Goal: Task Accomplishment & Management: Complete application form

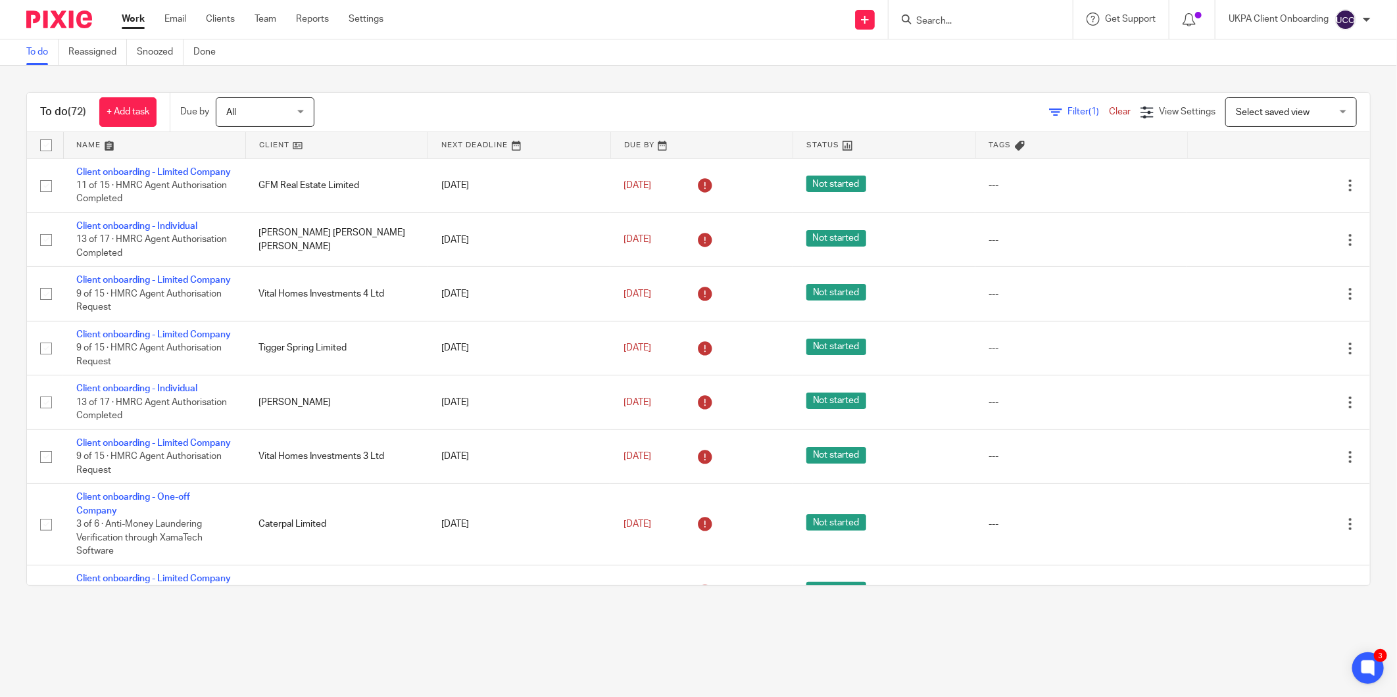
click at [934, 20] on input "Search" at bounding box center [974, 22] width 118 height 12
paste input "Gigant Media Ltd"
type input "Gigant Media Ltd"
click at [936, 55] on link at bounding box center [1005, 56] width 187 height 30
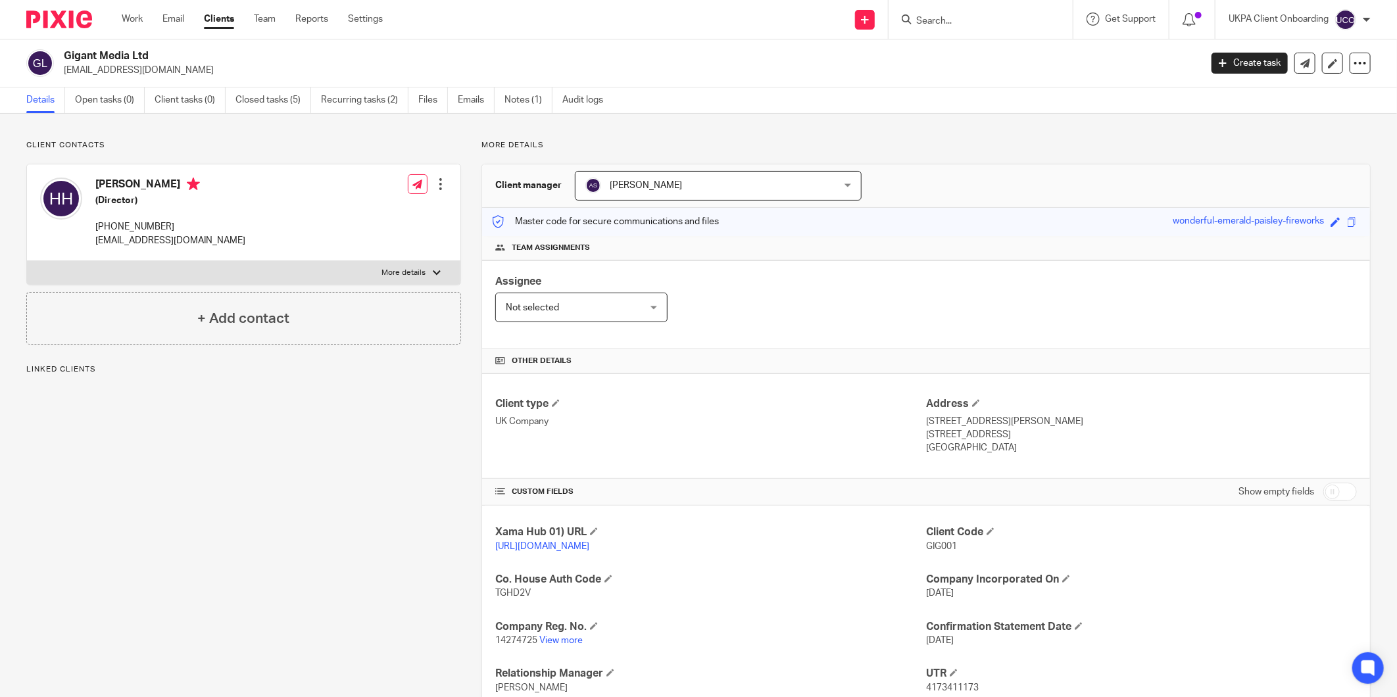
click at [372, 114] on div "Client contacts [PERSON_NAME] (Director) [PHONE_NUMBER] [EMAIL_ADDRESS][DOMAIN_…" at bounding box center [698, 475] width 1397 height 722
click at [371, 106] on link "Recurring tasks (2)" at bounding box center [364, 100] width 87 height 26
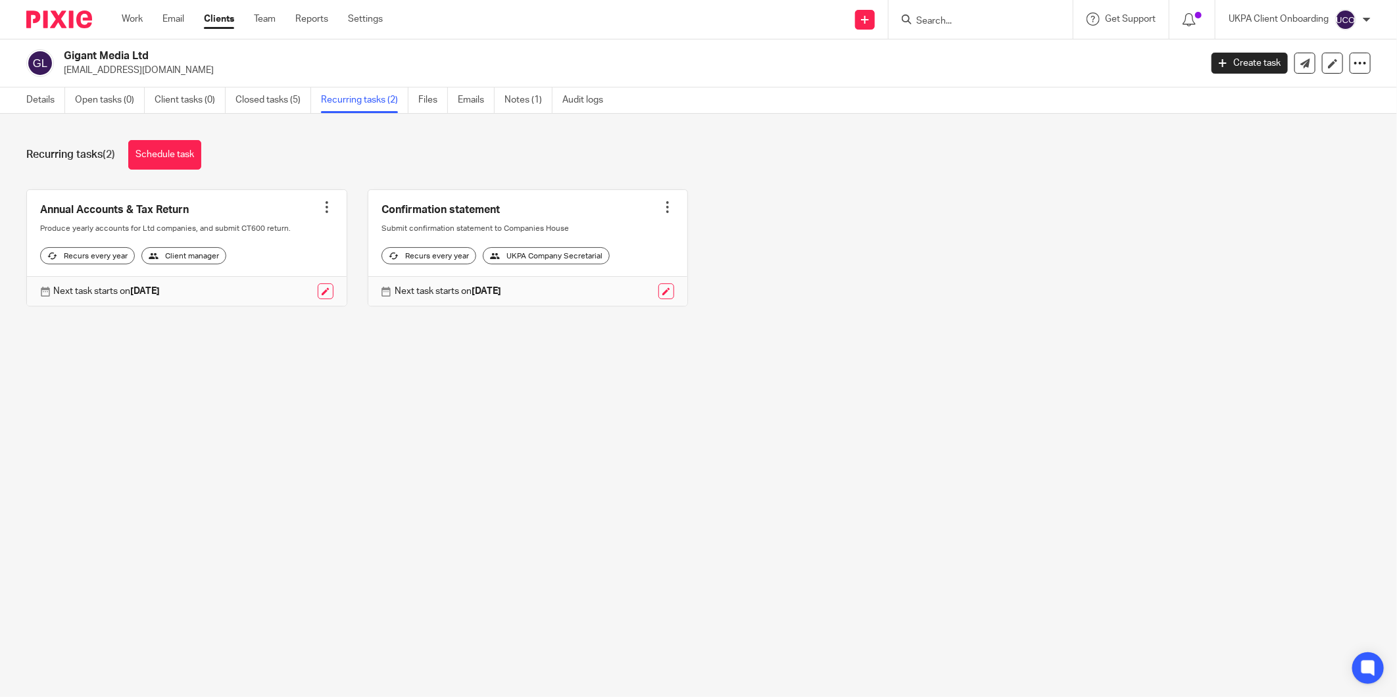
click at [661, 205] on div at bounding box center [667, 207] width 13 height 13
click at [594, 293] on span "Cancel schedule" at bounding box center [608, 290] width 69 height 9
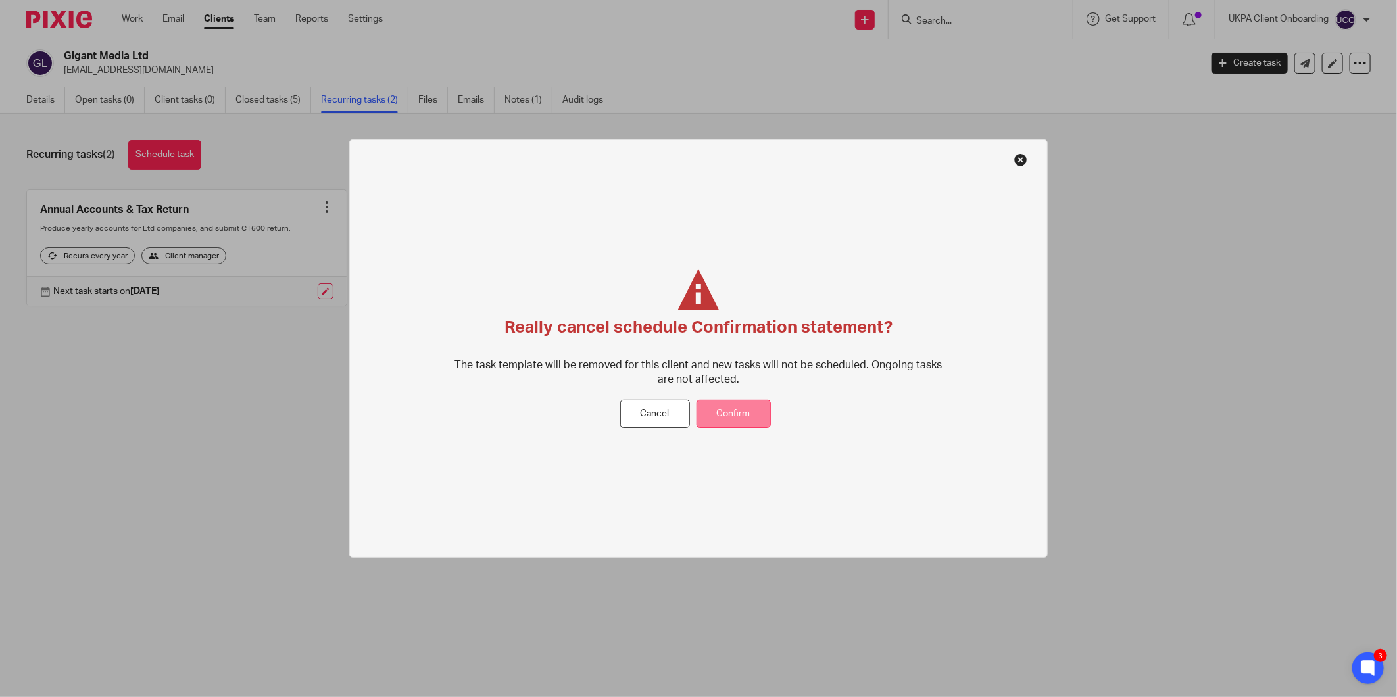
click at [718, 400] on button "Confirm" at bounding box center [733, 414] width 74 height 28
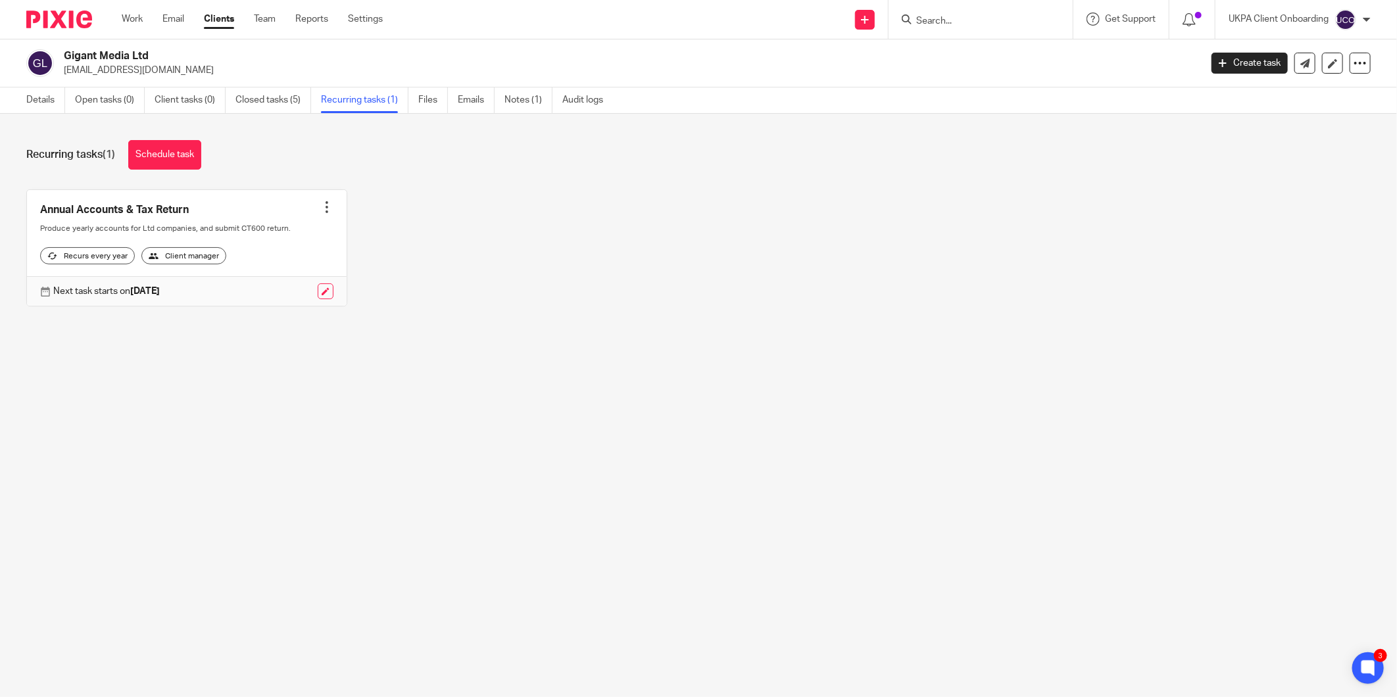
click at [964, 20] on input "Search" at bounding box center [974, 22] width 118 height 12
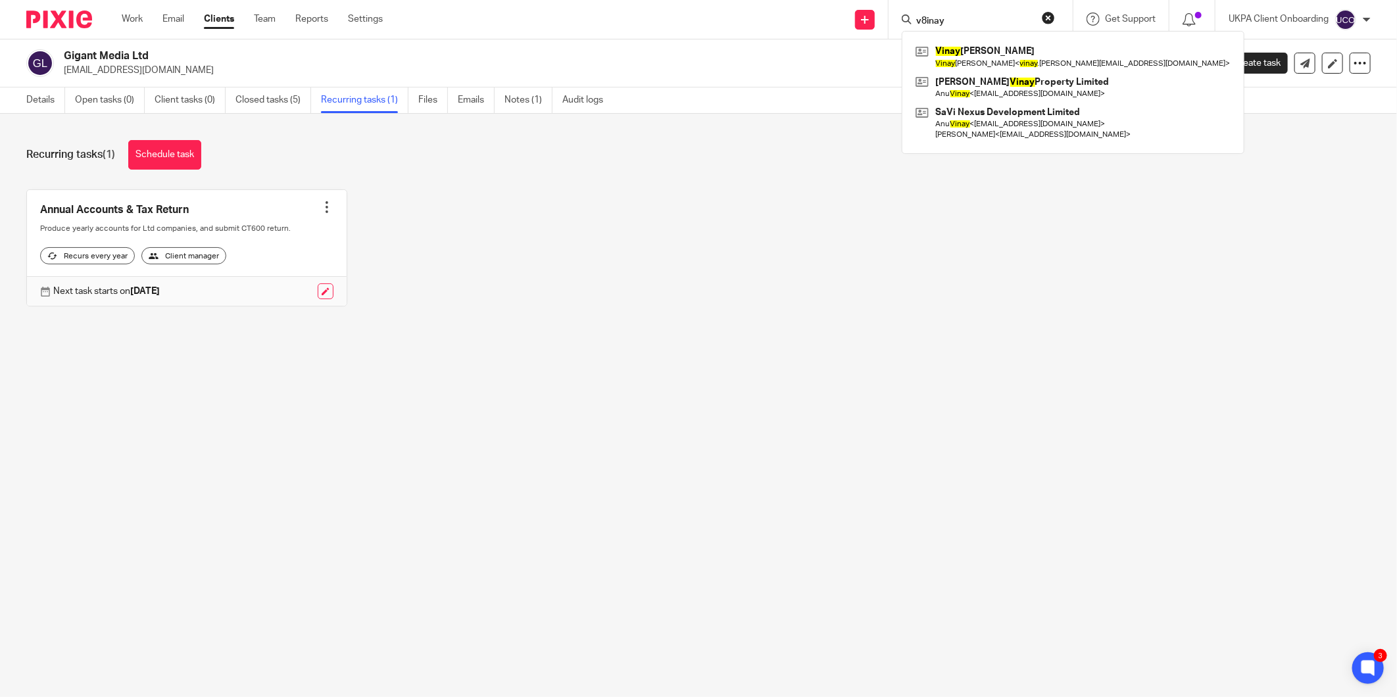
click at [944, 31] on div "Vinay Ramkumar Vinay Ramkumar < vinay .ramkumar@gmail.com > Sahni Vinay Propert…" at bounding box center [1073, 92] width 343 height 123
click at [952, 21] on input "v8inay" at bounding box center [974, 22] width 118 height 12
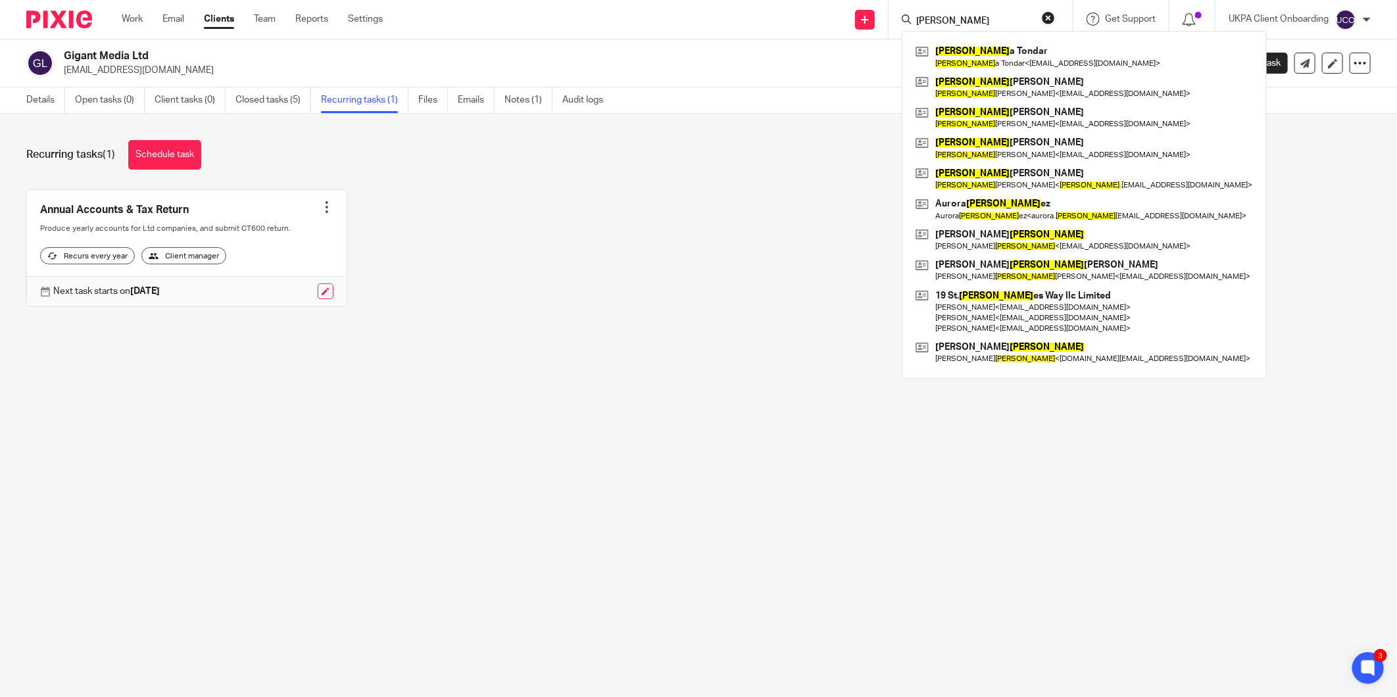
click at [951, 16] on input "martin" at bounding box center [974, 22] width 118 height 12
paste input "vicki.martin7@googlemail.com"
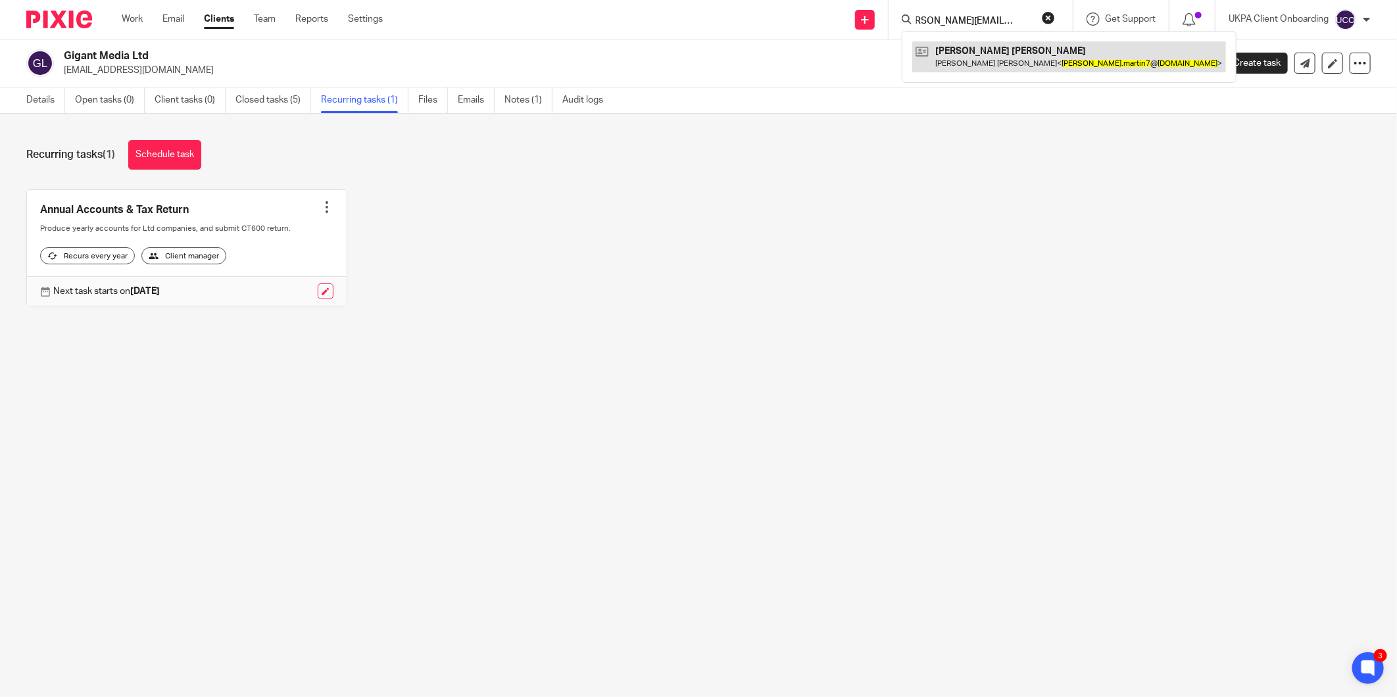
type input "vicki.martin7@googlemail.com"
click at [970, 49] on link at bounding box center [1069, 56] width 314 height 30
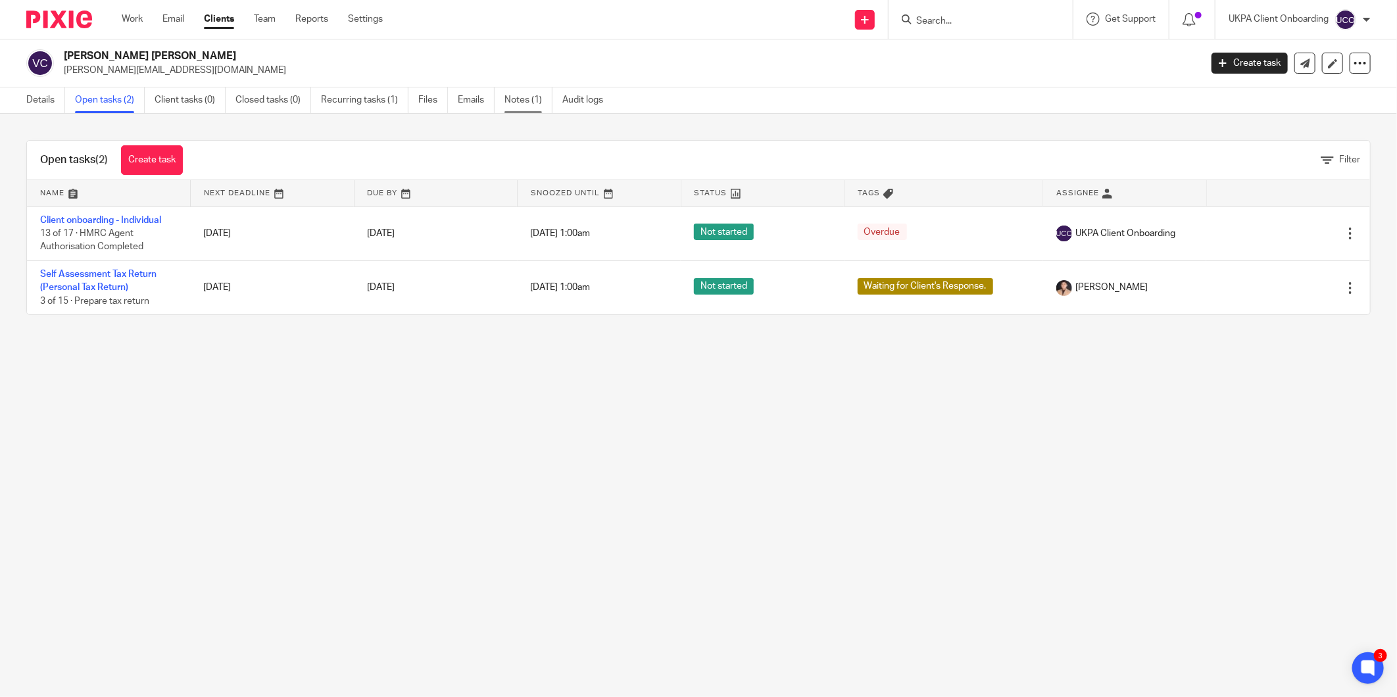
click at [509, 96] on link "Notes (1)" at bounding box center [528, 100] width 48 height 26
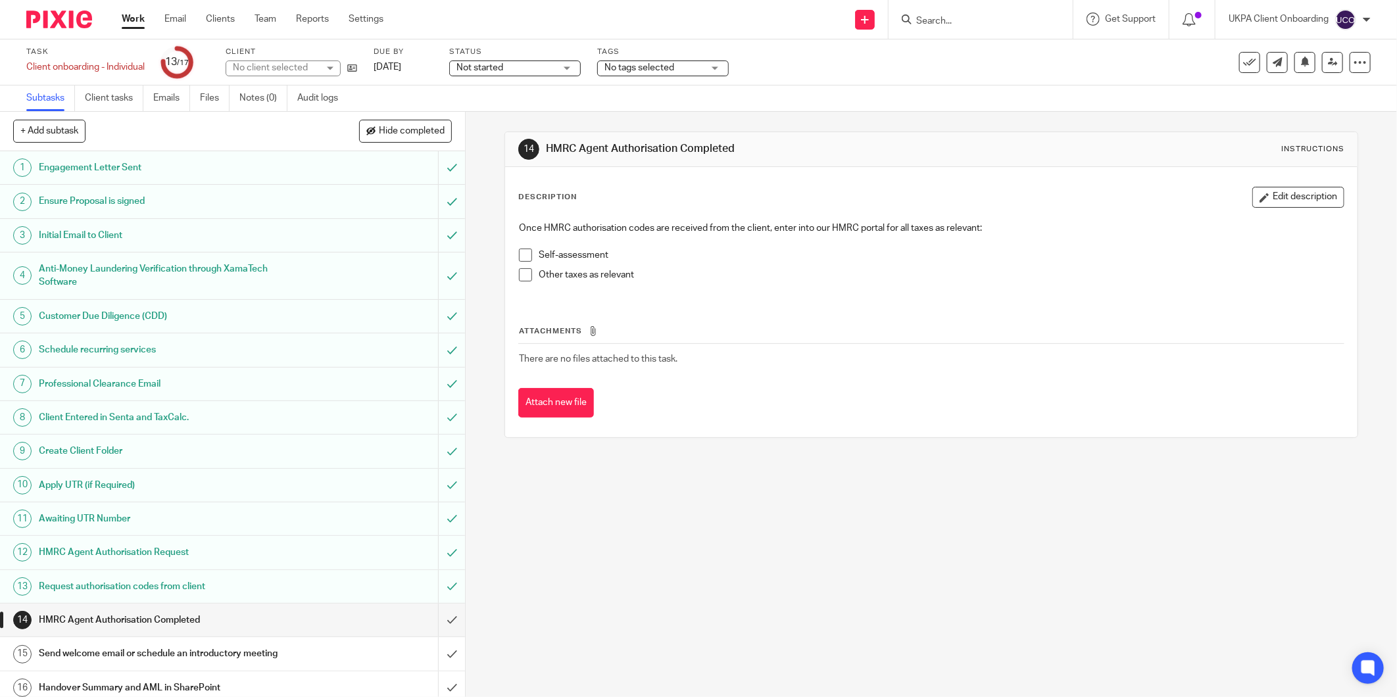
scroll to position [43, 0]
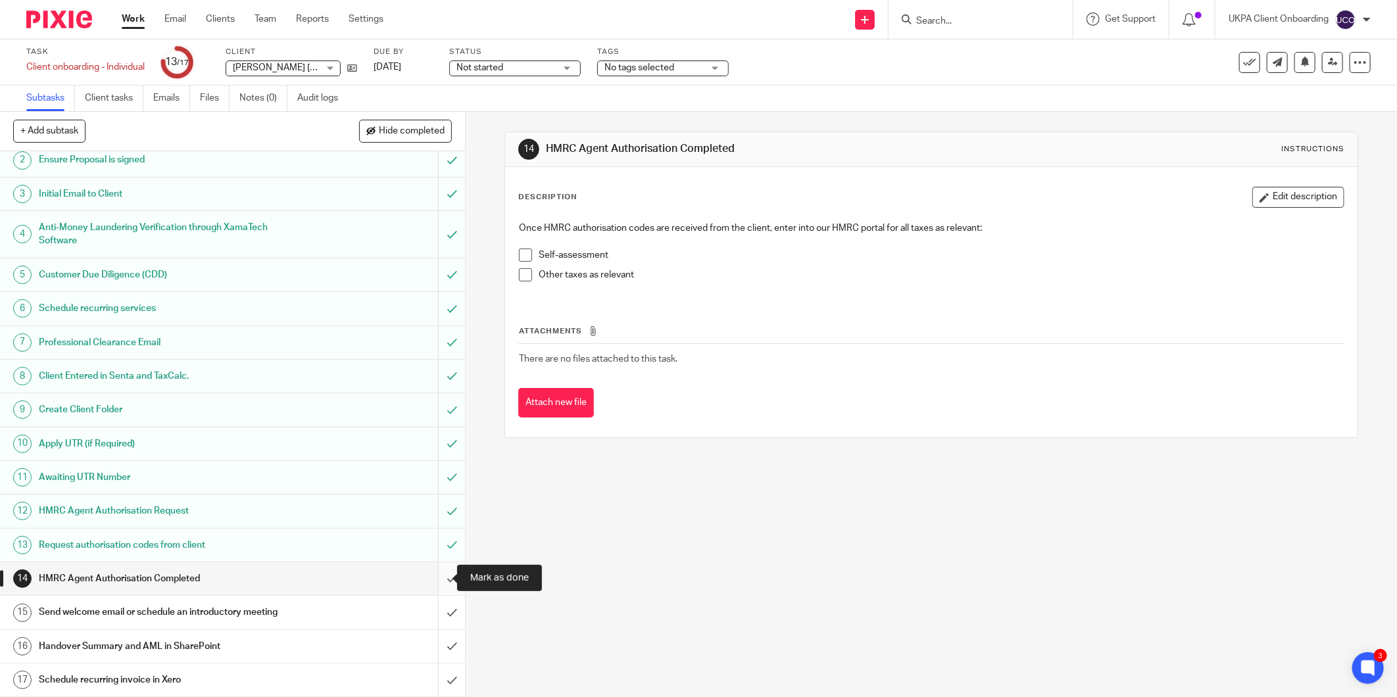
click at [437, 573] on input "submit" at bounding box center [232, 578] width 465 height 33
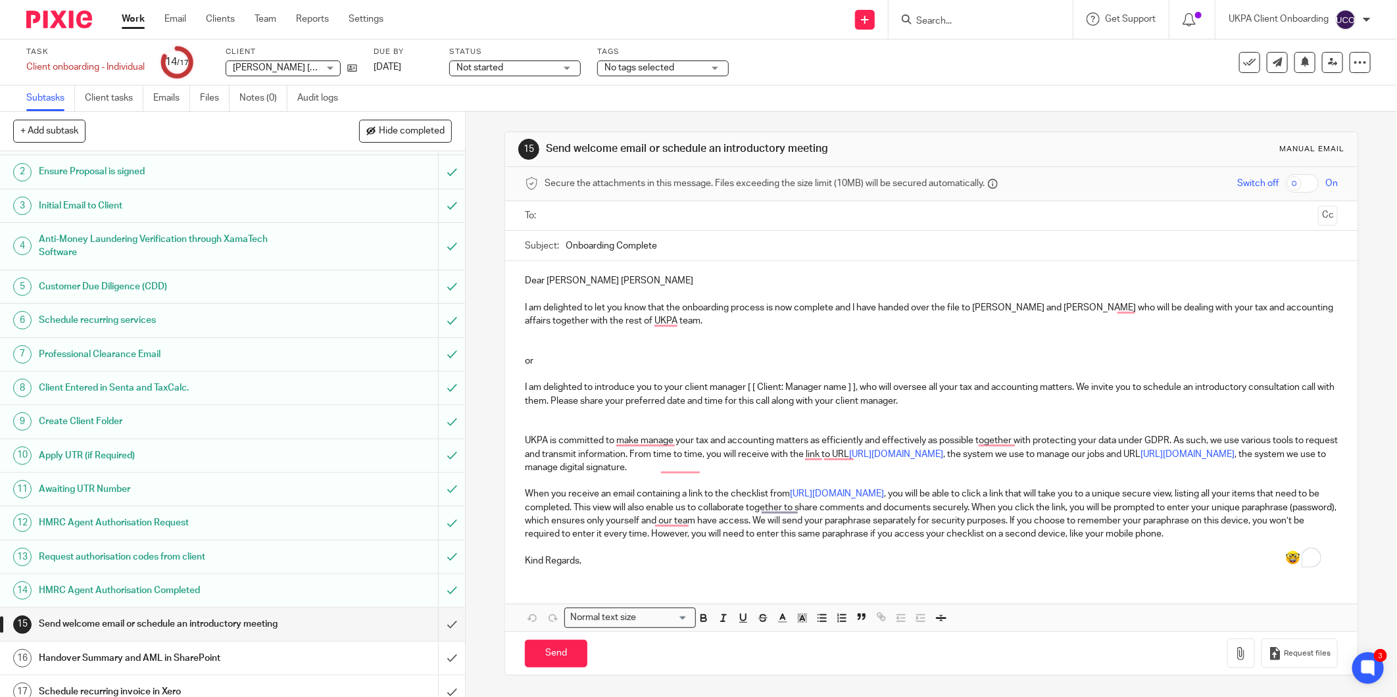
scroll to position [43, 0]
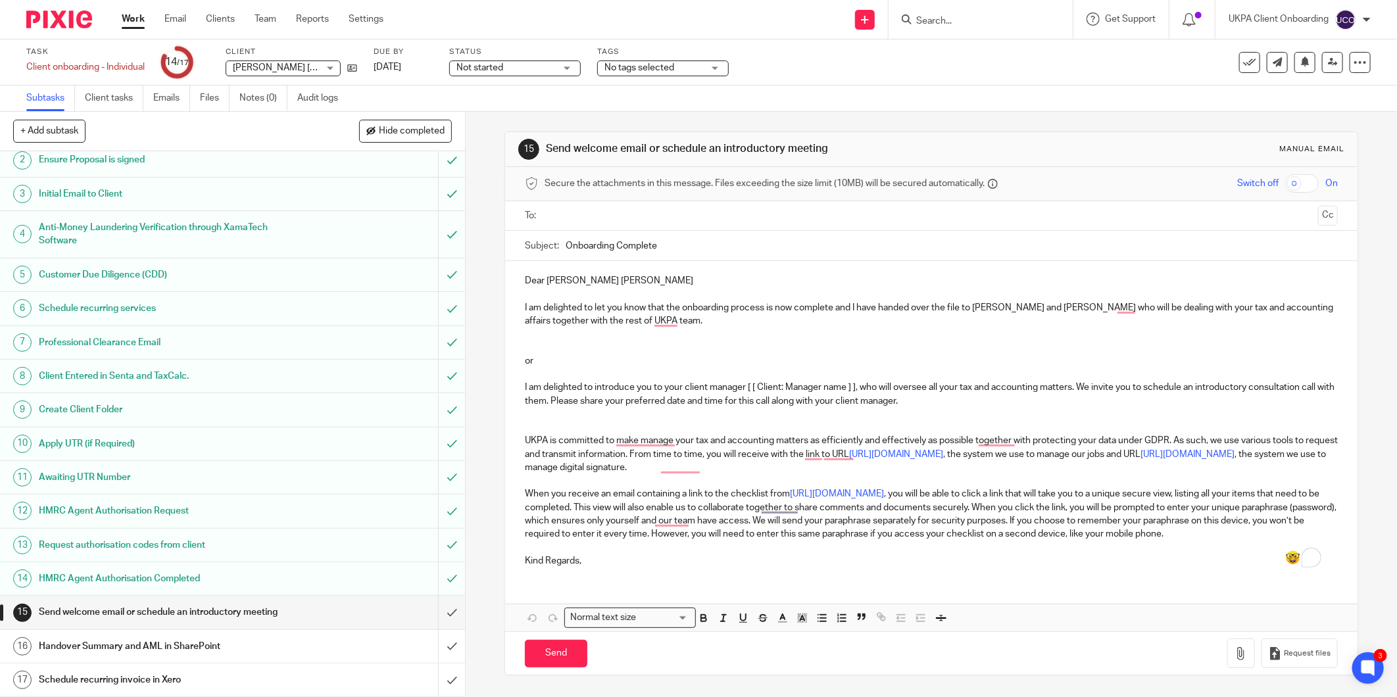
click at [950, 22] on input "Search" at bounding box center [974, 22] width 118 height 12
paste input "fka.ashworth@gmail.com"
type input "fka.ashworth@gmail.com"
click at [1051, 20] on button "reset" at bounding box center [1048, 17] width 13 height 13
click at [949, 5] on div at bounding box center [980, 19] width 184 height 39
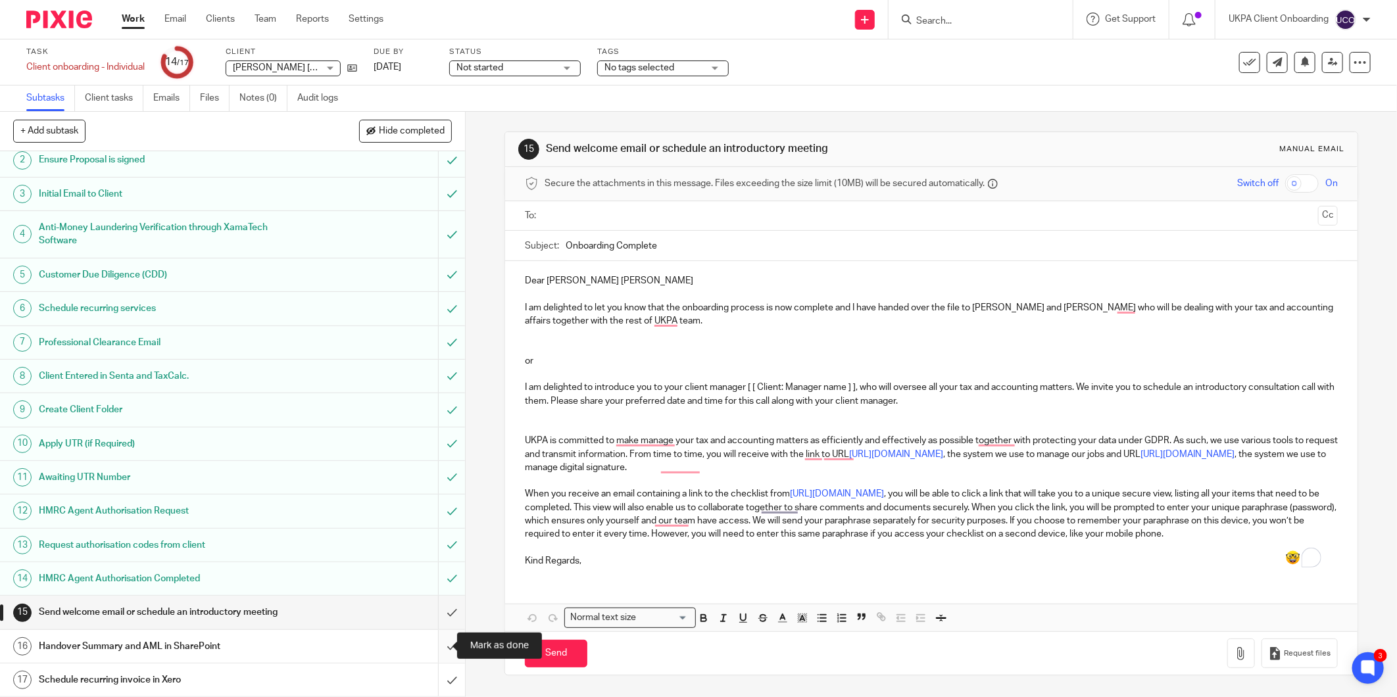
click at [433, 644] on input "submit" at bounding box center [232, 646] width 465 height 33
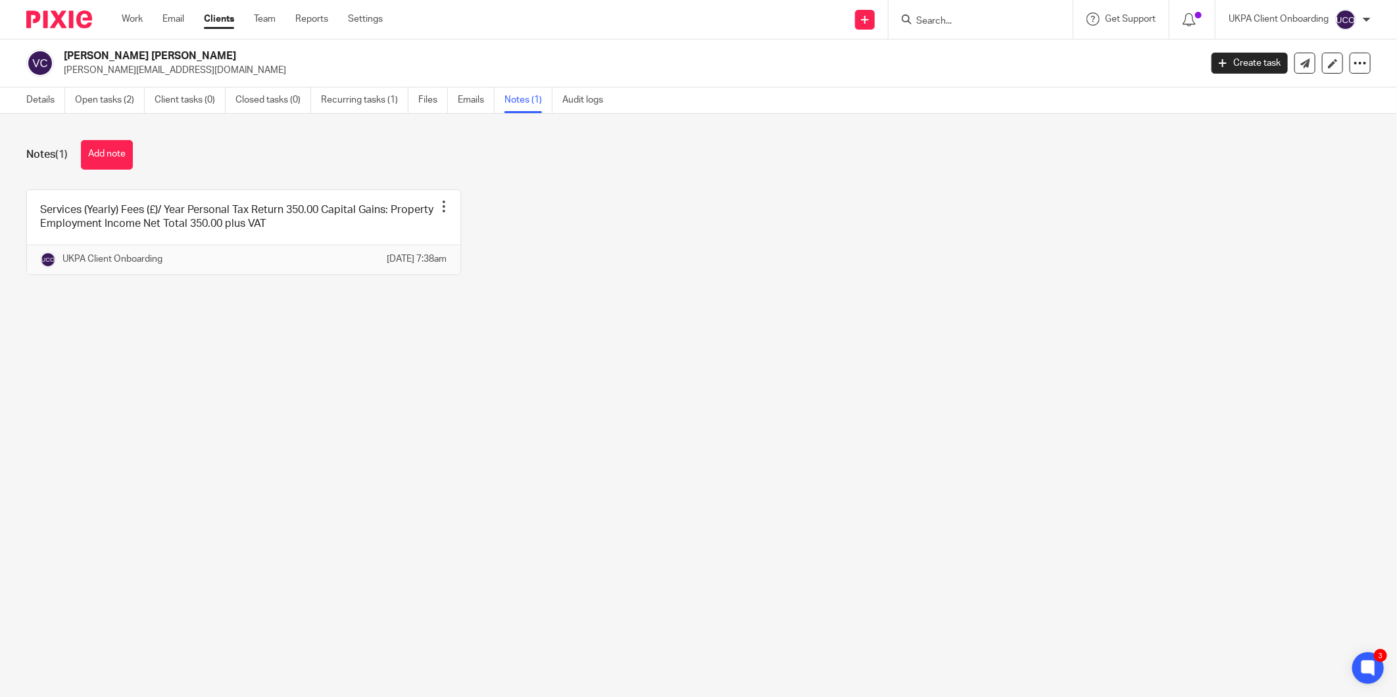
click at [938, 16] on input "Search" at bounding box center [974, 22] width 118 height 12
paste input "[EMAIL_ADDRESS][DOMAIN_NAME]"
type input "[EMAIL_ADDRESS][DOMAIN_NAME]"
click at [994, 45] on link at bounding box center [1018, 56] width 212 height 30
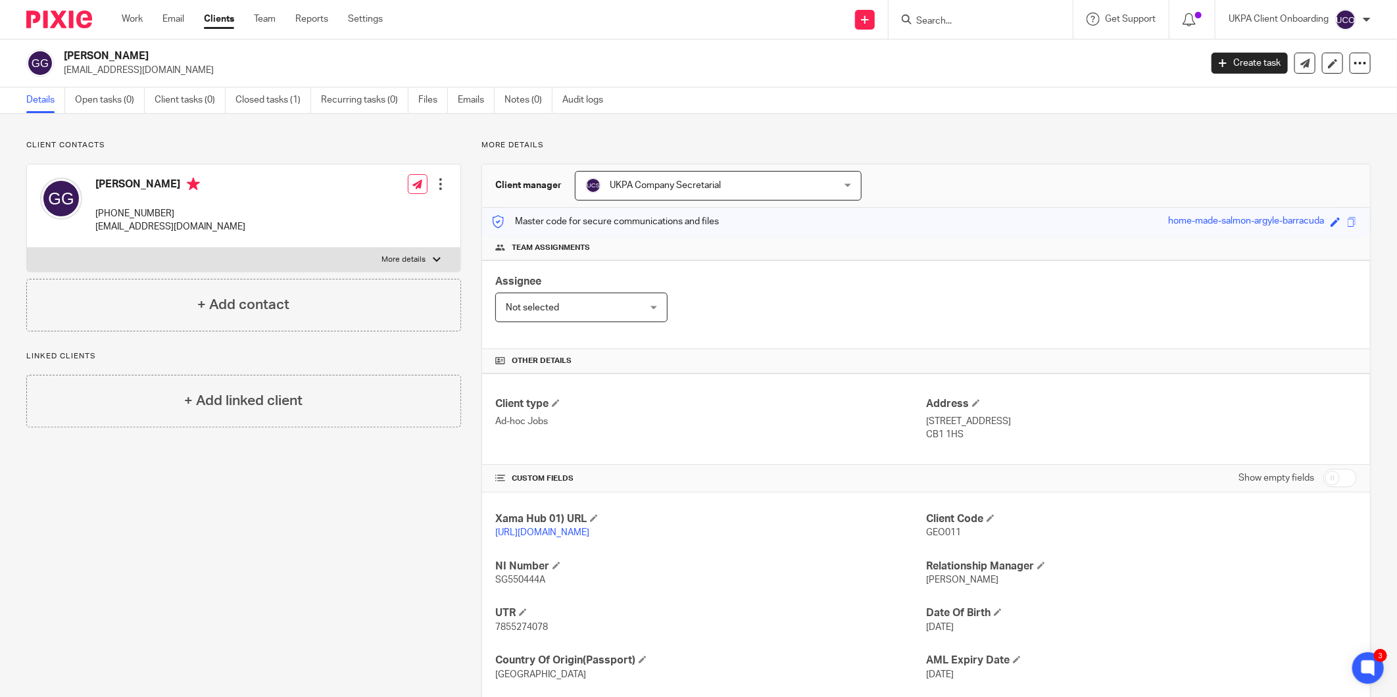
click at [942, 14] on form at bounding box center [985, 19] width 140 height 16
click at [939, 17] on input "Search" at bounding box center [974, 22] width 118 height 12
paste input "K Clinic Medical Corporation"
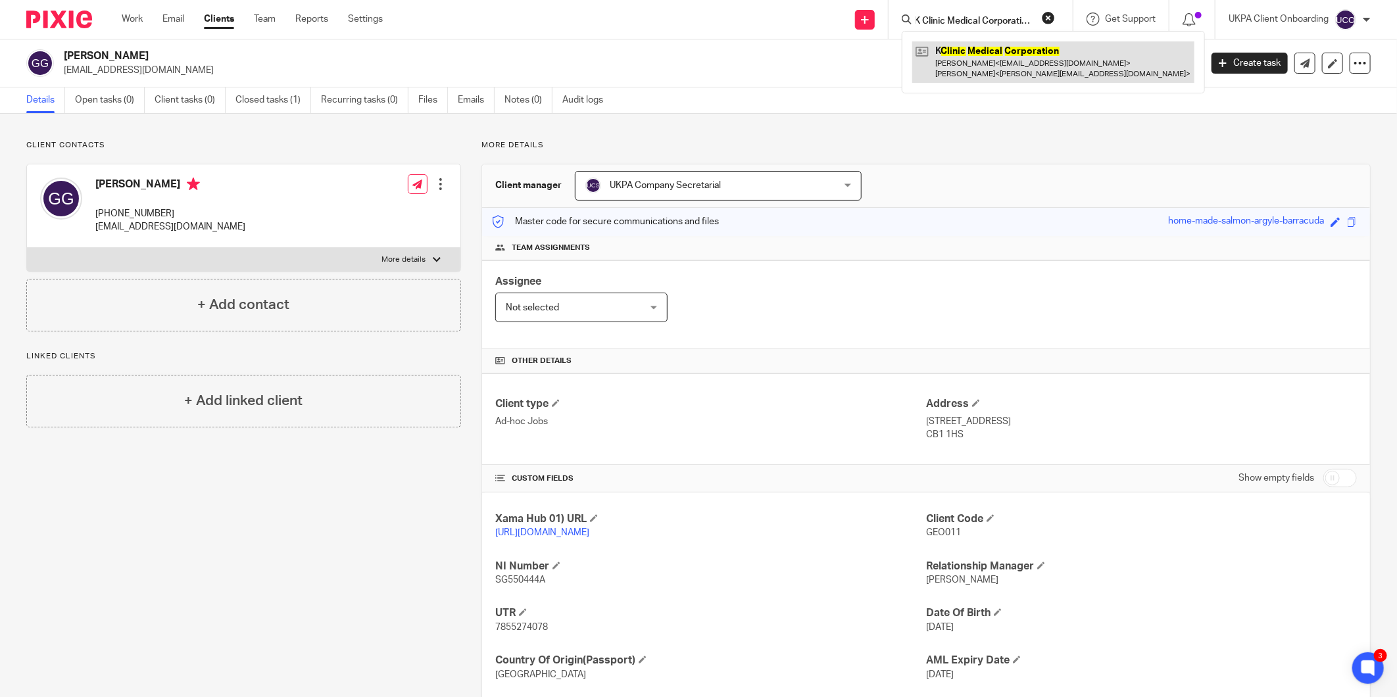
type input "K Clinic Medical Corporation"
click at [965, 58] on link at bounding box center [1053, 61] width 282 height 41
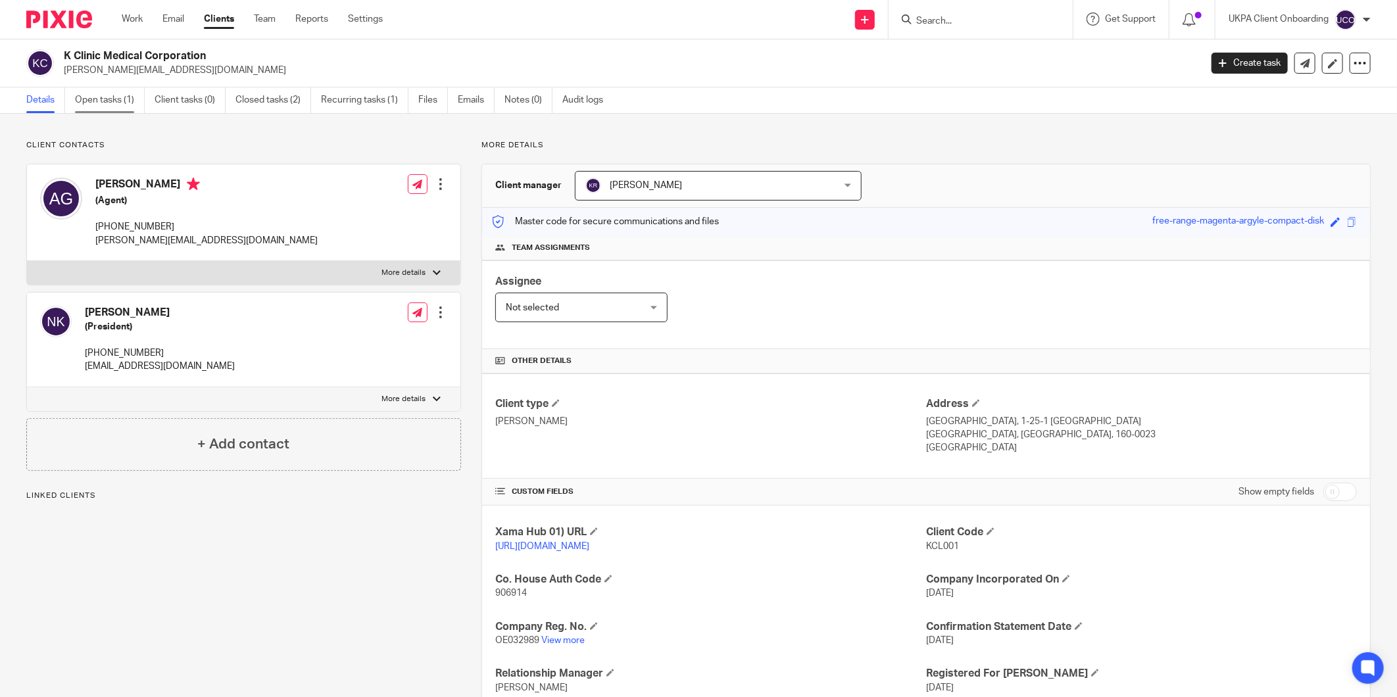
click at [99, 104] on link "Open tasks (1)" at bounding box center [110, 100] width 70 height 26
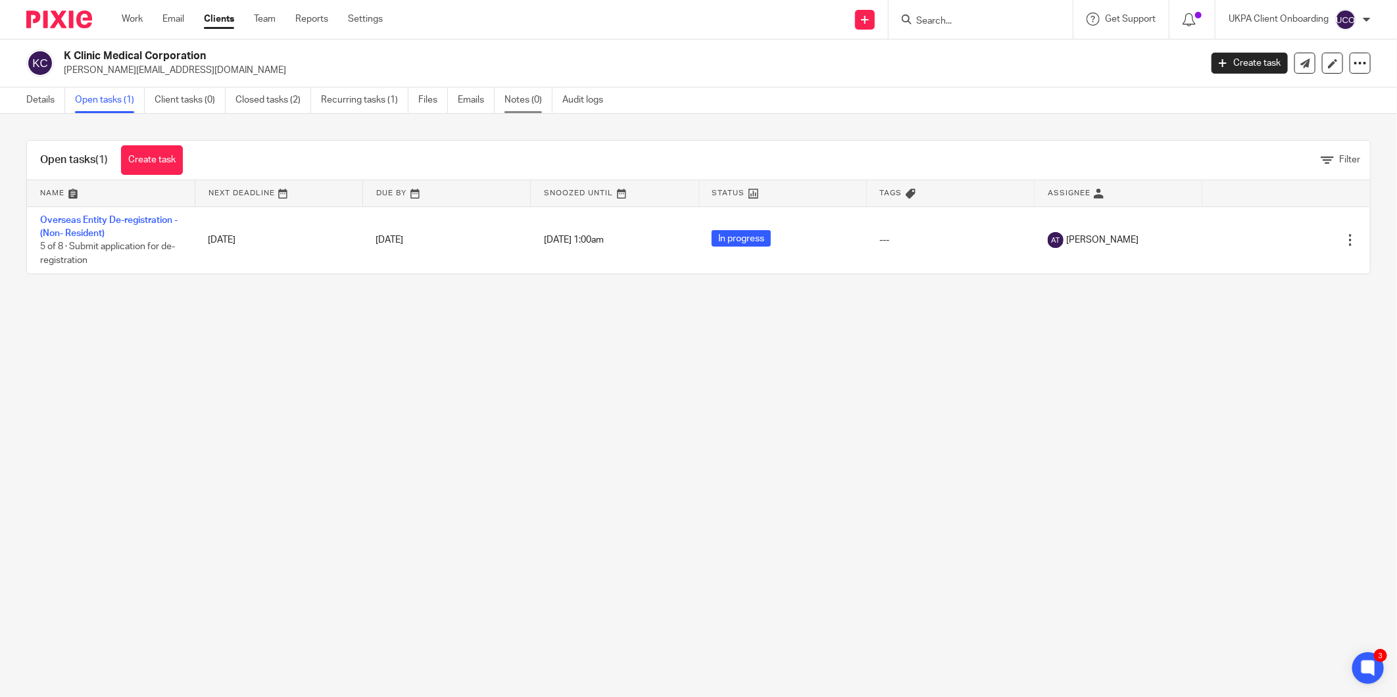
click at [525, 97] on link "Notes (0)" at bounding box center [528, 100] width 48 height 26
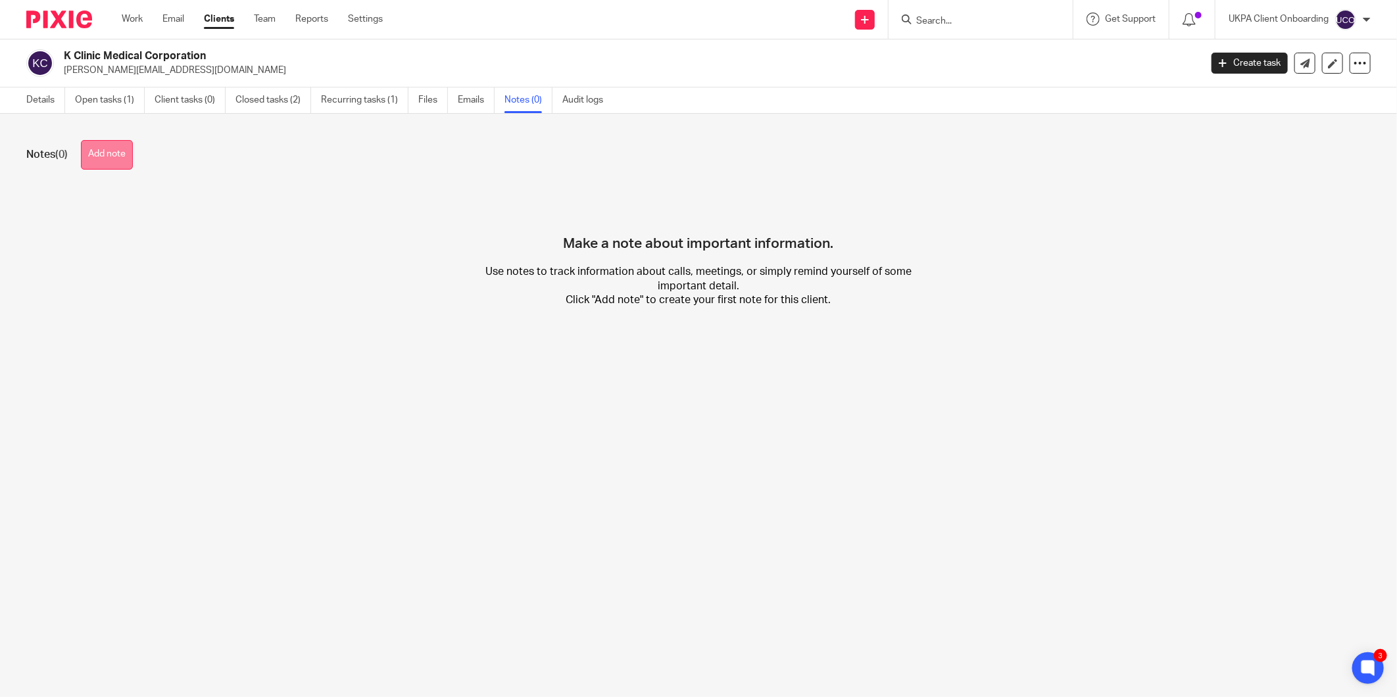
drag, startPoint x: 139, startPoint y: 163, endPoint x: 127, endPoint y: 162, distance: 12.6
click at [139, 163] on div "Notes (0) Add note" at bounding box center [698, 155] width 1344 height 30
click at [125, 162] on button "Add note" at bounding box center [107, 155] width 52 height 30
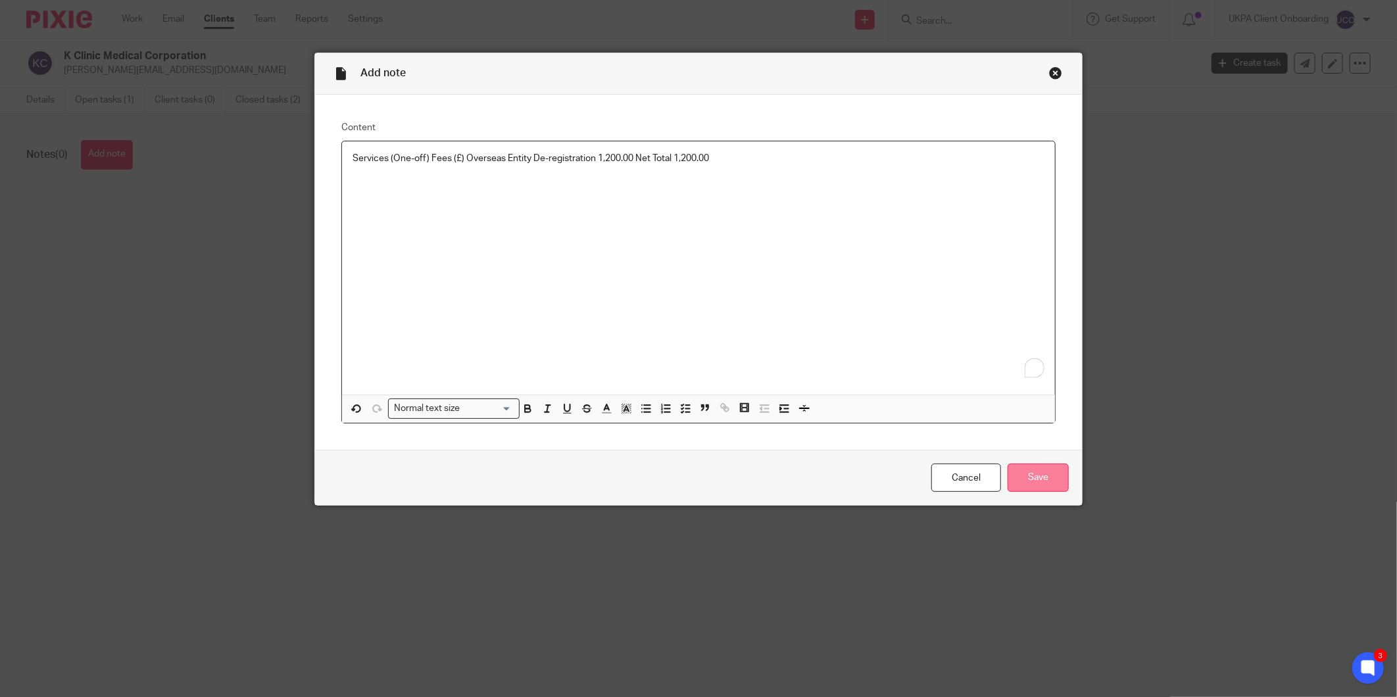
click at [1055, 470] on input "Save" at bounding box center [1037, 478] width 61 height 28
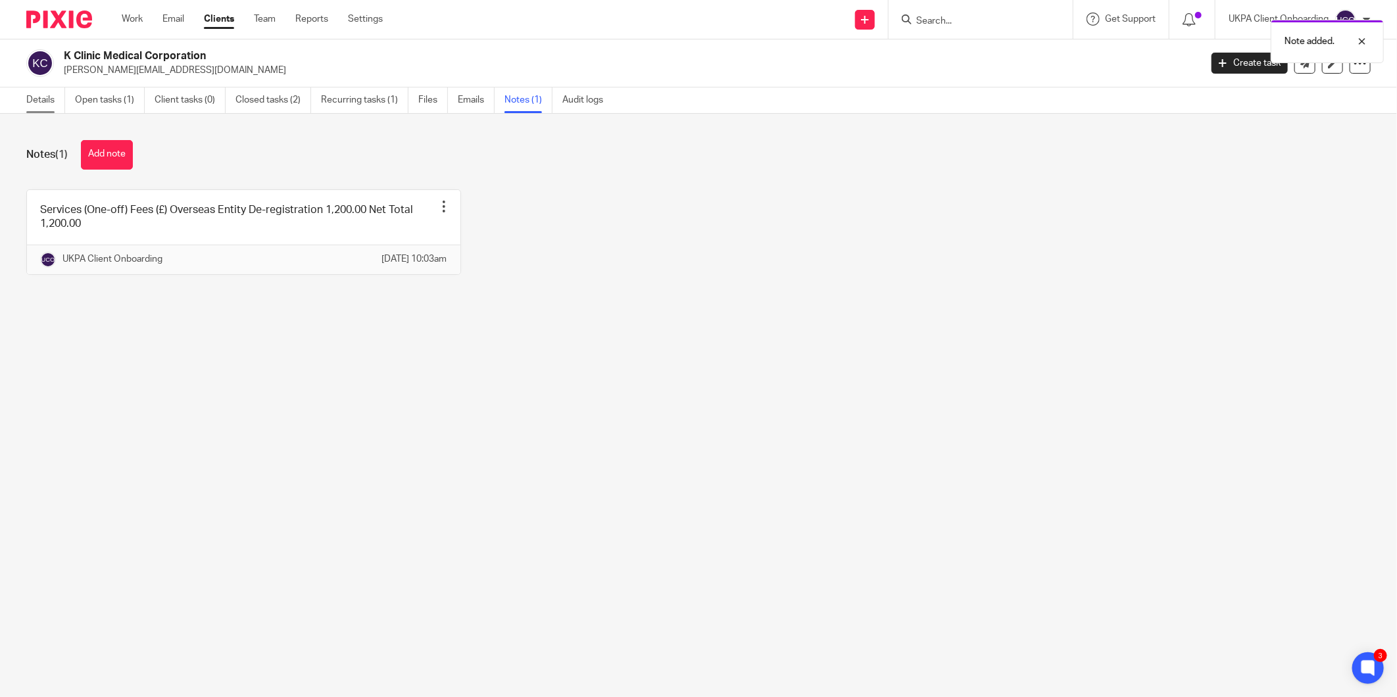
click at [35, 96] on link "Details" at bounding box center [45, 100] width 39 height 26
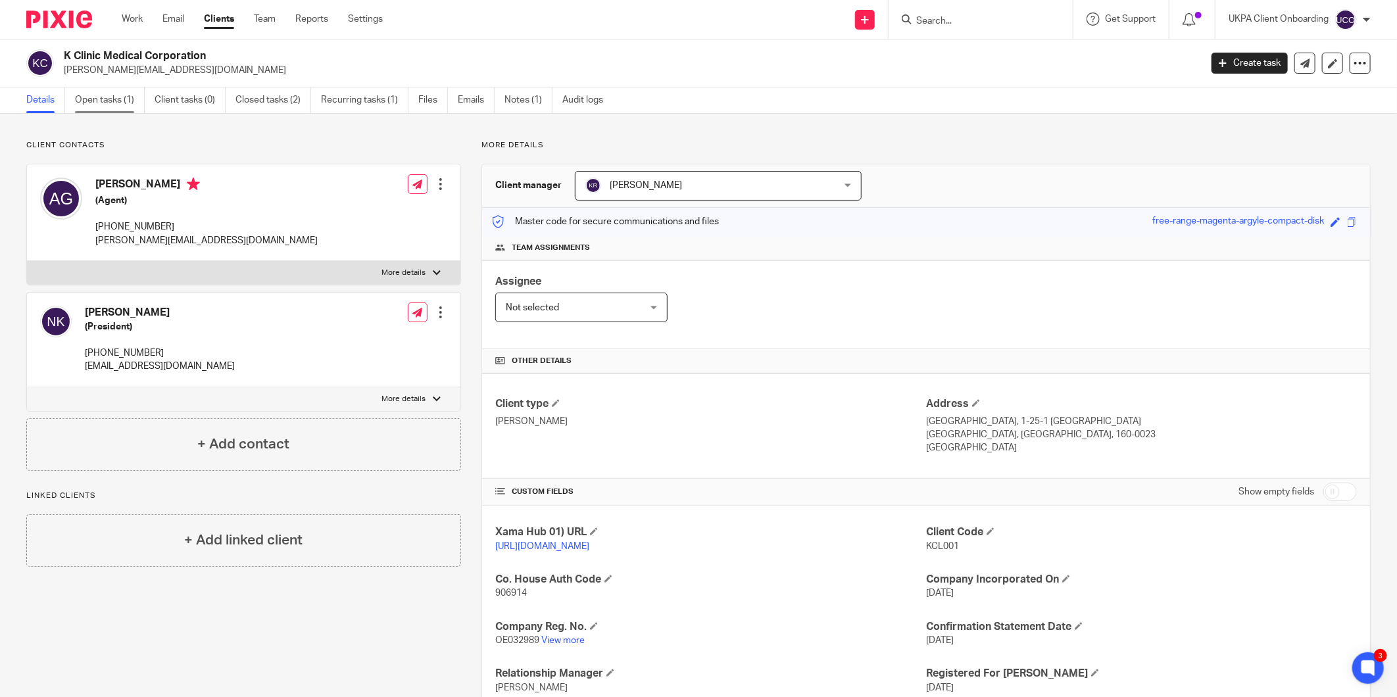
click at [117, 100] on link "Open tasks (1)" at bounding box center [110, 100] width 70 height 26
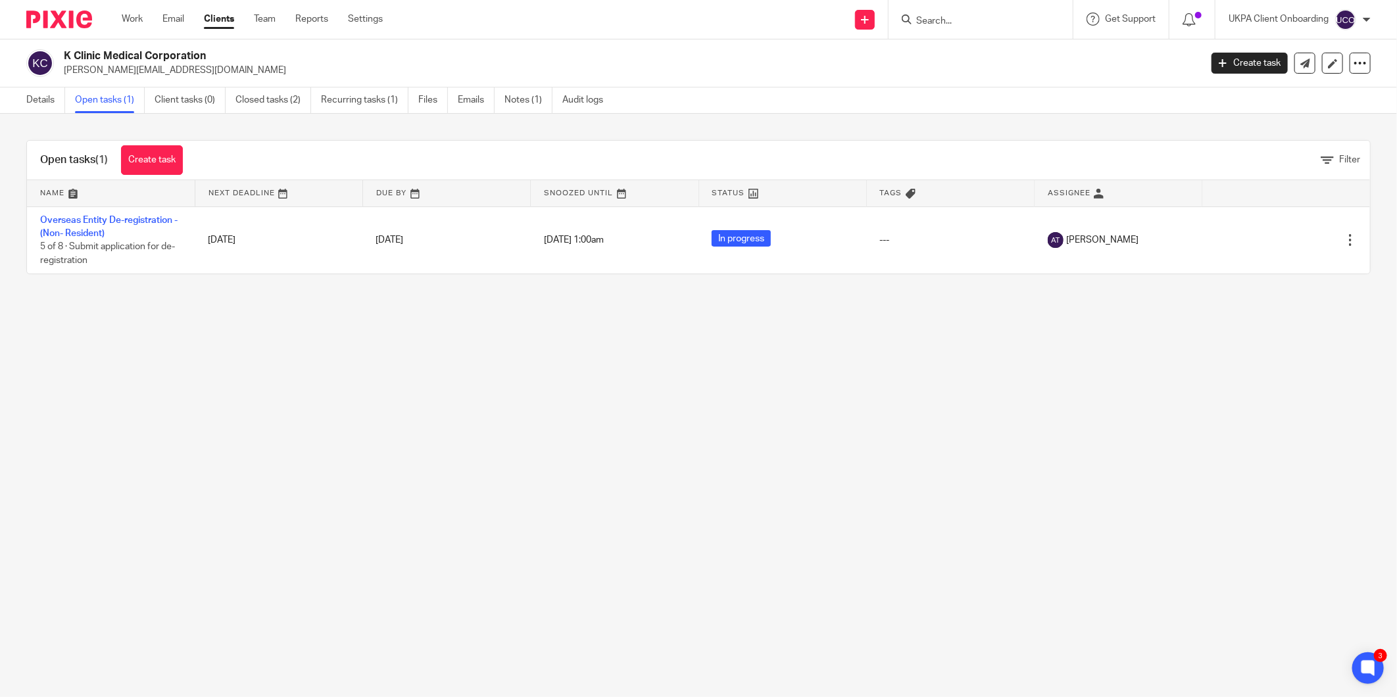
click at [932, 25] on input "Search" at bounding box center [974, 22] width 118 height 12
paste input "imadkahi@yahoo.co.uk"
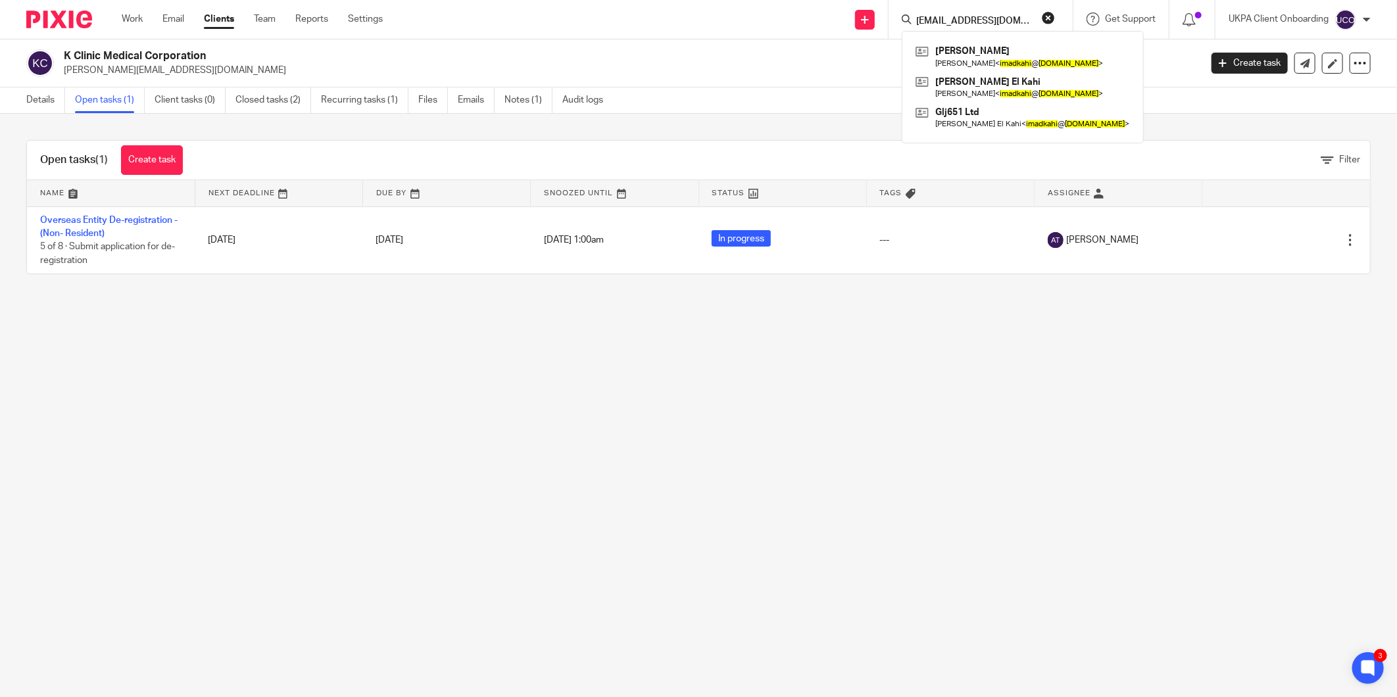
click at [1007, 20] on input "imadkahi@yahoo.co.uk" at bounding box center [974, 22] width 118 height 12
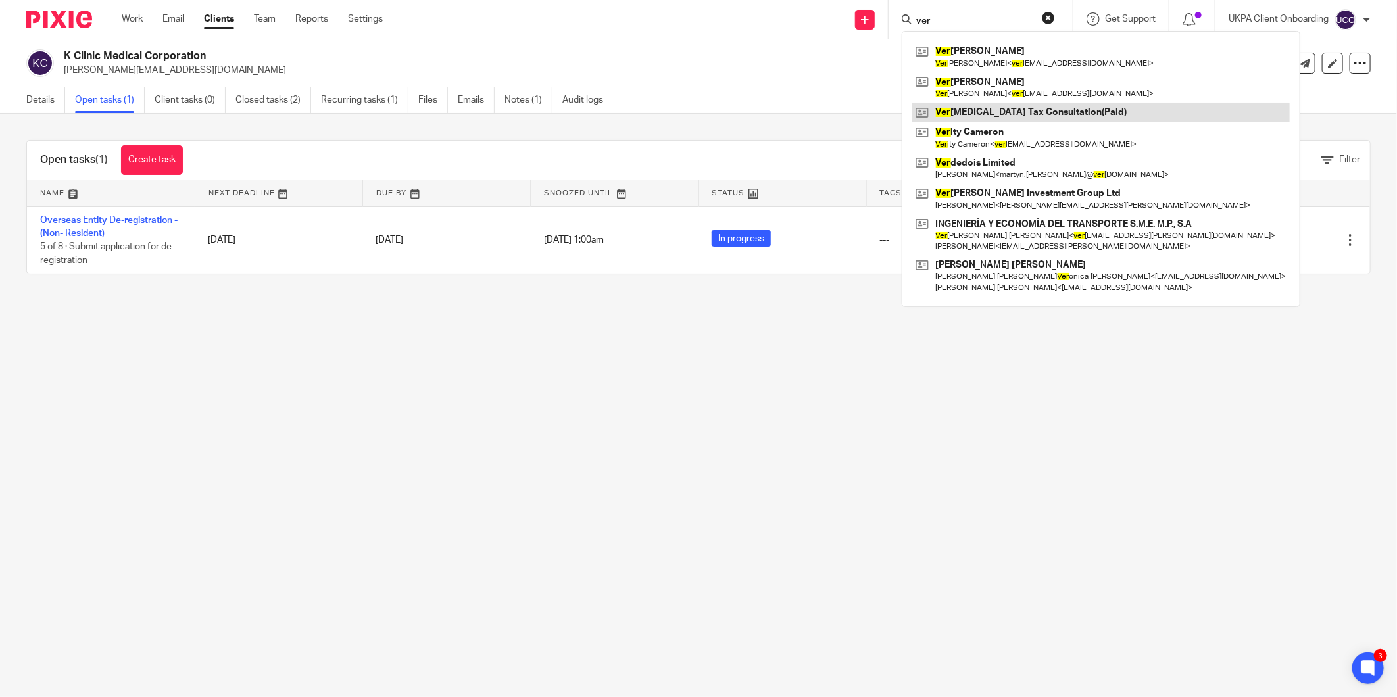
type input "ver"
click at [992, 105] on link at bounding box center [1100, 113] width 377 height 20
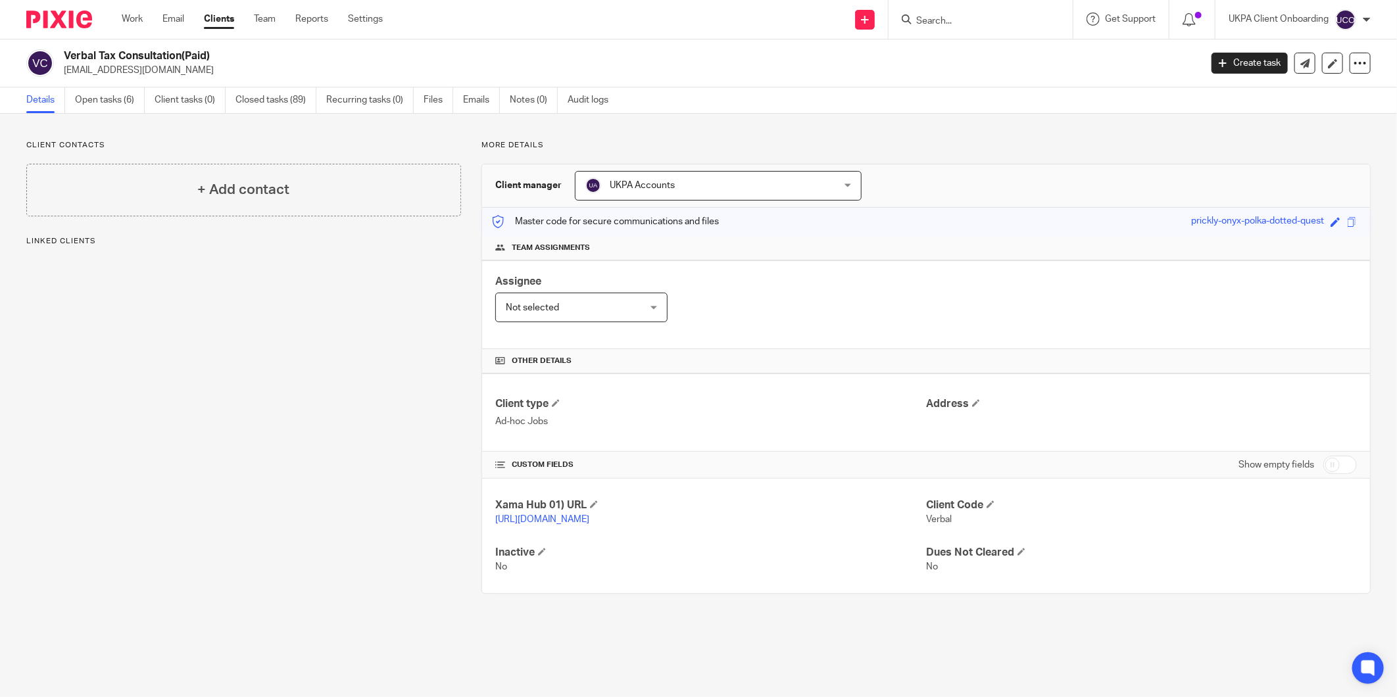
click at [95, 96] on link "Open tasks (6)" at bounding box center [110, 100] width 70 height 26
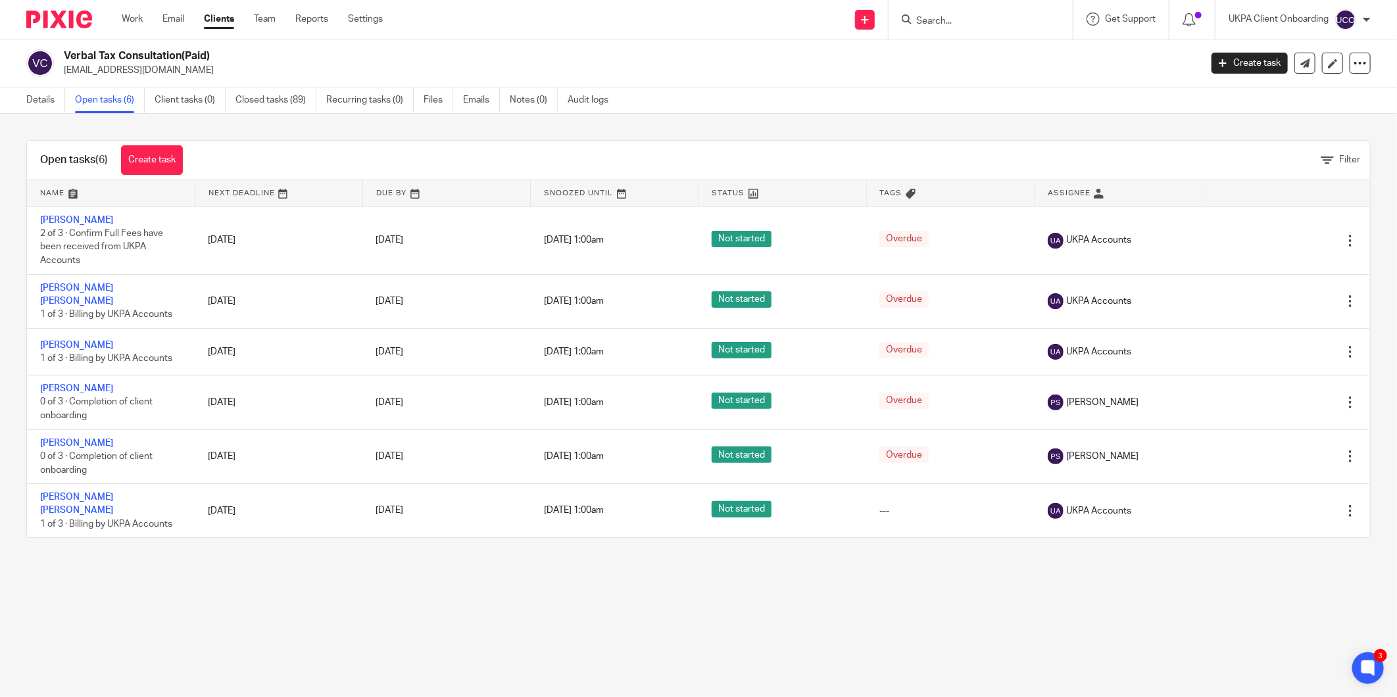
click at [961, 22] on input "Search" at bounding box center [974, 22] width 118 height 12
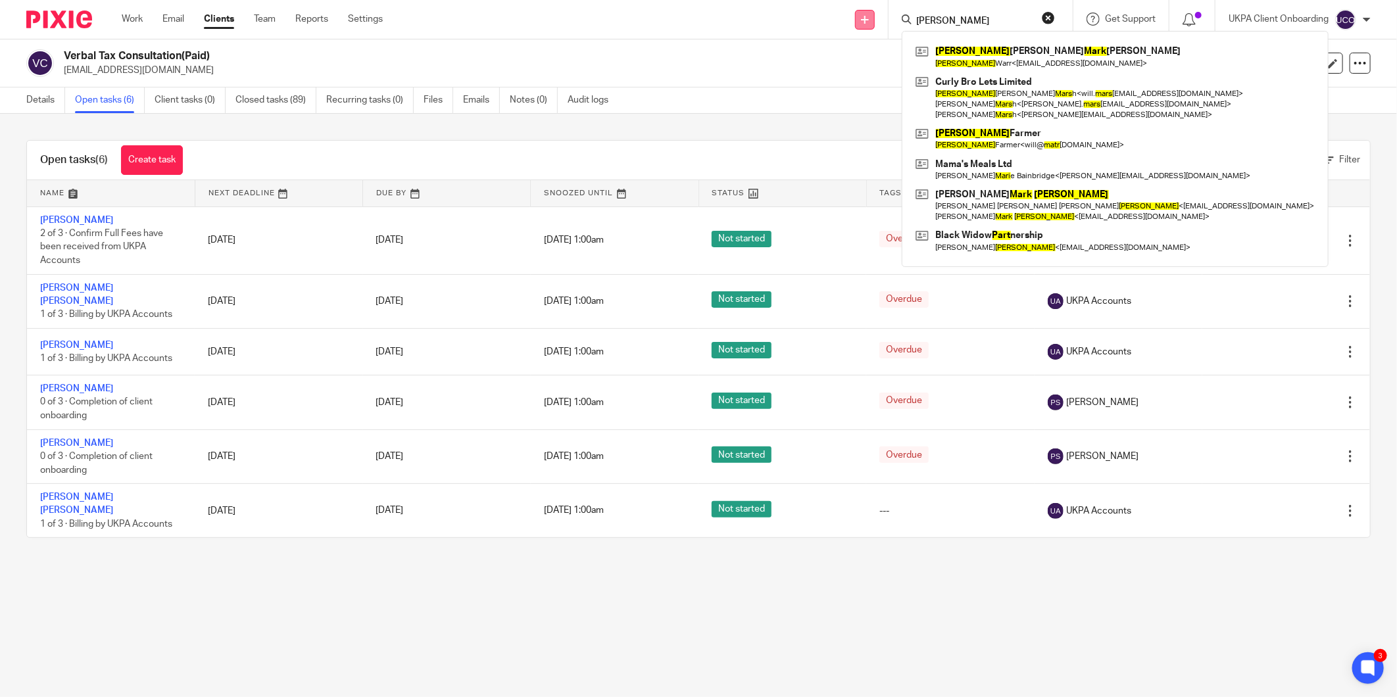
type input "william mart"
click at [863, 14] on link at bounding box center [865, 20] width 20 height 20
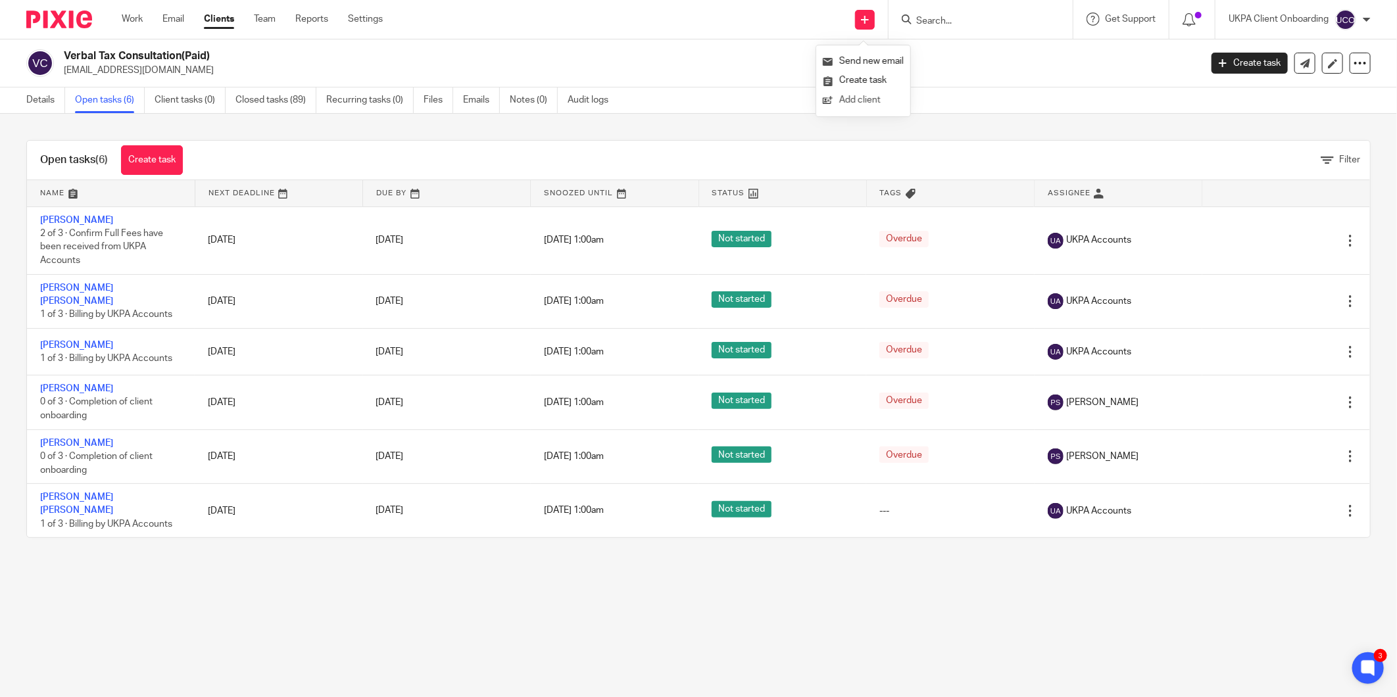
click at [850, 100] on link "Add client" at bounding box center [863, 100] width 81 height 19
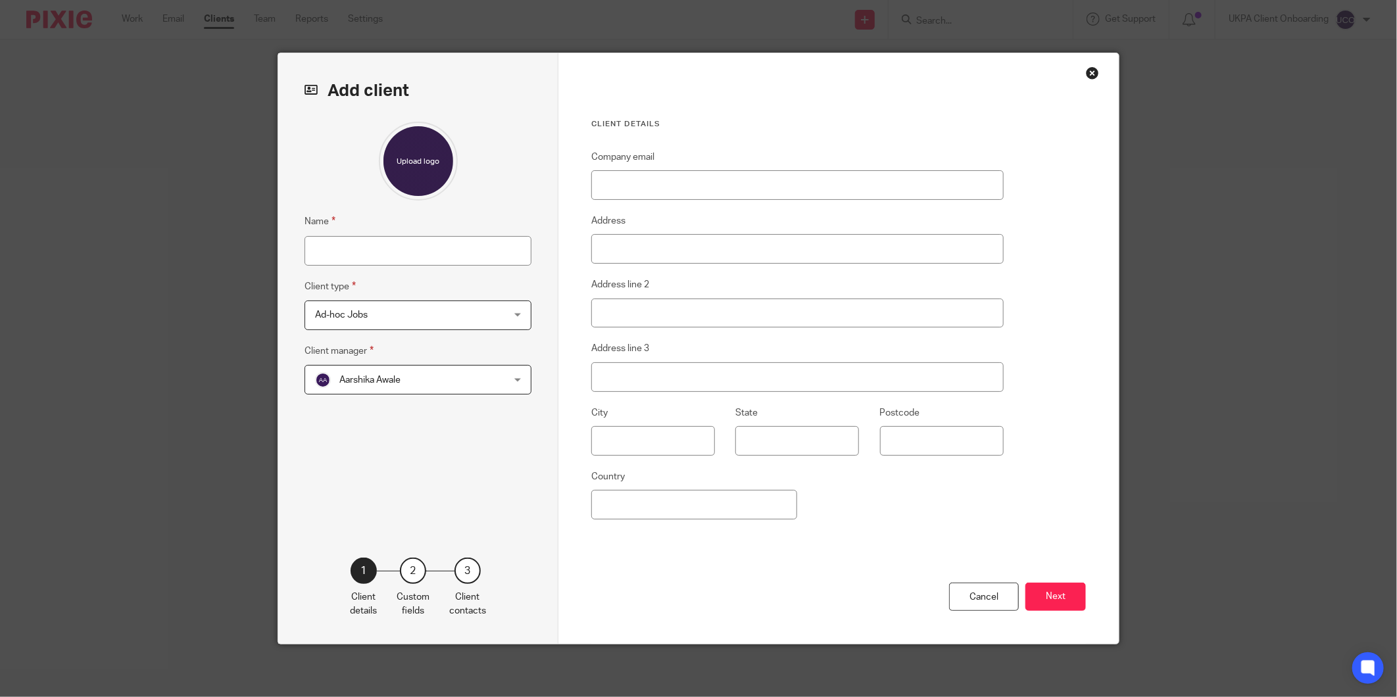
click at [482, 324] on div "Ad-hoc Jobs Ad-hoc Jobs" at bounding box center [417, 316] width 227 height 30
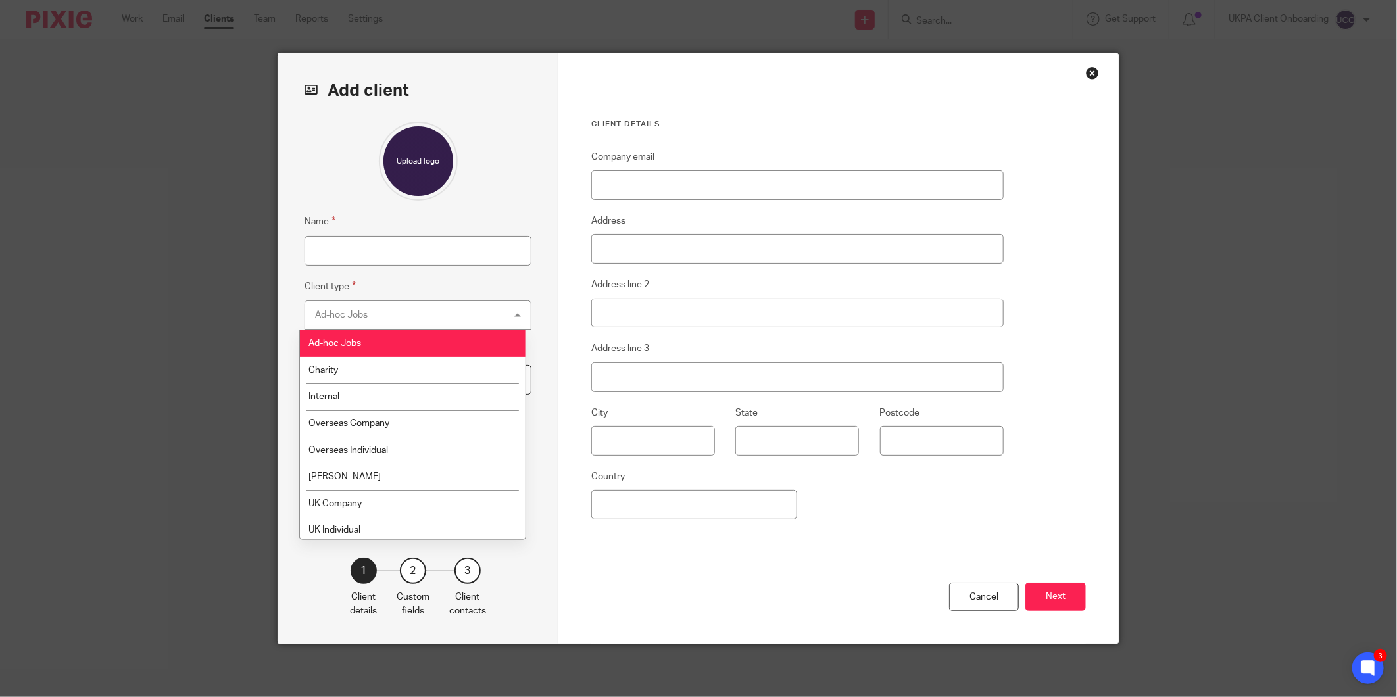
click at [1090, 74] on div "Close this dialog window" at bounding box center [1092, 72] width 13 height 13
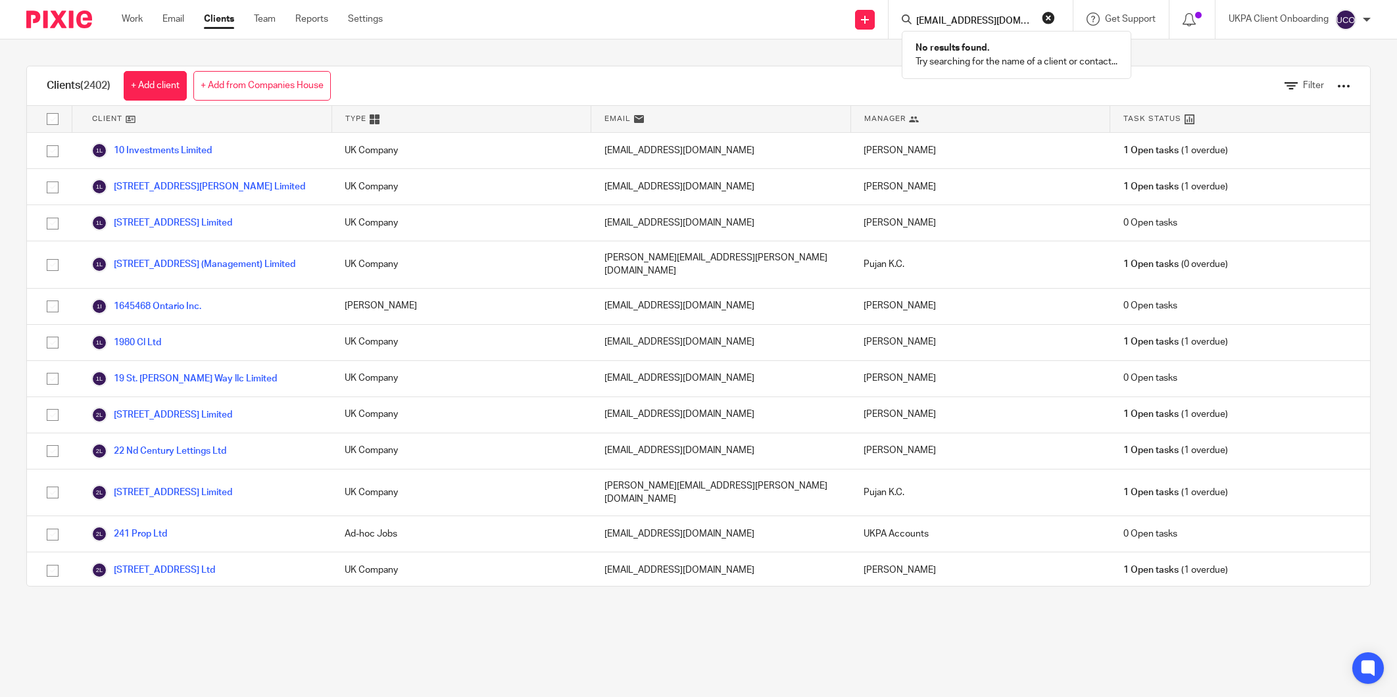
type input "bilstonfg@gmail.com"
click at [1046, 18] on button "reset" at bounding box center [1048, 17] width 13 height 13
click at [851, 26] on div "Send new email Create task Add client" at bounding box center [865, 19] width 47 height 39
click at [863, 21] on icon at bounding box center [865, 20] width 8 height 8
click at [861, 25] on link at bounding box center [865, 20] width 20 height 20
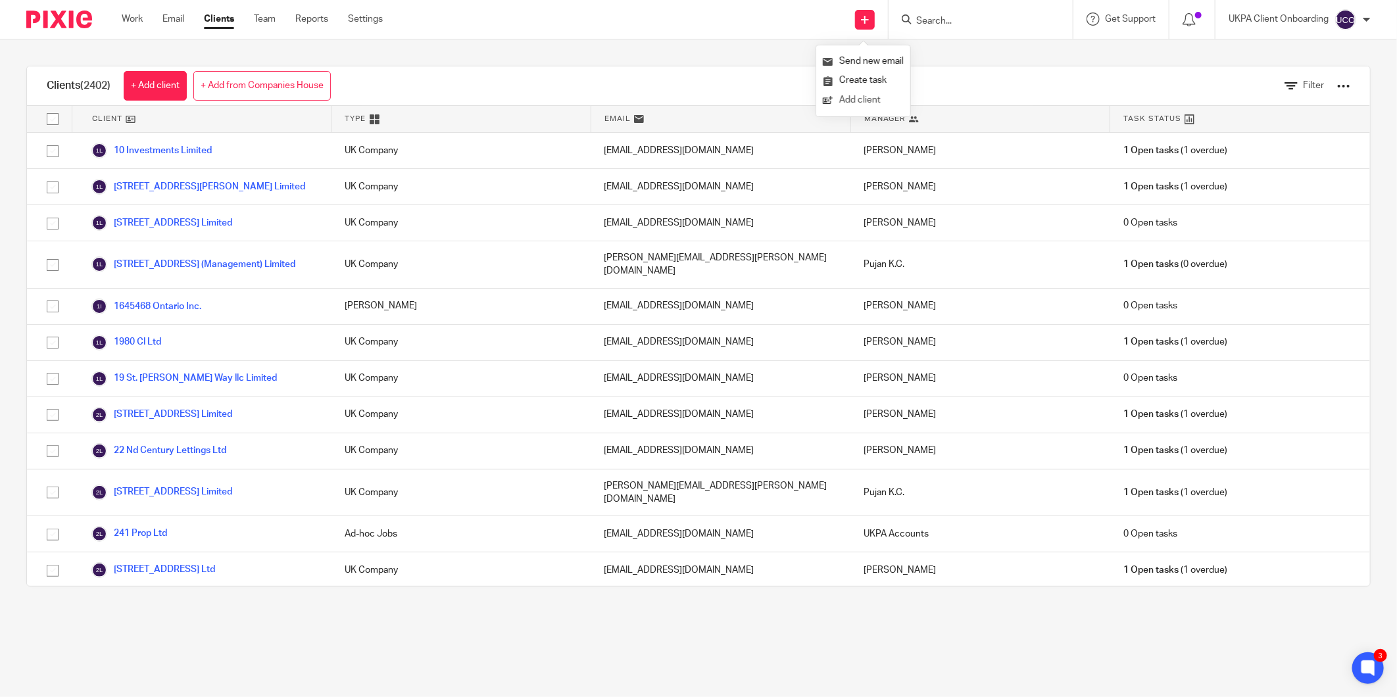
click at [883, 99] on link "Add client" at bounding box center [863, 100] width 81 height 19
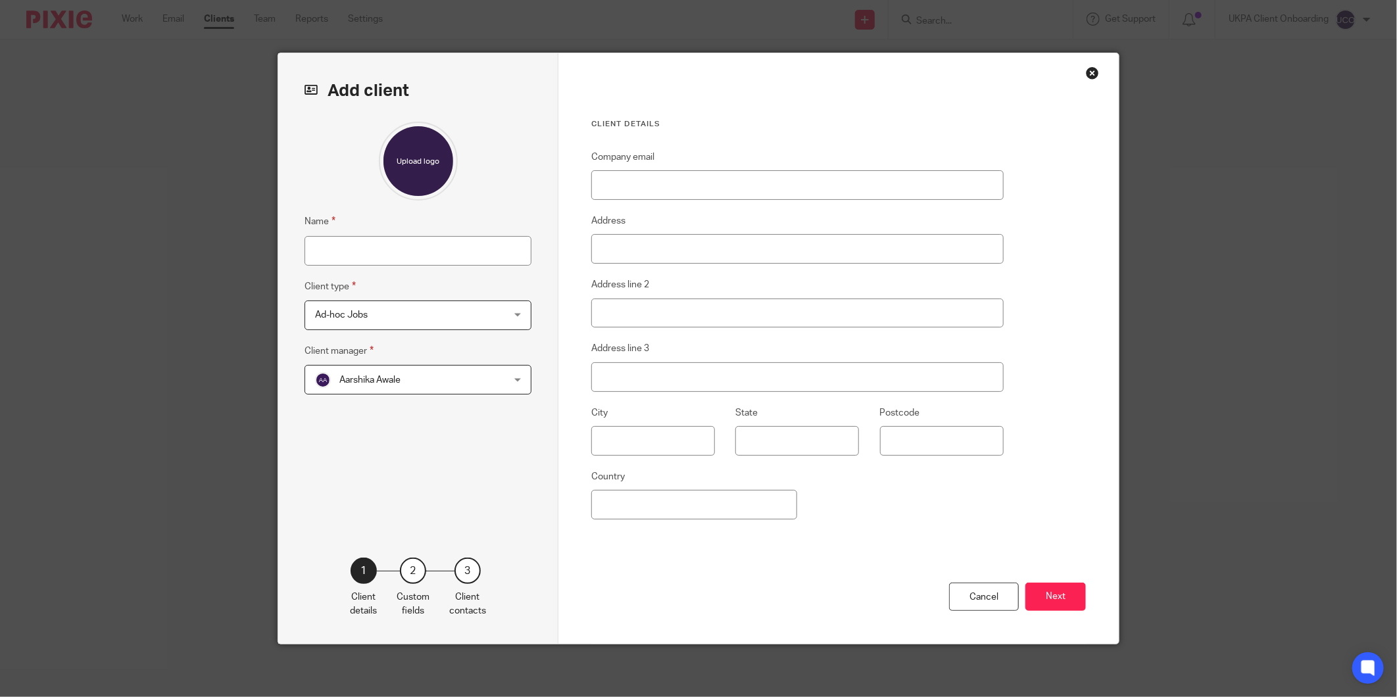
click at [439, 319] on span "Ad-hoc Jobs" at bounding box center [401, 315] width 172 height 28
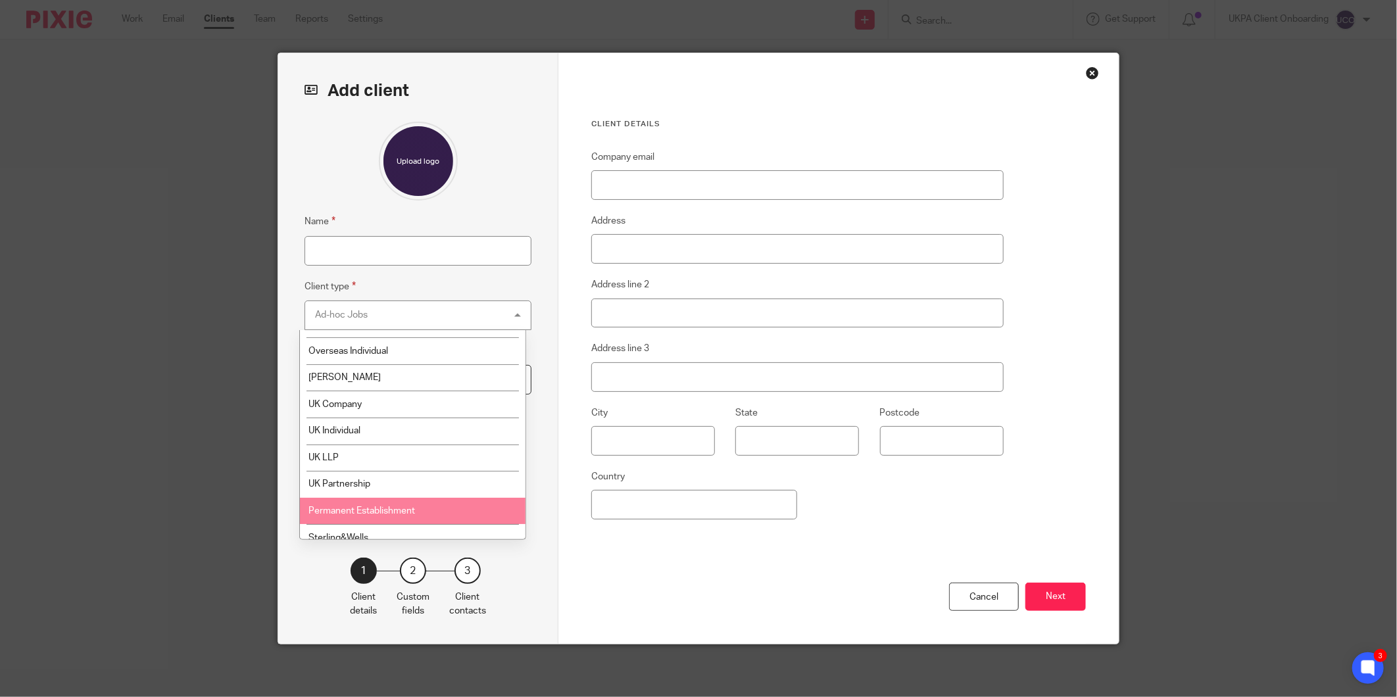
scroll to position [114, 0]
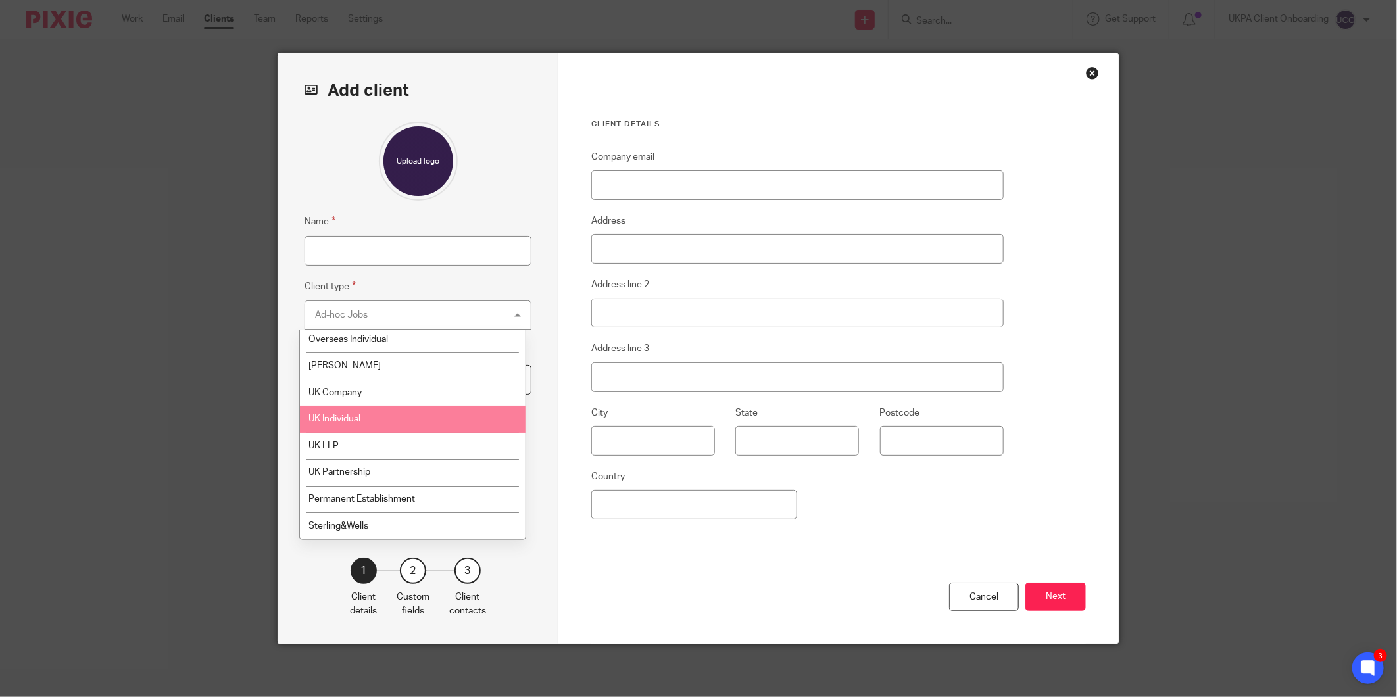
click at [395, 420] on li "UK Individual" at bounding box center [413, 419] width 226 height 27
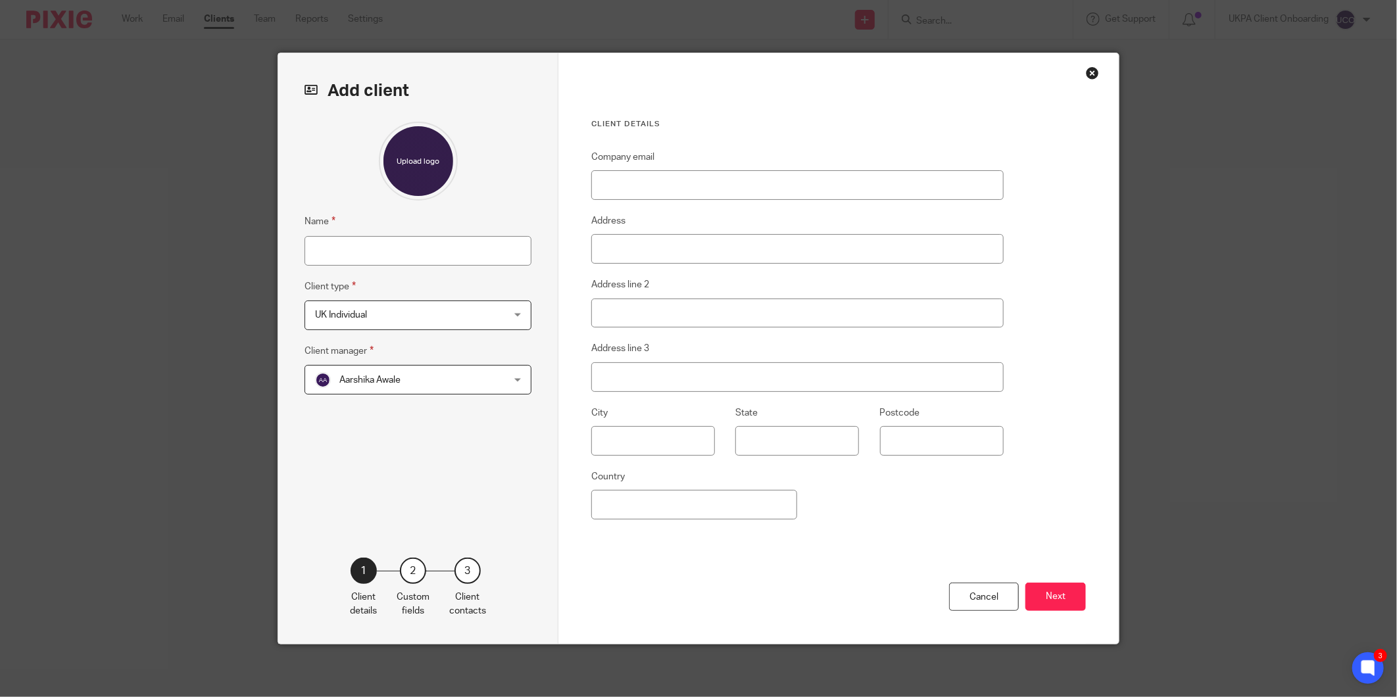
click at [400, 384] on span "Aarshika Awale" at bounding box center [401, 380] width 172 height 28
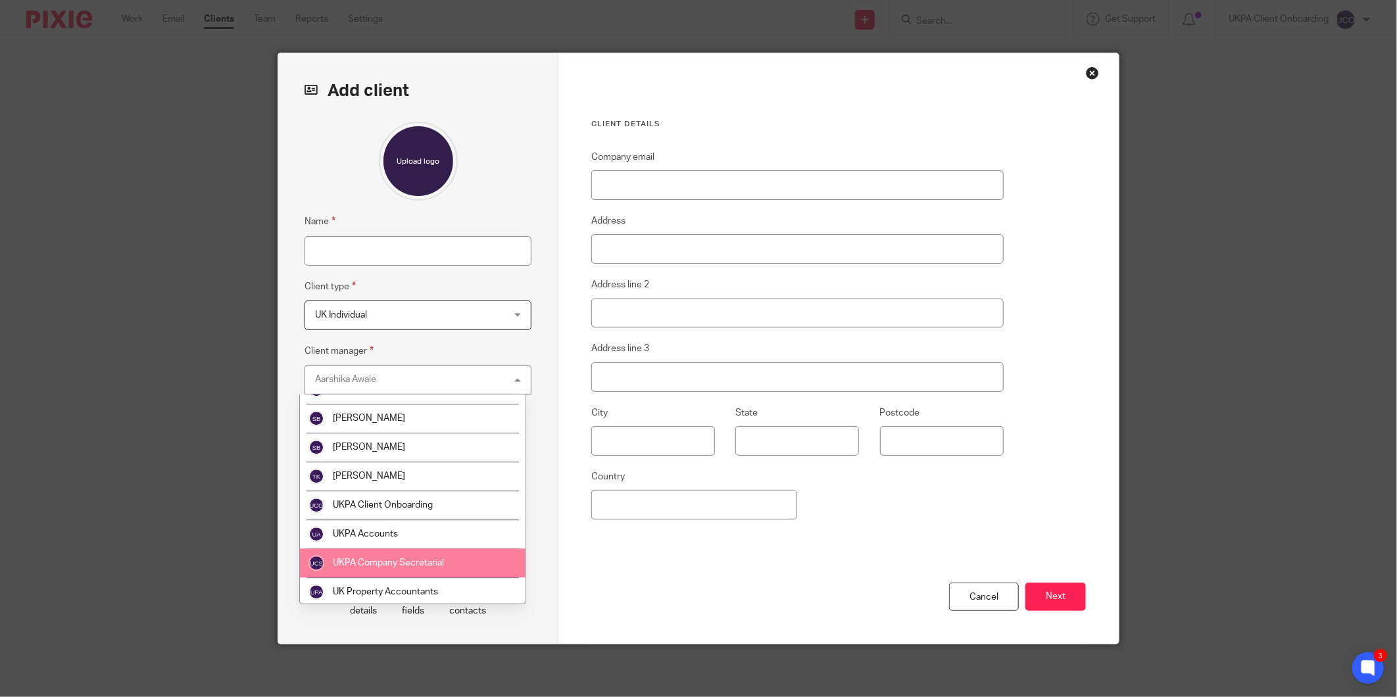
scroll to position [2250, 0]
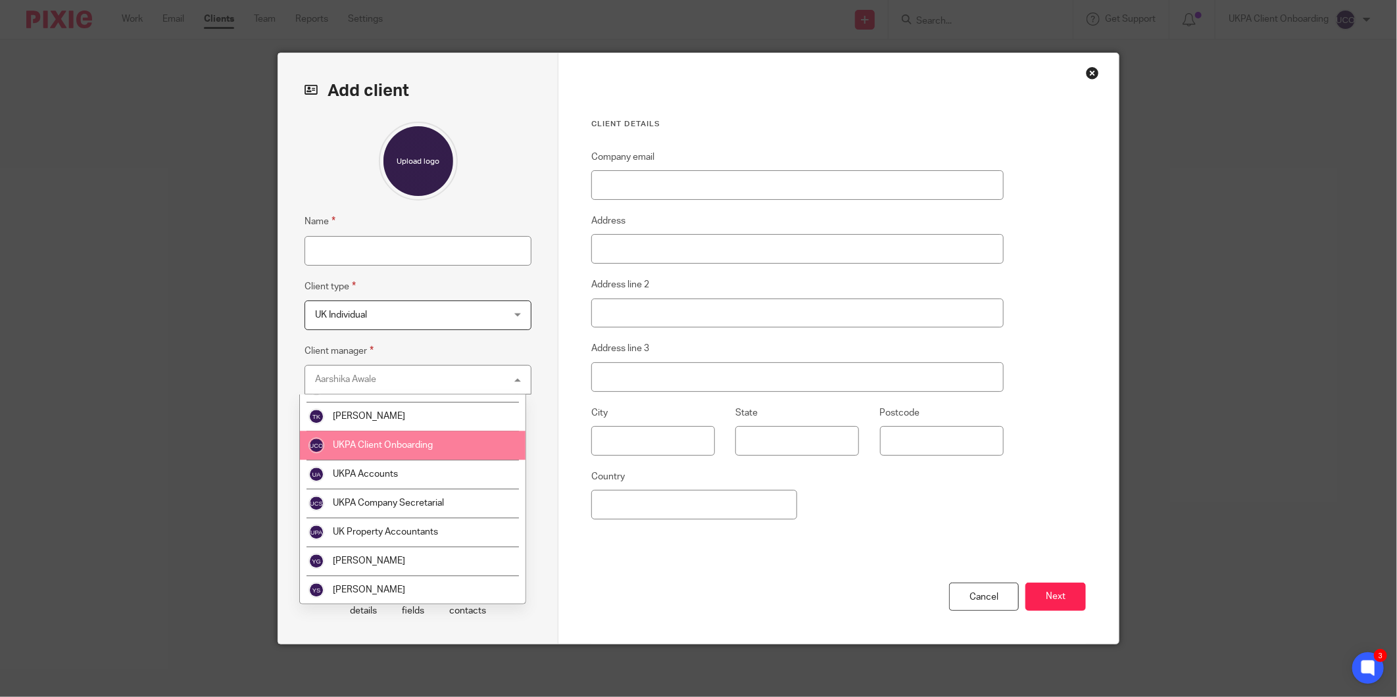
click at [413, 447] on span "UKPA Client Onboarding" at bounding box center [383, 445] width 100 height 9
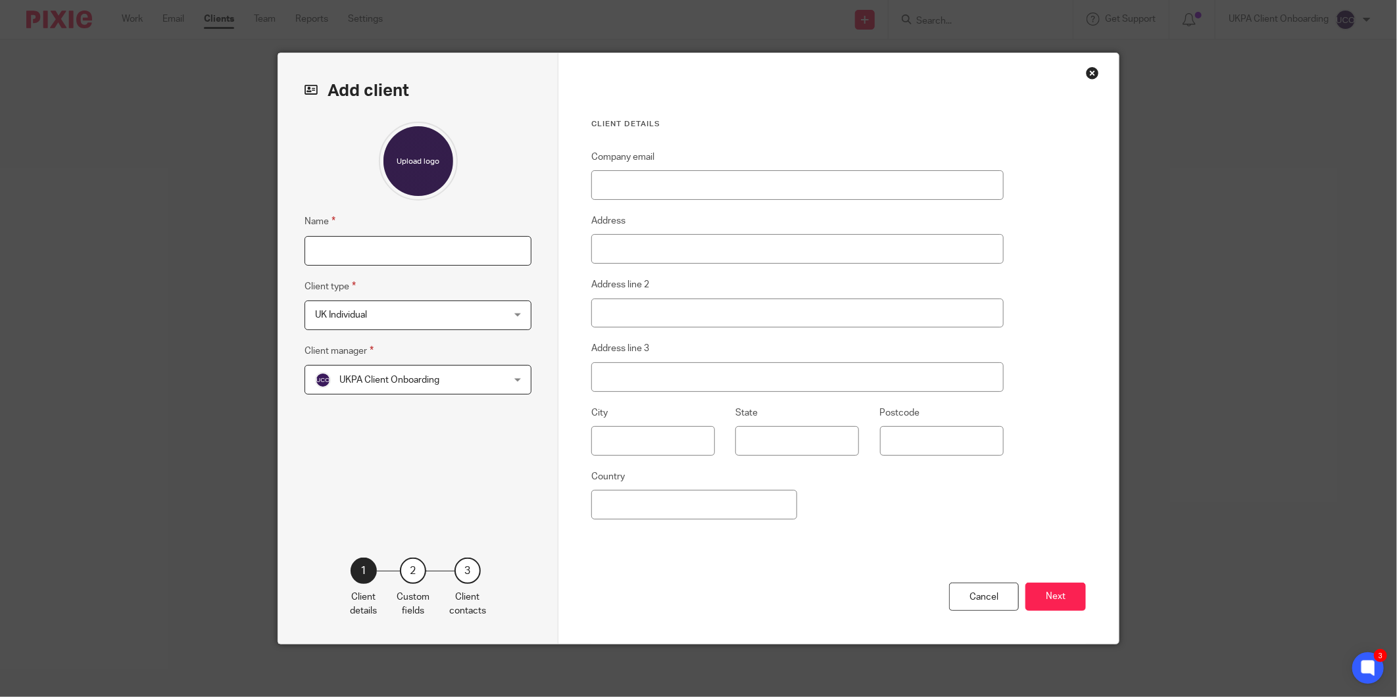
click at [354, 254] on input "Name" at bounding box center [417, 251] width 227 height 30
type input "[PERSON_NAME] [PERSON_NAME]"
click at [702, 189] on input "Company email" at bounding box center [797, 185] width 412 height 30
paste input "[EMAIL_ADDRESS][DOMAIN_NAME]"
type input "[EMAIL_ADDRESS][DOMAIN_NAME]"
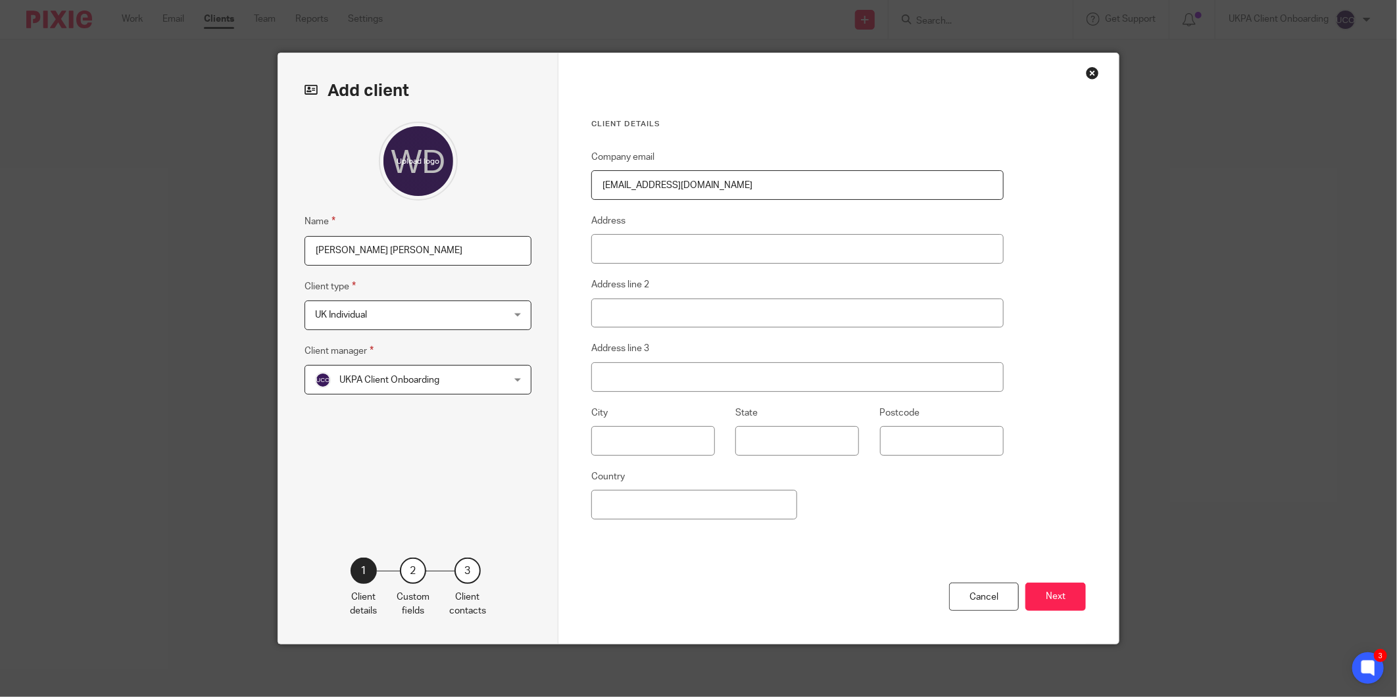
drag, startPoint x: 718, startPoint y: 191, endPoint x: 529, endPoint y: 194, distance: 189.4
click at [530, 194] on div "Add client Name William Douglas Martin Client type UK Individual UK Individual …" at bounding box center [698, 348] width 840 height 590
click at [734, 180] on input "Company email" at bounding box center [797, 185] width 412 height 30
paste input "[PERSON_NAME][EMAIL_ADDRESS][DOMAIN_NAME]"
type input "[PERSON_NAME][EMAIL_ADDRESS][DOMAIN_NAME]"
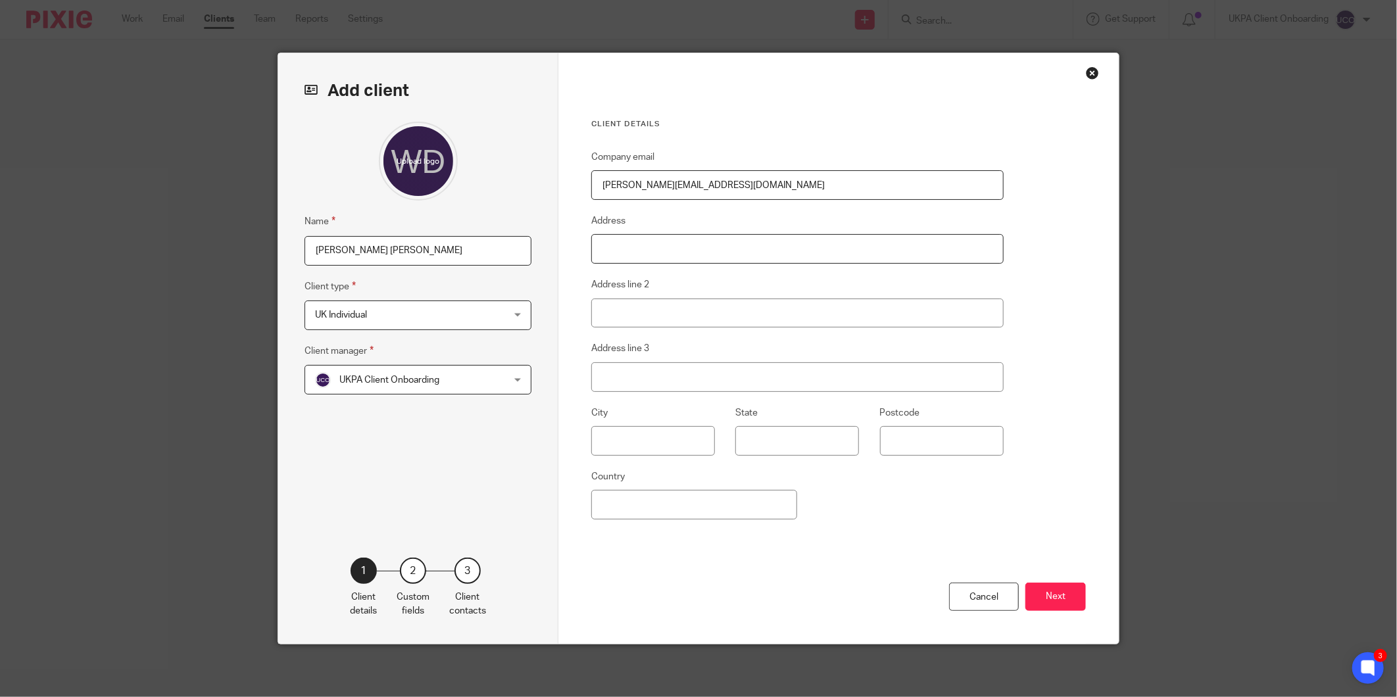
type input "26 Sherbourne Road, Cradley Heath"
type input "B647PU"
type input "India"
type input "[PERSON_NAME][EMAIL_ADDRESS][DOMAIN_NAME]"
drag, startPoint x: 760, startPoint y: 248, endPoint x: 602, endPoint y: 251, distance: 158.5
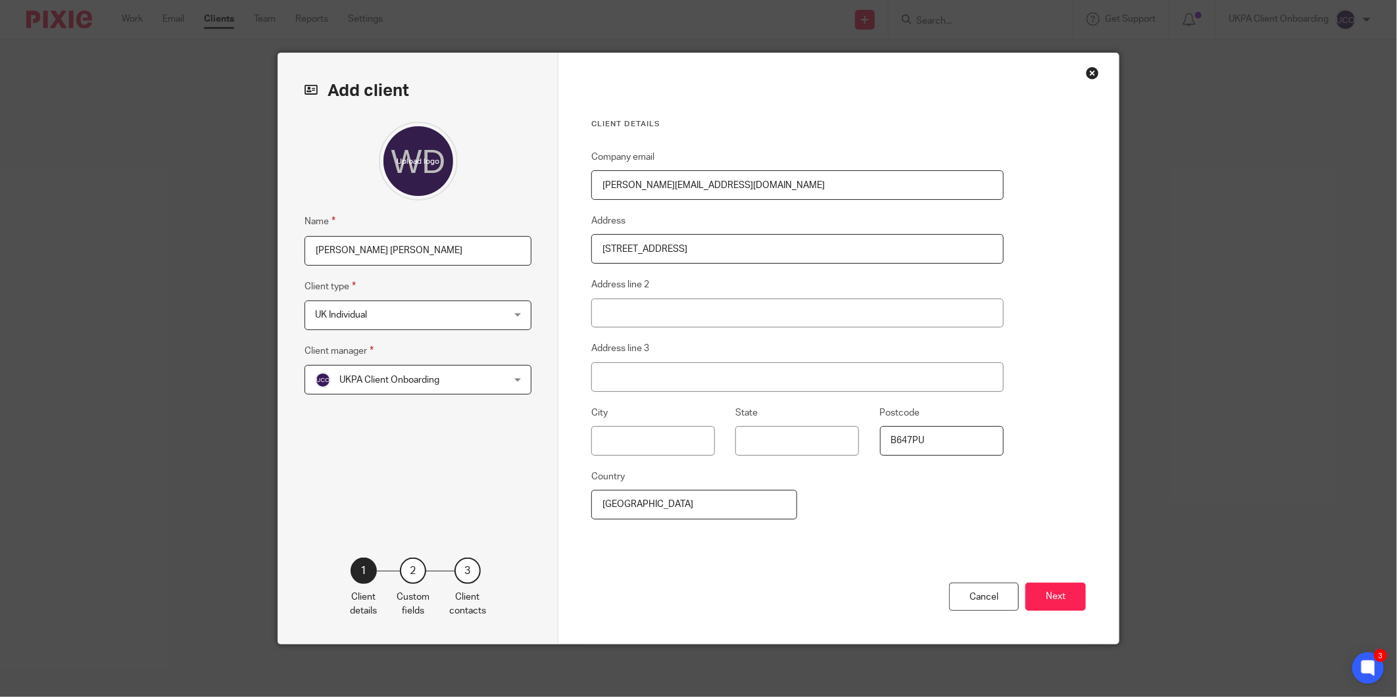
click at [602, 251] on input "26 Sherbourne Road, Cradley Heath" at bounding box center [797, 249] width 412 height 30
click at [746, 247] on input "21 Fallow Field Road, Rowley" at bounding box center [797, 249] width 412 height 30
type input "[STREET_ADDRESS][PERSON_NAME]"
click at [912, 450] on input "B647PU" at bounding box center [942, 441] width 124 height 30
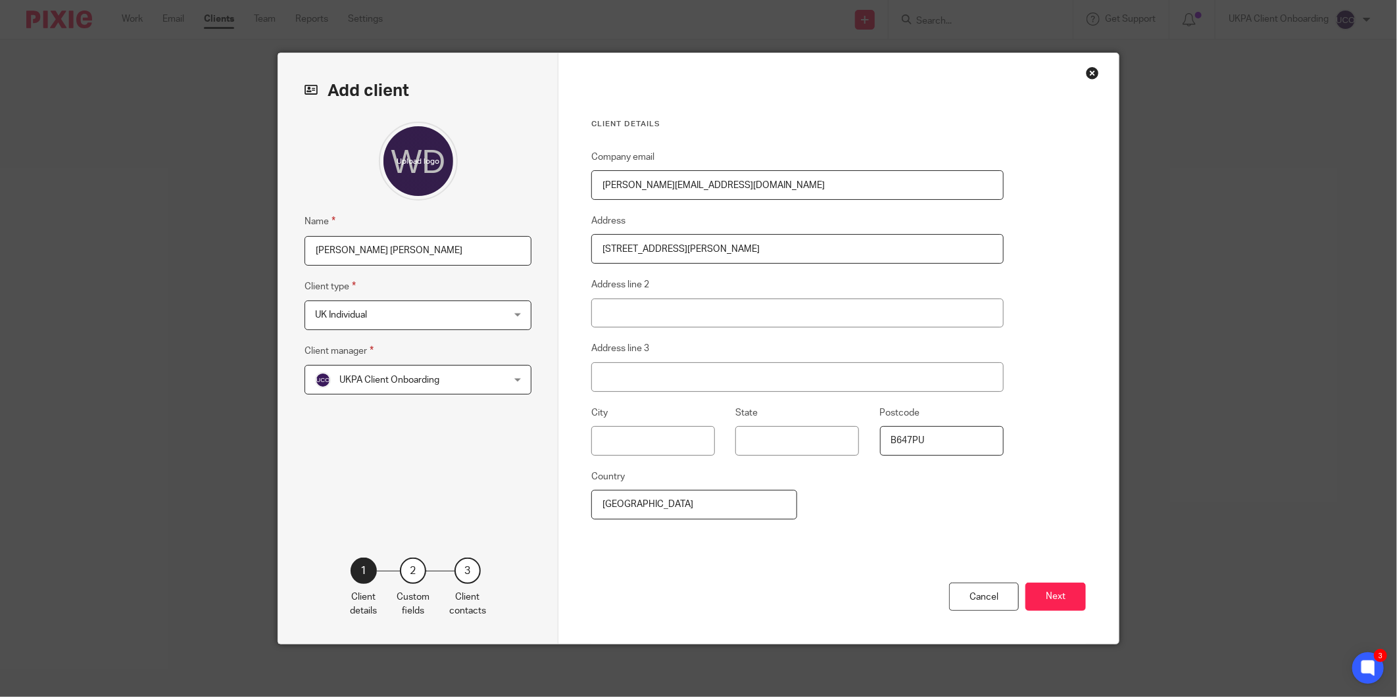
click at [912, 450] on input "B647PU" at bounding box center [942, 441] width 124 height 30
type input "B65 8EZ"
click at [688, 502] on input "India" at bounding box center [694, 505] width 206 height 30
type input "[GEOGRAPHIC_DATA]"
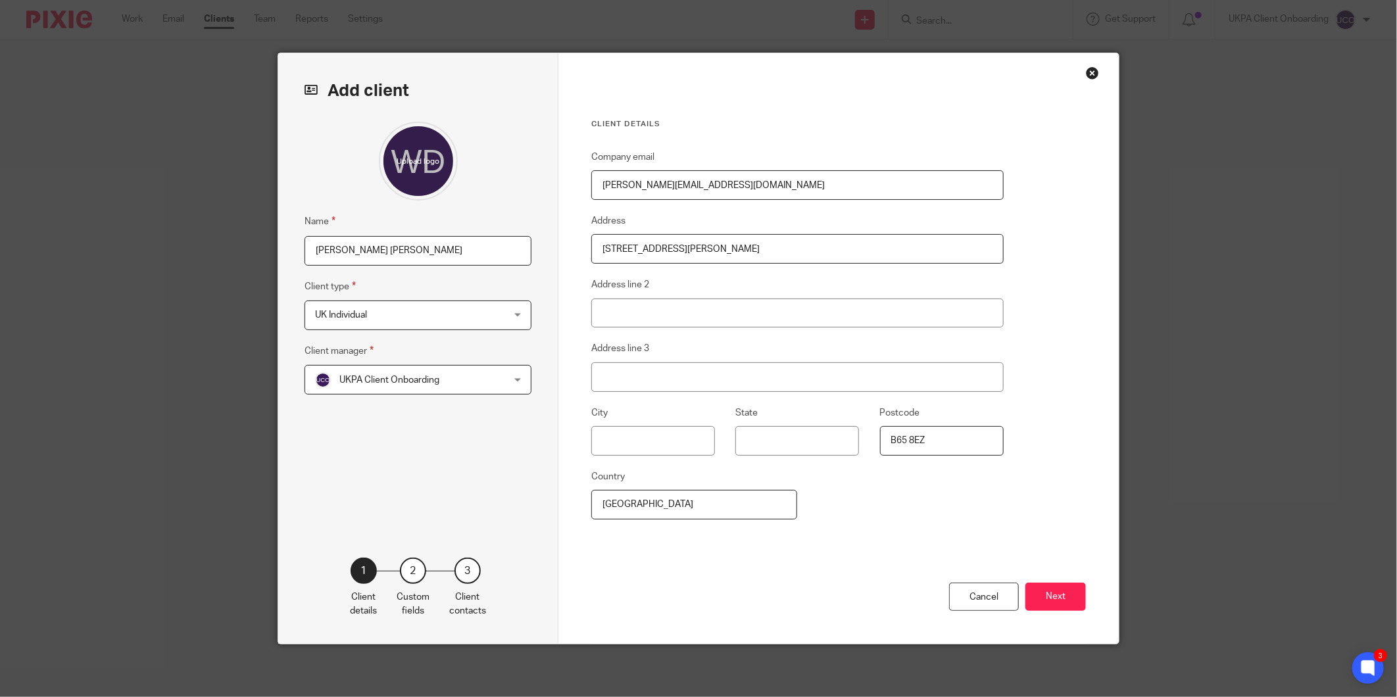
click at [683, 594] on div "Cancel Next" at bounding box center [838, 609] width 494 height 70
click at [1053, 599] on button "Next" at bounding box center [1055, 597] width 60 height 28
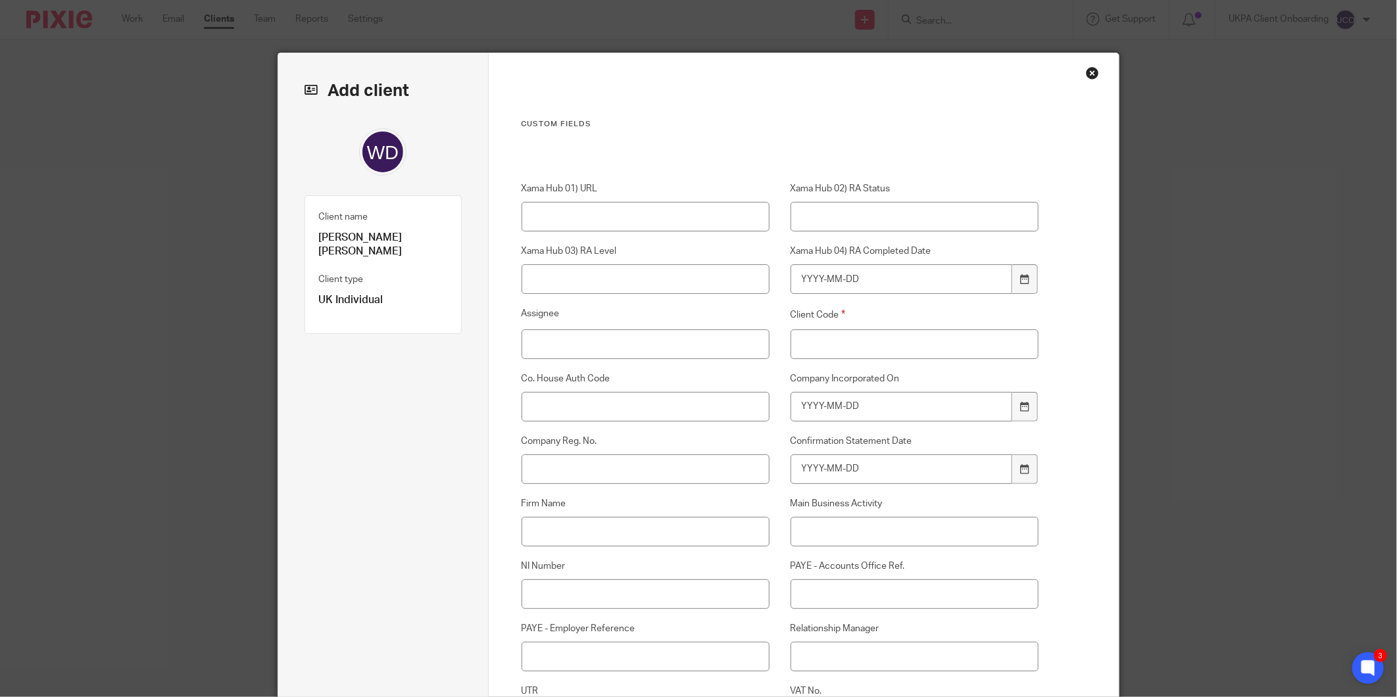
click at [875, 326] on div "Client Code" at bounding box center [903, 332] width 269 height 51
click at [863, 349] on input "Client Code" at bounding box center [914, 344] width 249 height 30
type input "00"
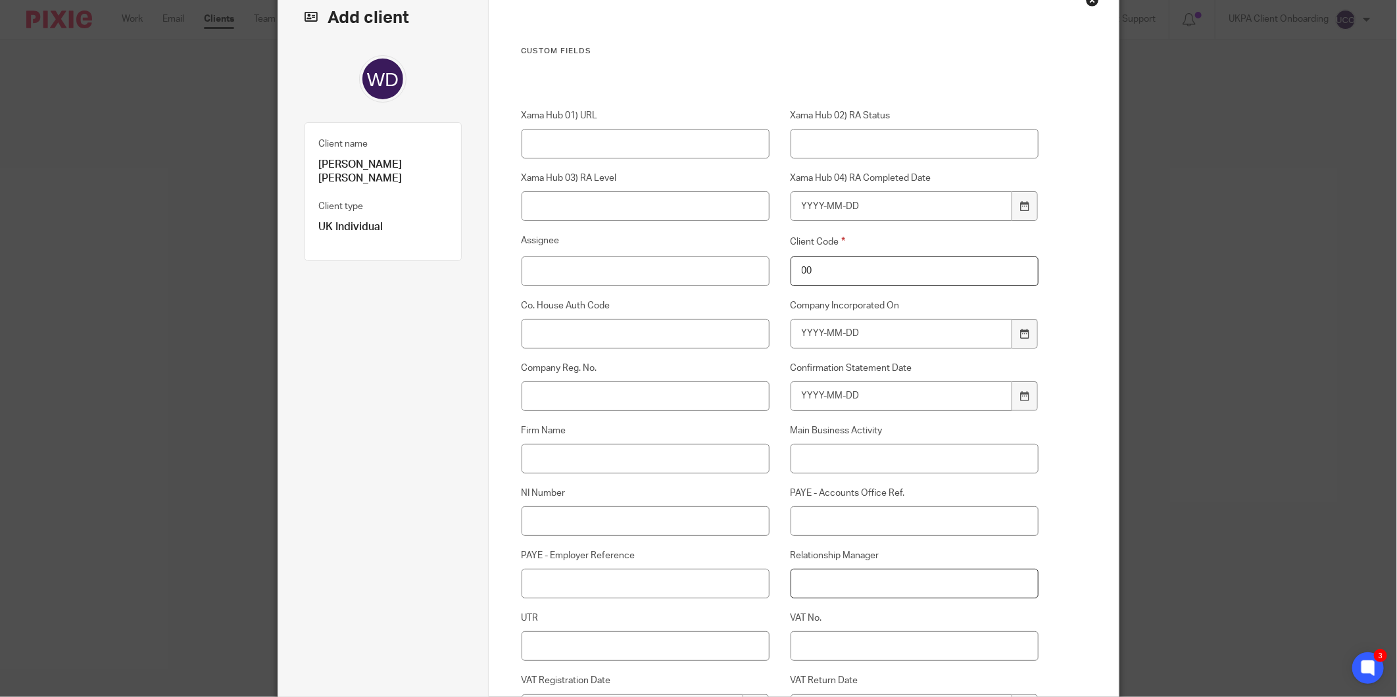
click at [825, 574] on input "Relationship Manager" at bounding box center [914, 584] width 249 height 30
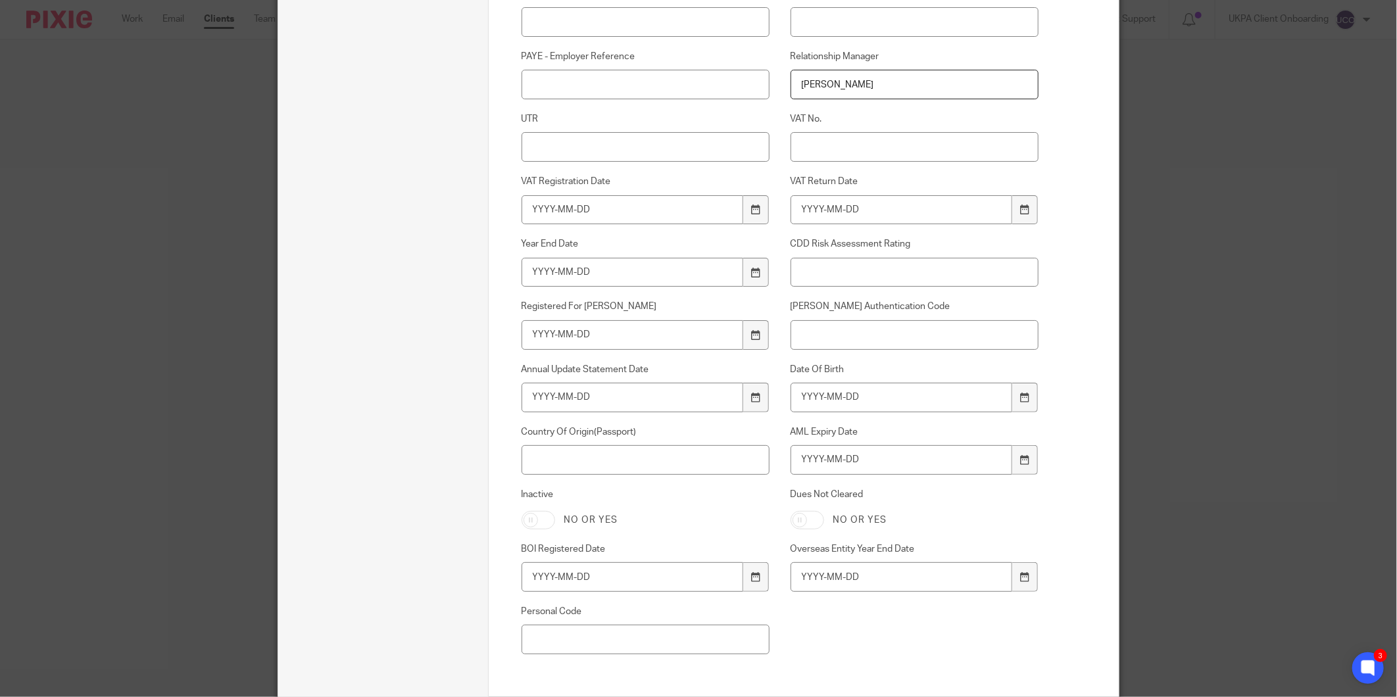
scroll to position [584, 0]
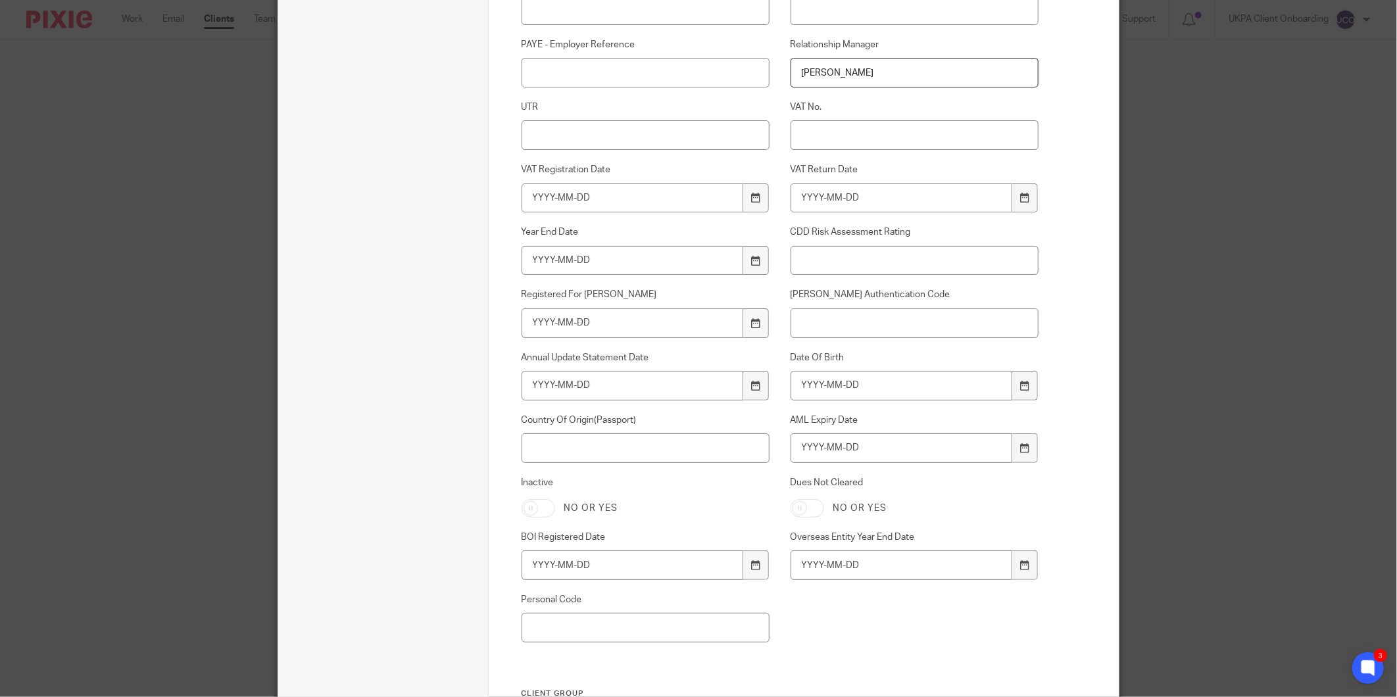
type input "[PERSON_NAME]"
click at [840, 398] on input "Date Of Birth" at bounding box center [901, 386] width 222 height 30
type input "1989-11-30"
click at [850, 442] on input "AML Expiry Date" at bounding box center [901, 448] width 222 height 30
type input "2028-10-10"
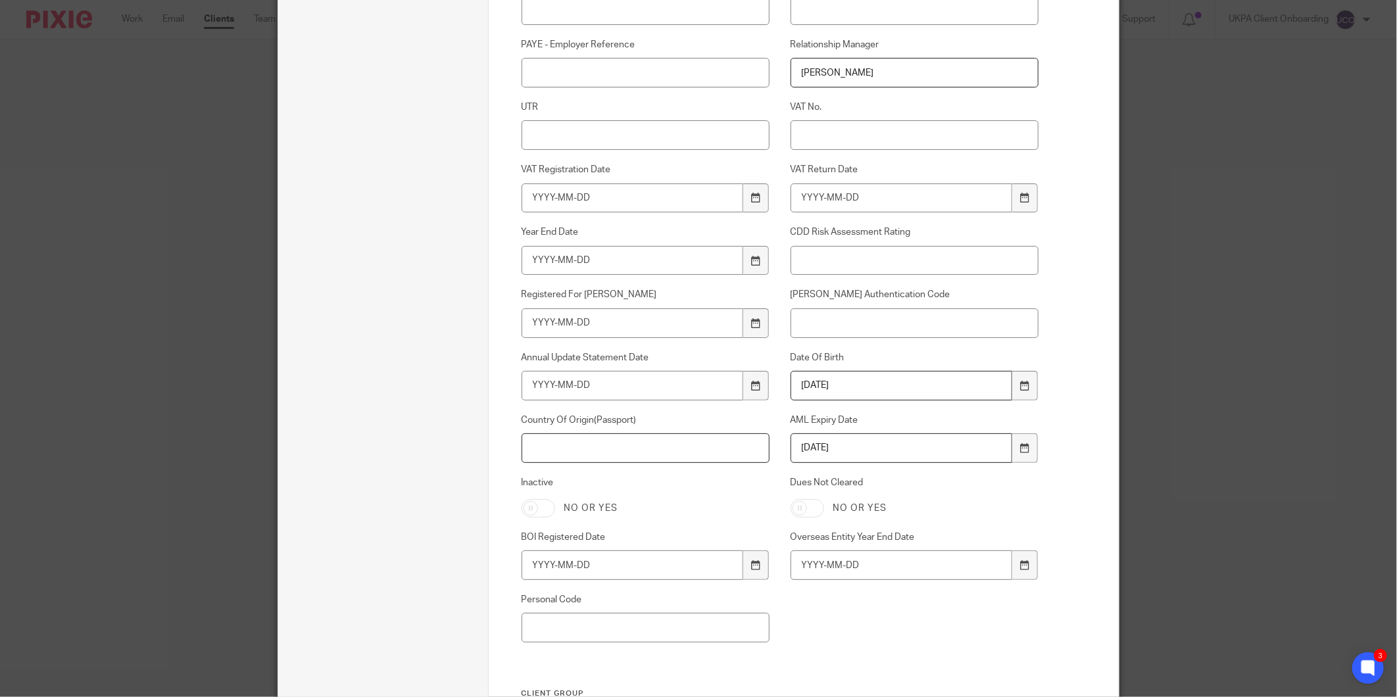
click at [571, 437] on input "Country Of Origin(Passport)" at bounding box center [645, 448] width 249 height 30
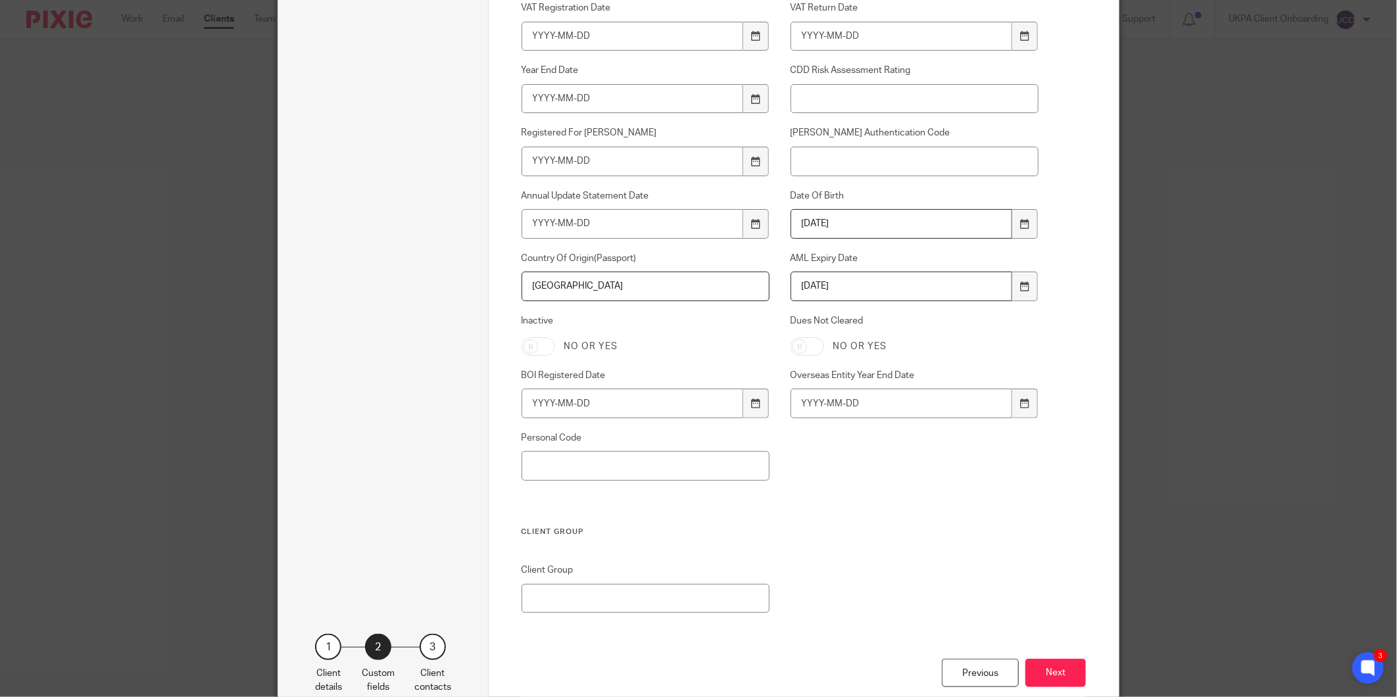
scroll to position [823, 0]
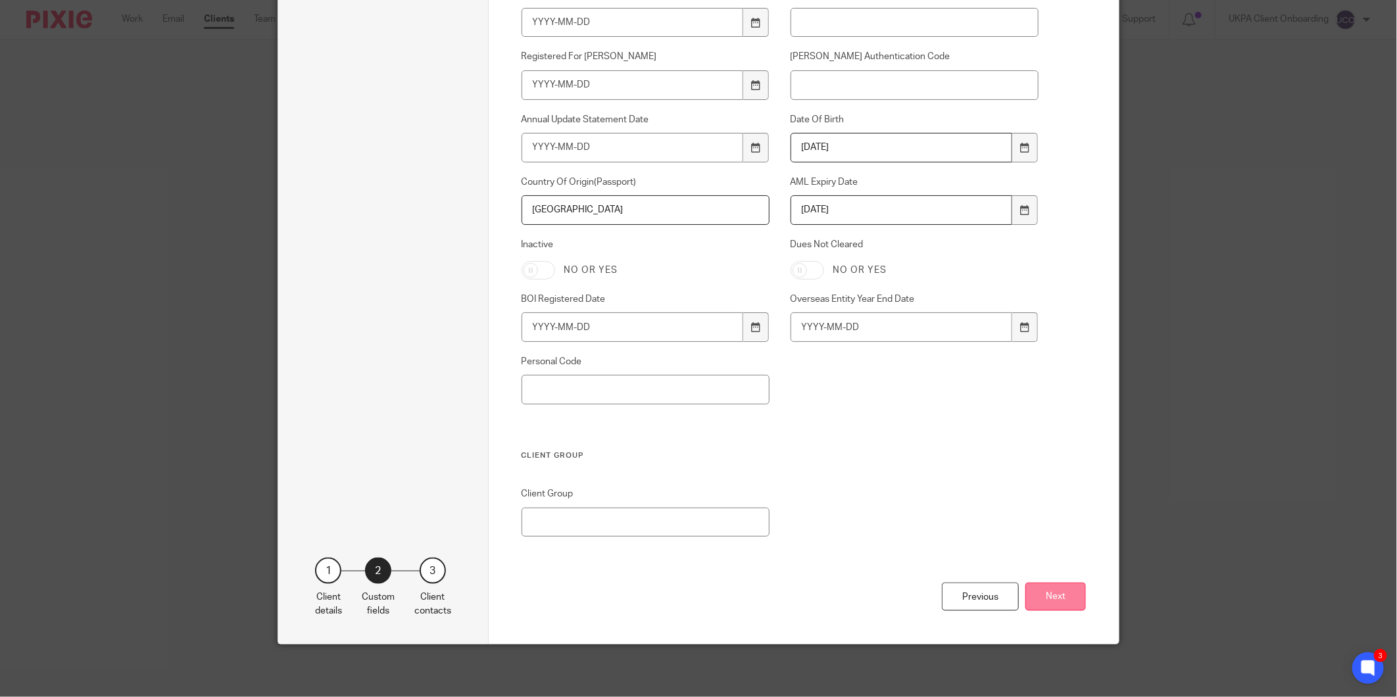
type input "[GEOGRAPHIC_DATA]"
click at [1046, 599] on button "Next" at bounding box center [1055, 597] width 60 height 28
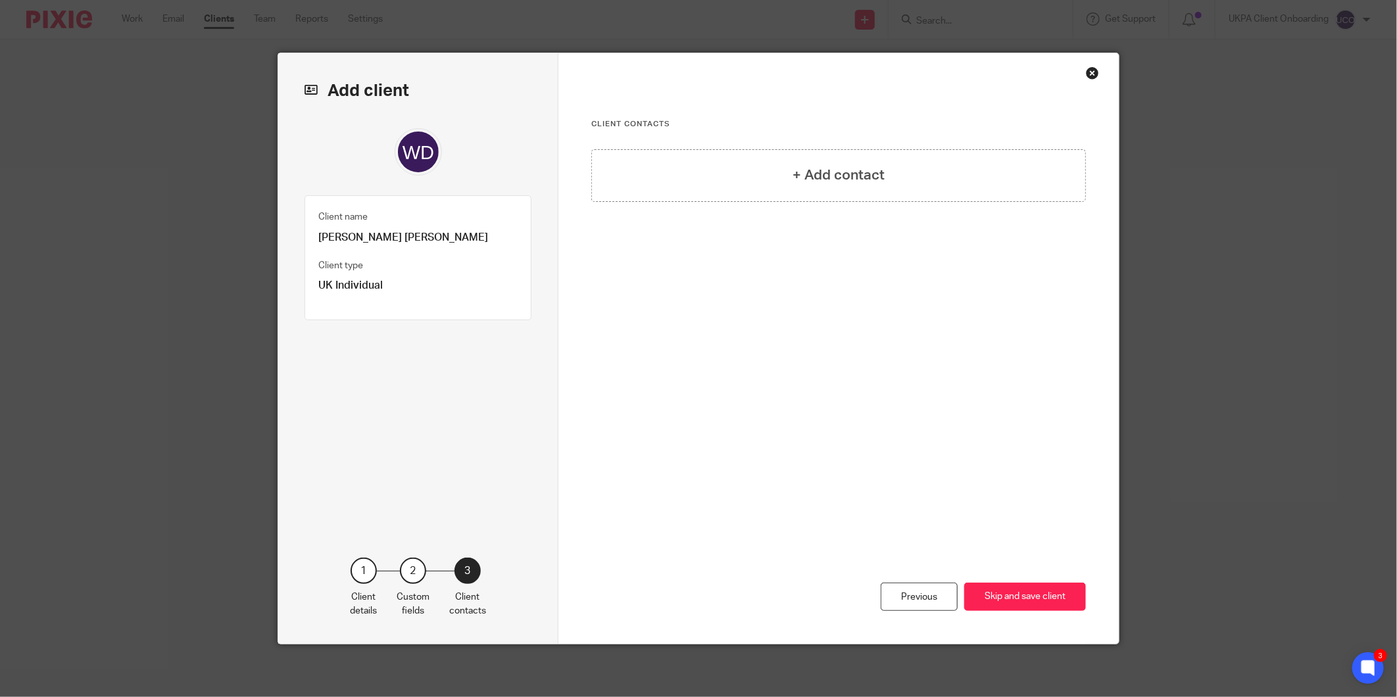
scroll to position [0, 0]
click at [844, 183] on h4 "+ Add contact" at bounding box center [838, 175] width 92 height 20
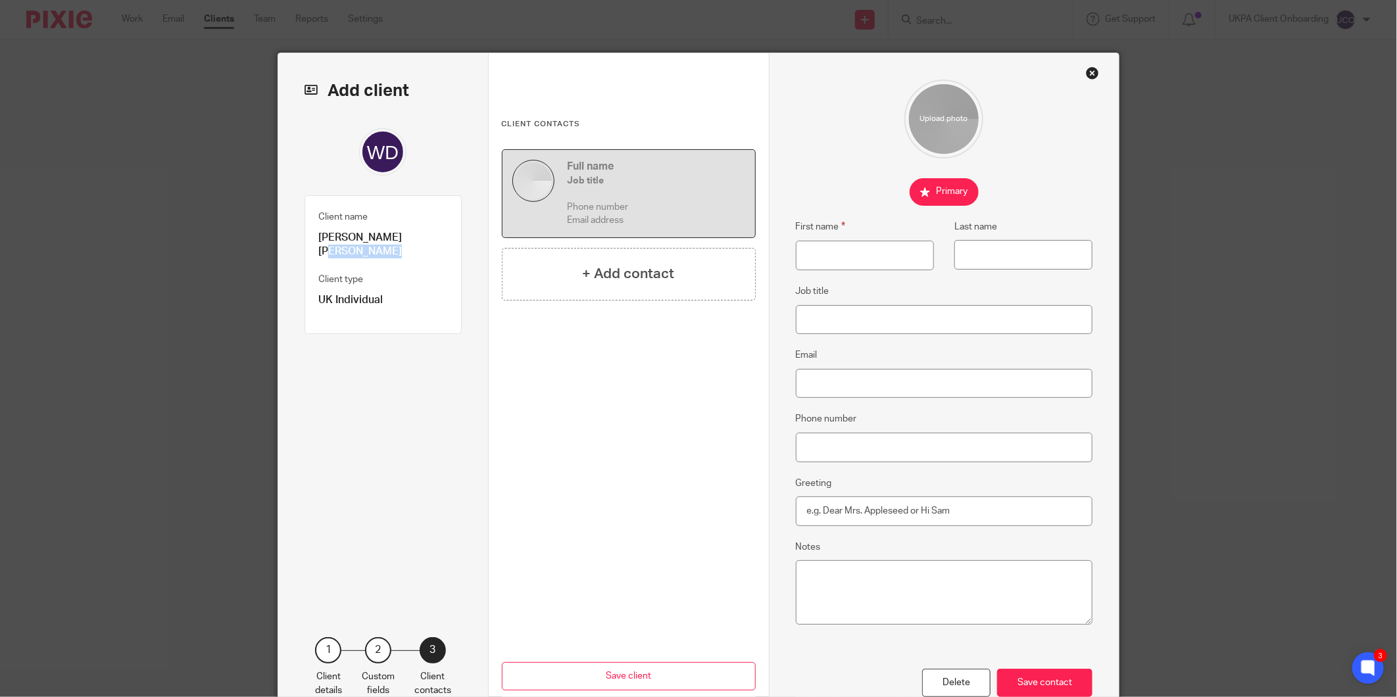
drag, startPoint x: 345, startPoint y: 239, endPoint x: 254, endPoint y: 250, distance: 90.8
click at [254, 250] on div "Add client Name William Douglas Martin Client type UK Individual UK Individual …" at bounding box center [698, 348] width 1397 height 697
copy div "Martin"
click at [1000, 252] on input "Last name" at bounding box center [1023, 255] width 138 height 30
paste input "Martin"
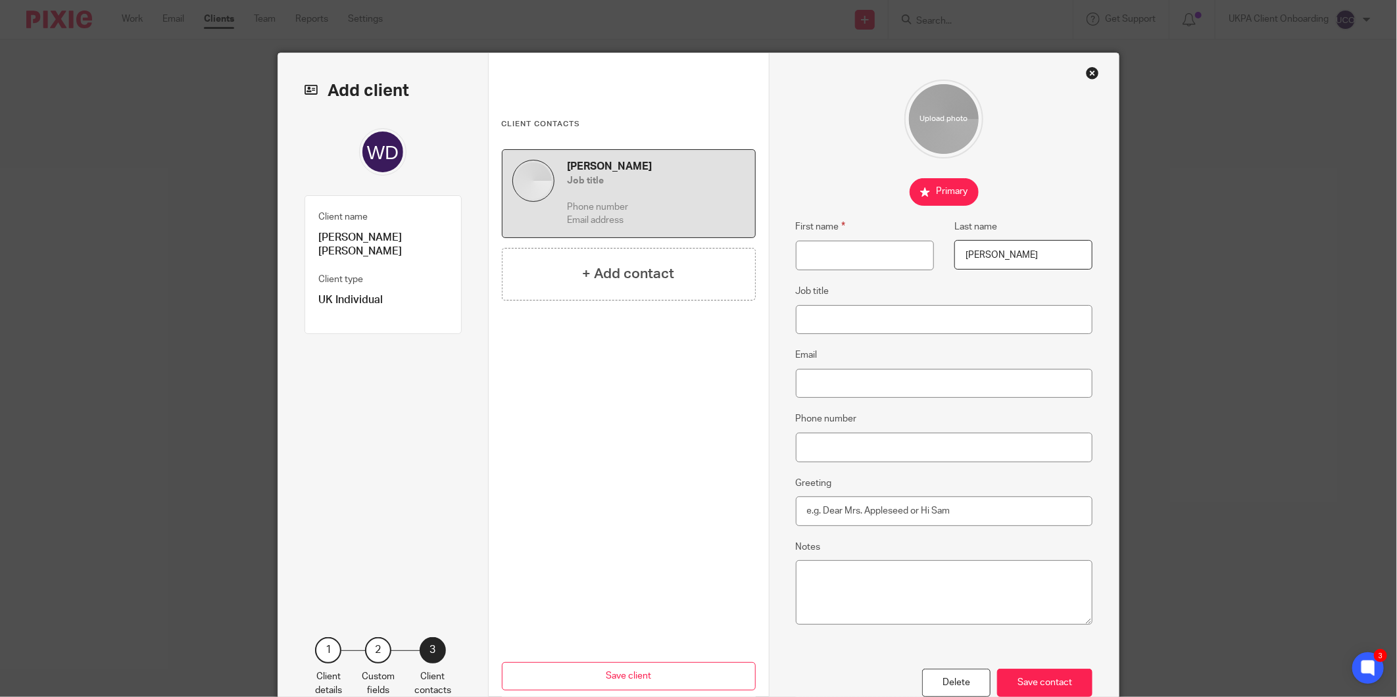
type input "Martin"
drag, startPoint x: 387, startPoint y: 241, endPoint x: 310, endPoint y: 242, distance: 76.9
click at [310, 242] on div "Client name William Douglas Martin Client type UK Individual" at bounding box center [382, 264] width 157 height 139
drag, startPoint x: 310, startPoint y: 242, endPoint x: 382, endPoint y: 233, distance: 72.8
click at [382, 233] on p "William Douglas Martin" at bounding box center [383, 245] width 130 height 28
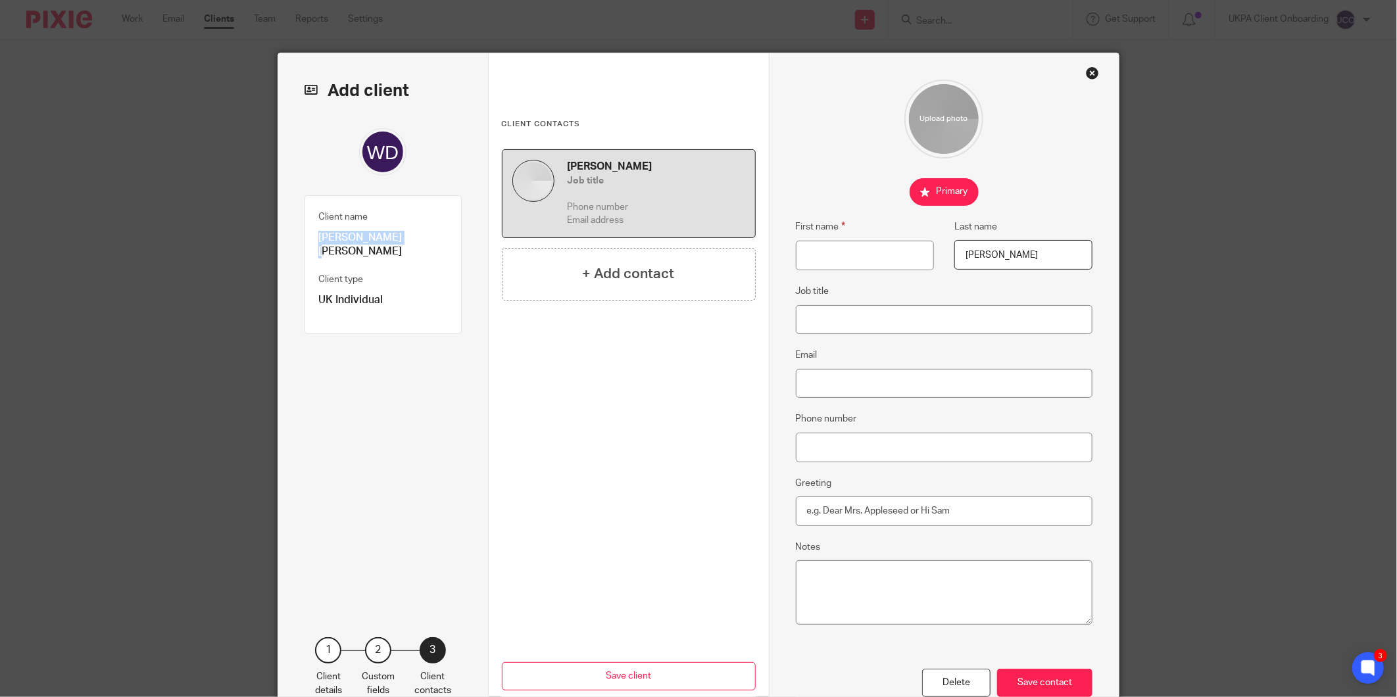
drag, startPoint x: 389, startPoint y: 237, endPoint x: 313, endPoint y: 235, distance: 76.3
click at [318, 235] on p "William Douglas Martin" at bounding box center [383, 245] width 130 height 28
copy p "William Douglas"
click at [854, 245] on input "First name" at bounding box center [865, 256] width 138 height 30
paste input "William Douglas"
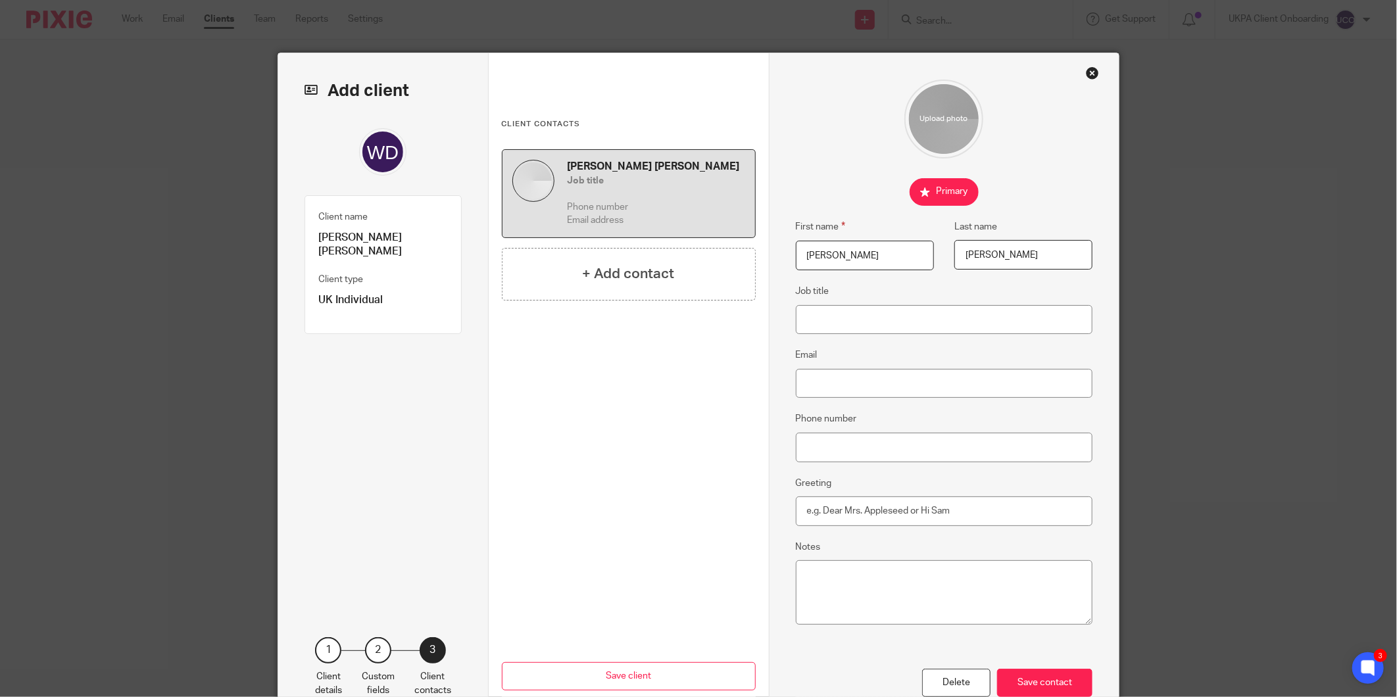
type input "William Douglas"
click at [836, 383] on input "Email" at bounding box center [944, 384] width 297 height 30
paste input "[EMAIL_ADDRESS][DOMAIN_NAME]"
type input "[EMAIL_ADDRESS][DOMAIN_NAME]"
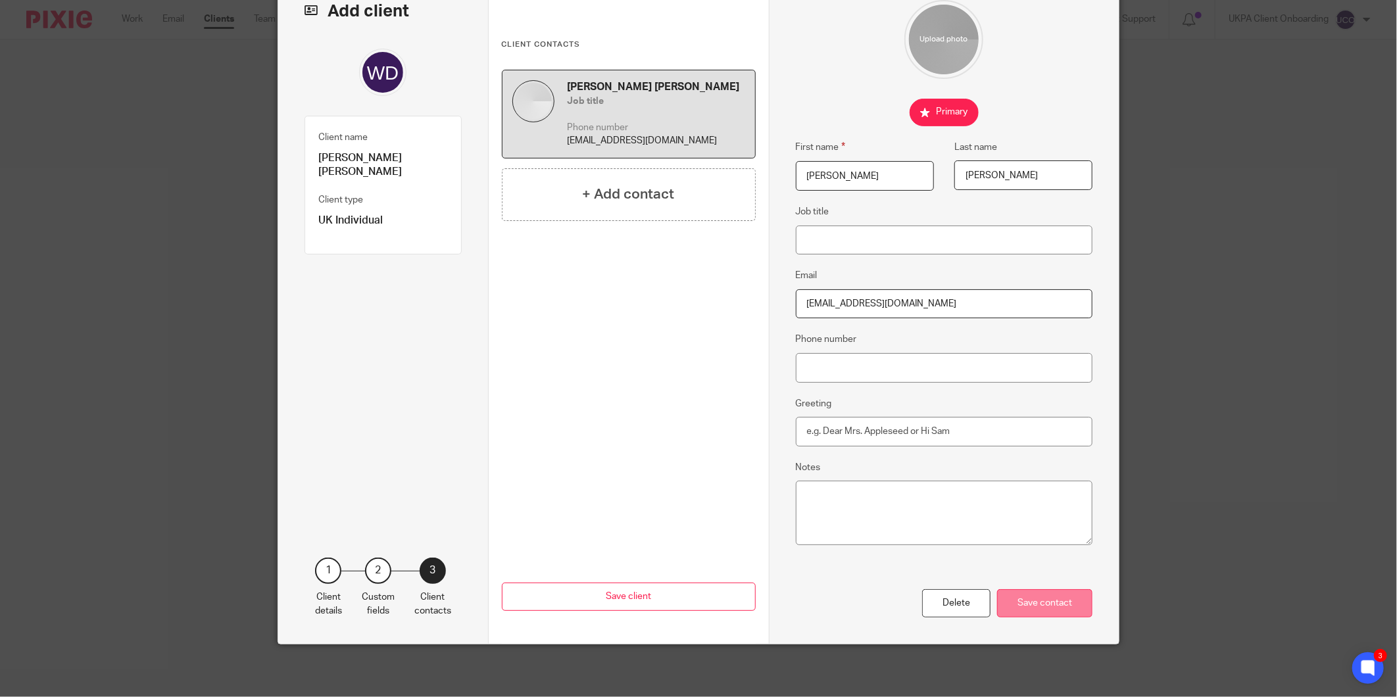
scroll to position [80, 0]
click at [1077, 597] on div "Save contact" at bounding box center [1044, 603] width 95 height 28
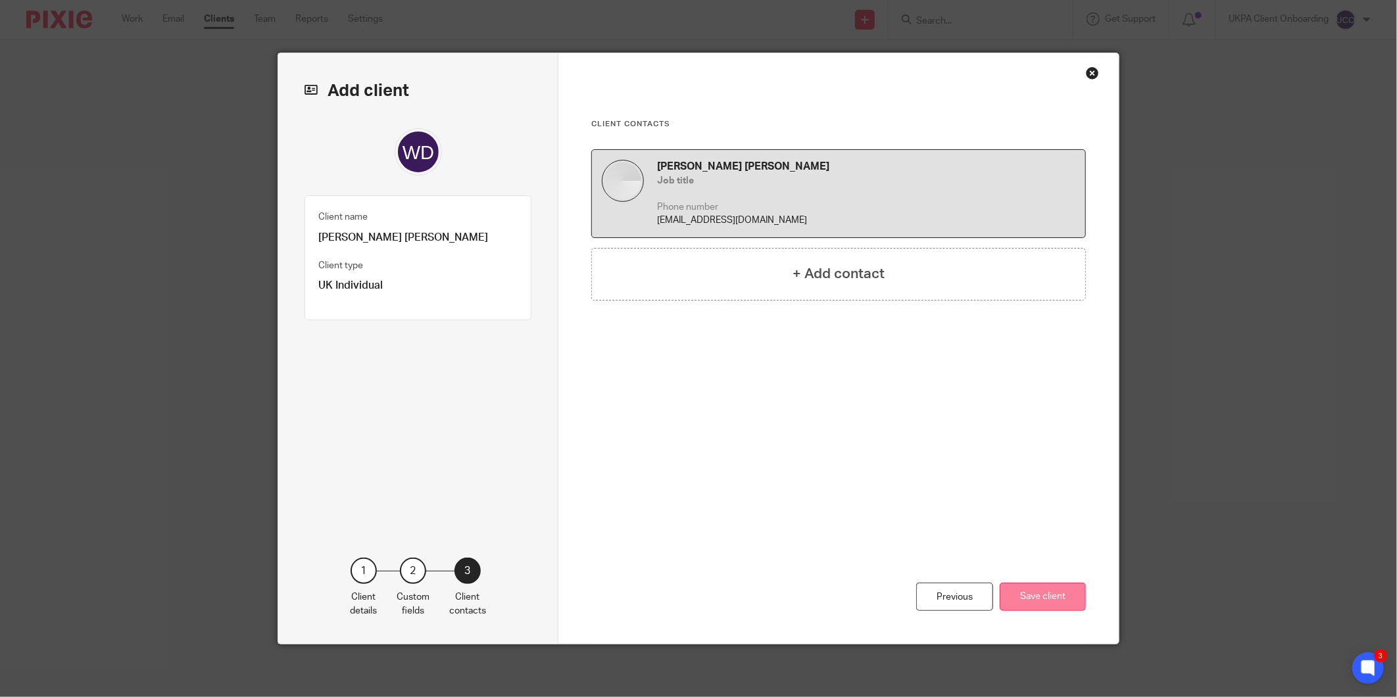
scroll to position [0, 0]
click at [1063, 596] on button "Save client" at bounding box center [1042, 597] width 86 height 28
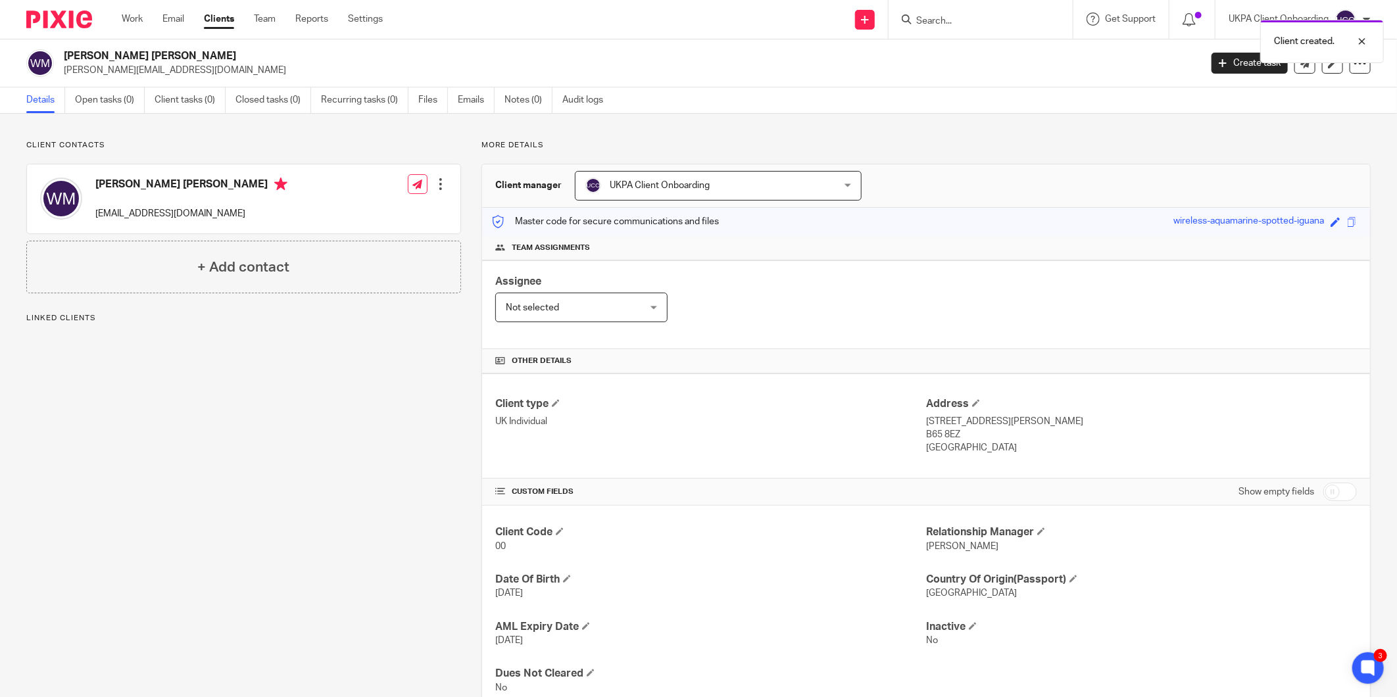
click at [942, 18] on div "Client created." at bounding box center [1040, 38] width 685 height 50
click at [931, 22] on div "Client created." at bounding box center [1040, 38] width 685 height 50
click at [931, 18] on input "Search" at bounding box center [974, 22] width 118 height 12
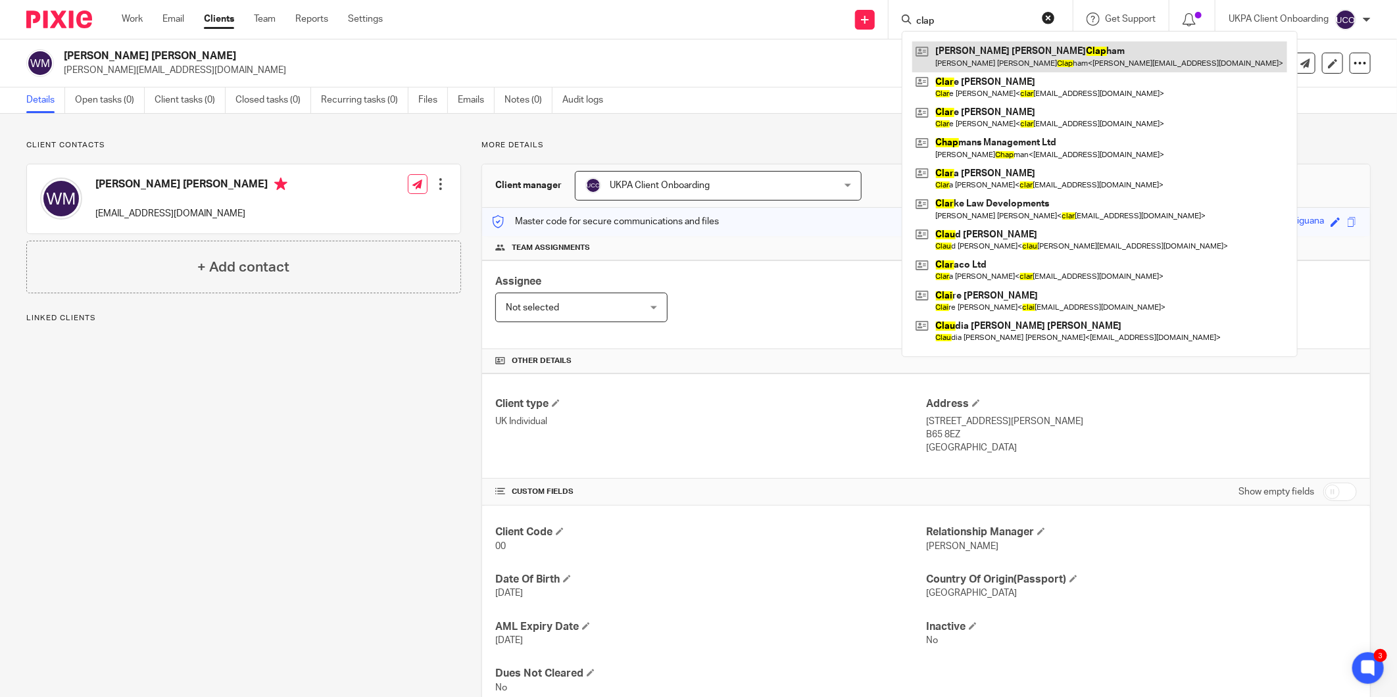
type input "clap"
click at [435, 187] on div at bounding box center [440, 184] width 13 height 13
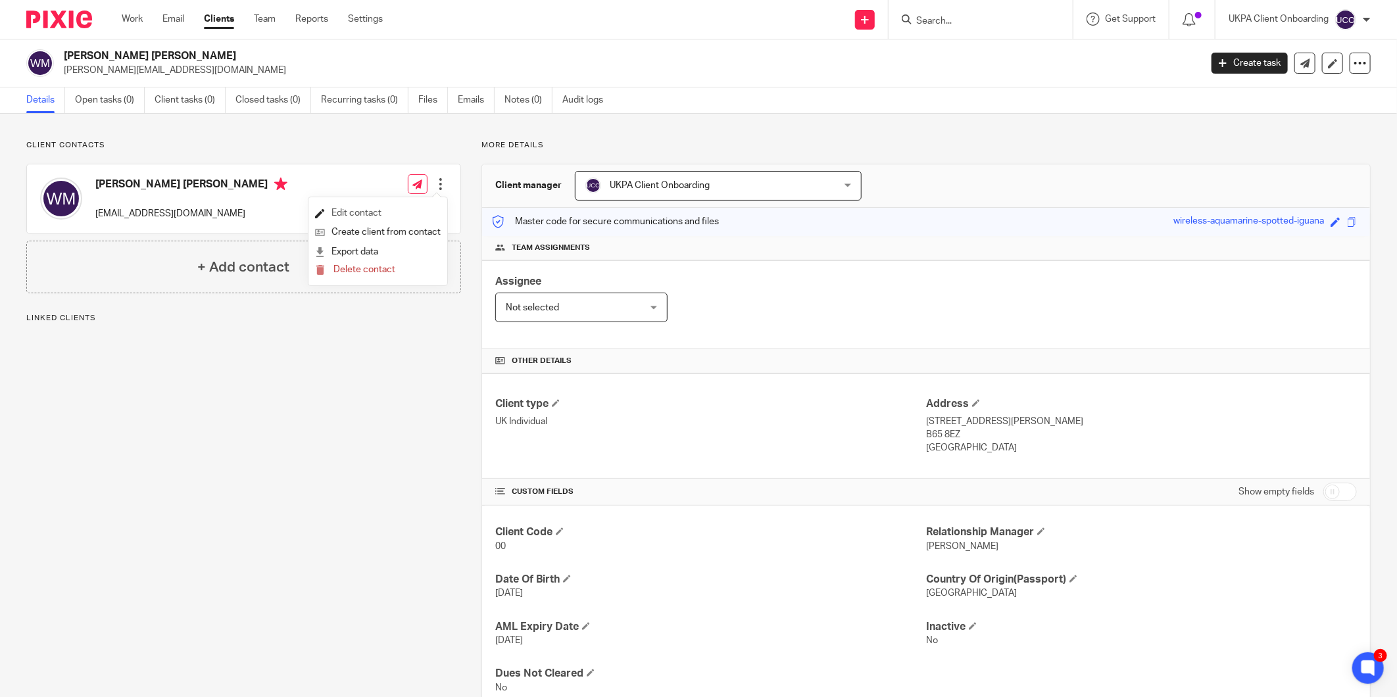
click at [367, 214] on link "Edit contact" at bounding box center [378, 213] width 126 height 19
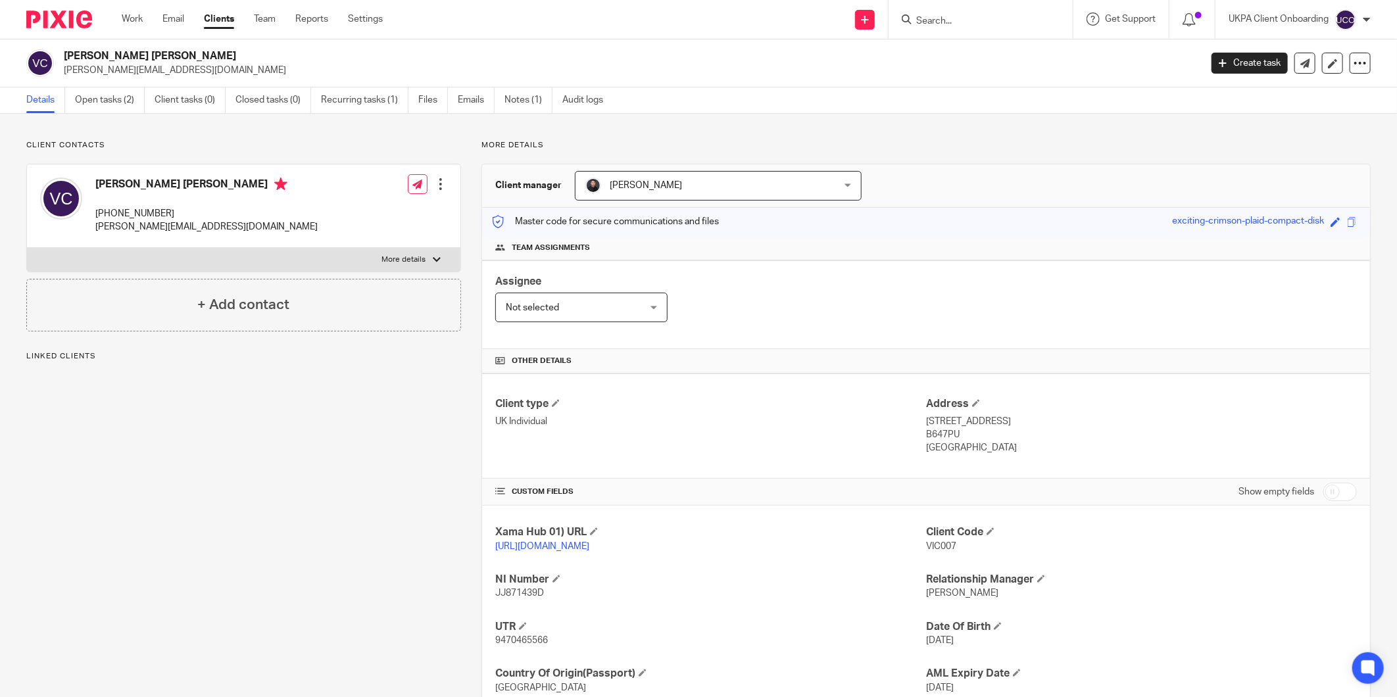
click at [155, 218] on p "[PHONE_NUMBER]" at bounding box center [206, 213] width 222 height 13
copy div "[PHONE_NUMBER]"
click at [90, 109] on link "Open tasks (2)" at bounding box center [110, 100] width 70 height 26
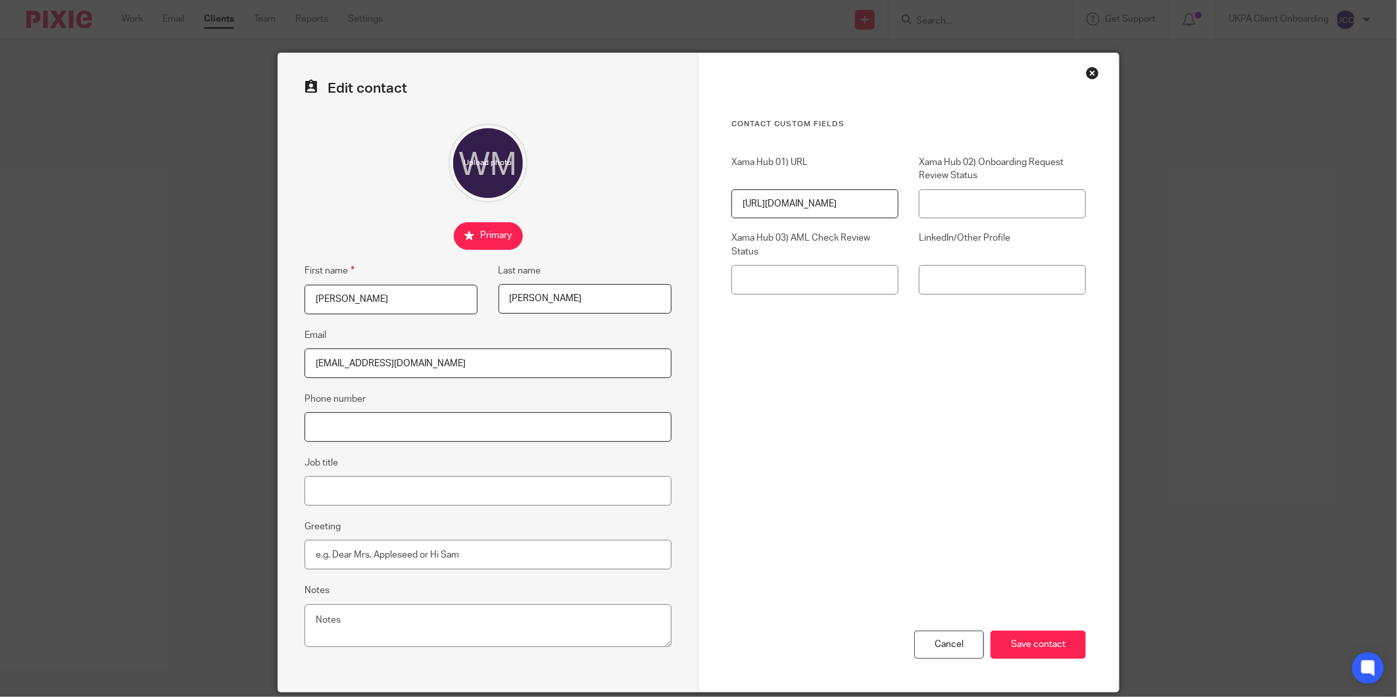
click at [359, 432] on input "Phone number" at bounding box center [487, 427] width 367 height 30
paste input "[PHONE_NUMBER]"
type input "[PHONE_NUMBER]"
click at [1010, 644] on input "Save contact" at bounding box center [1037, 645] width 95 height 28
click at [1030, 644] on input "Save contact" at bounding box center [1037, 645] width 95 height 28
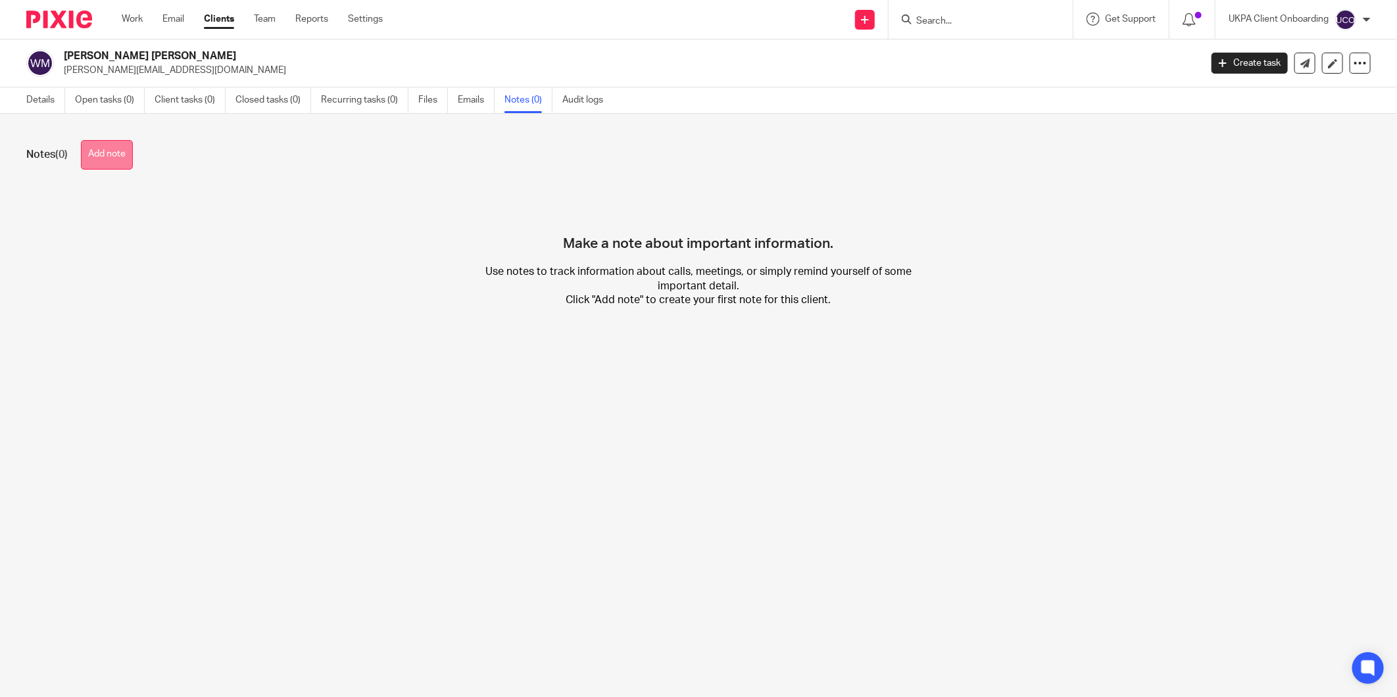
click at [107, 156] on button "Add note" at bounding box center [107, 155] width 52 height 30
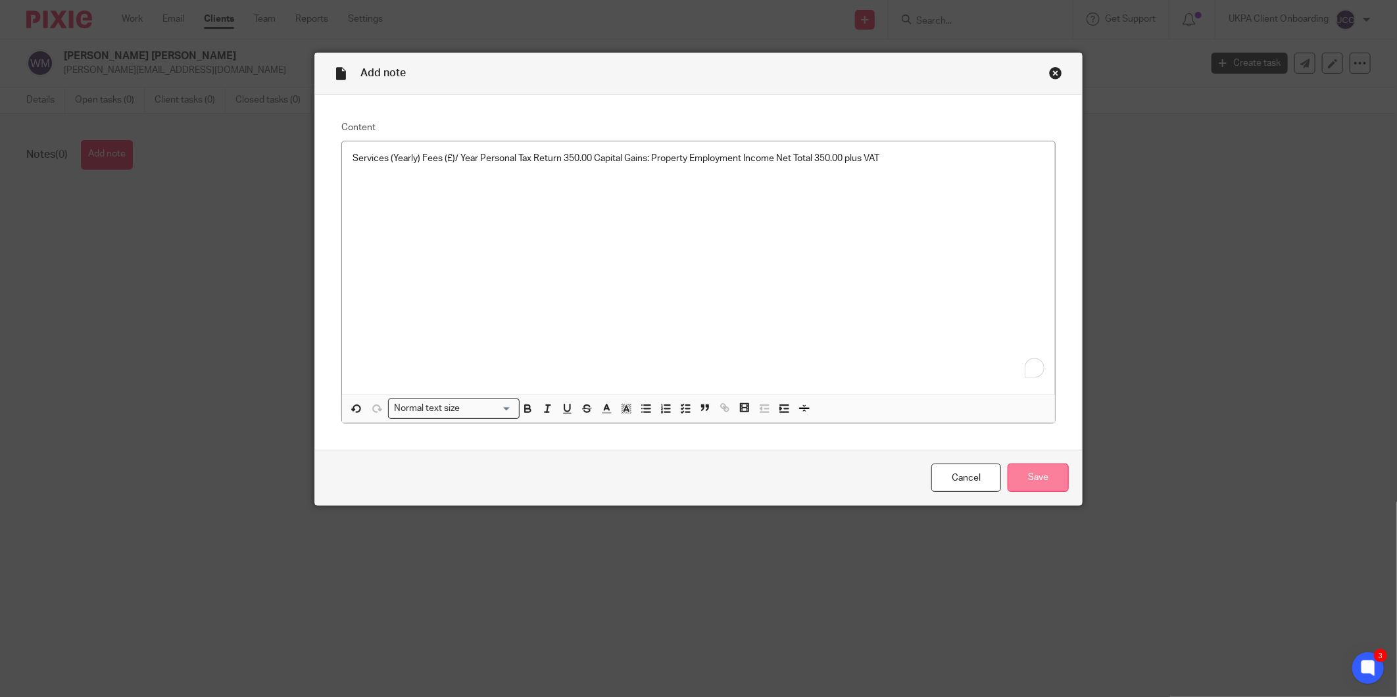
click at [1059, 479] on input "Save" at bounding box center [1037, 478] width 61 height 28
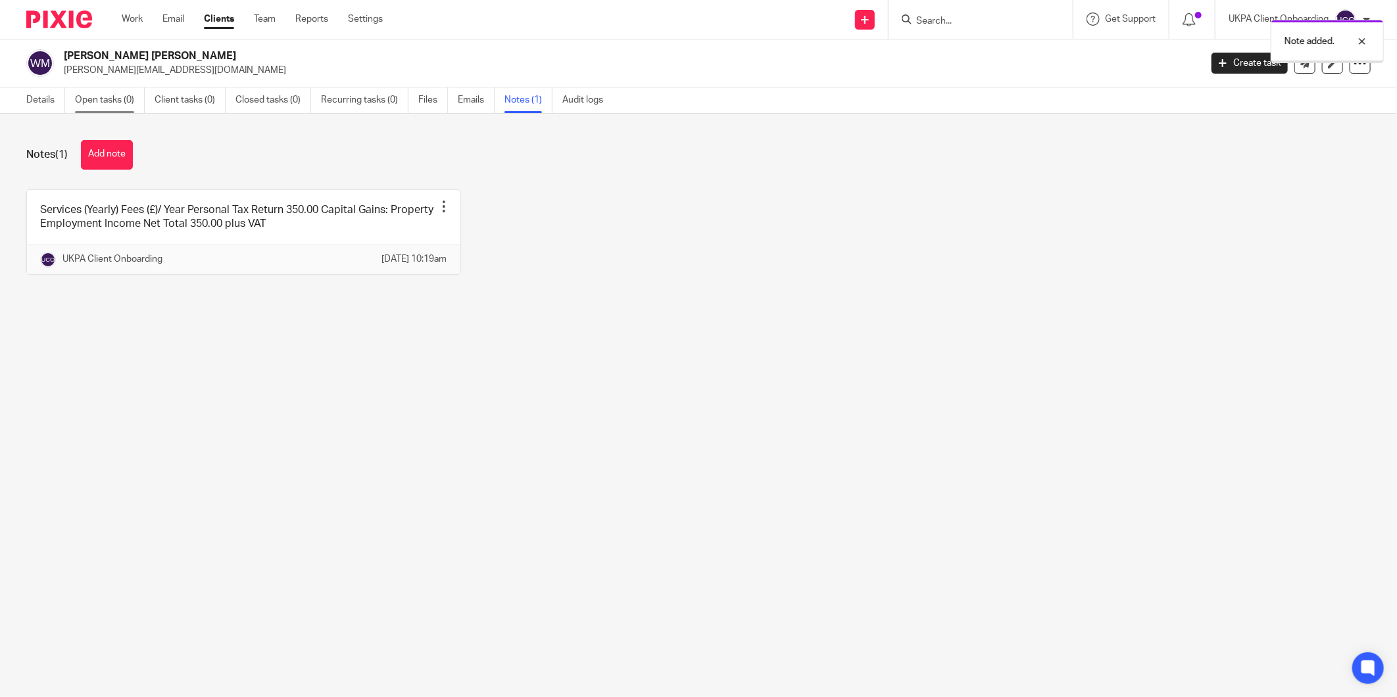
drag, startPoint x: 0, startPoint y: 0, endPoint x: 107, endPoint y: 105, distance: 150.2
click at [107, 105] on link "Open tasks (0)" at bounding box center [110, 100] width 70 height 26
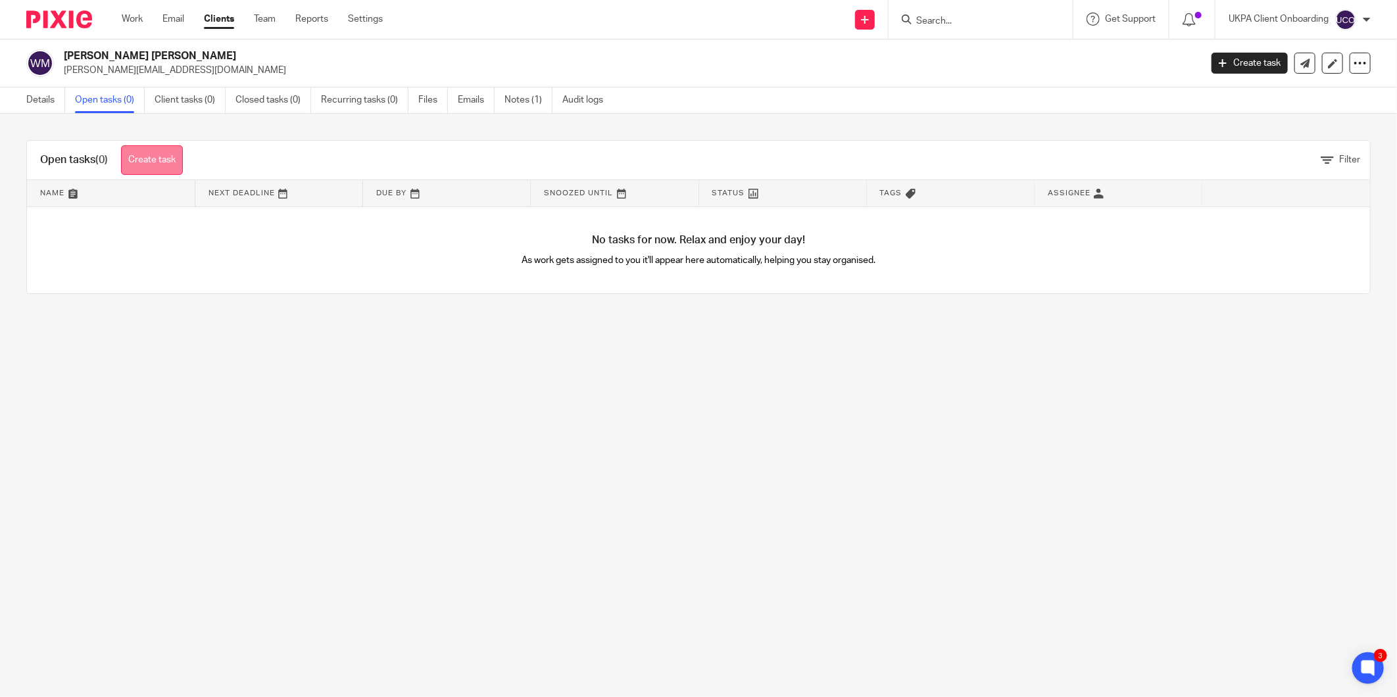
click at [147, 158] on link "Create task" at bounding box center [152, 160] width 62 height 30
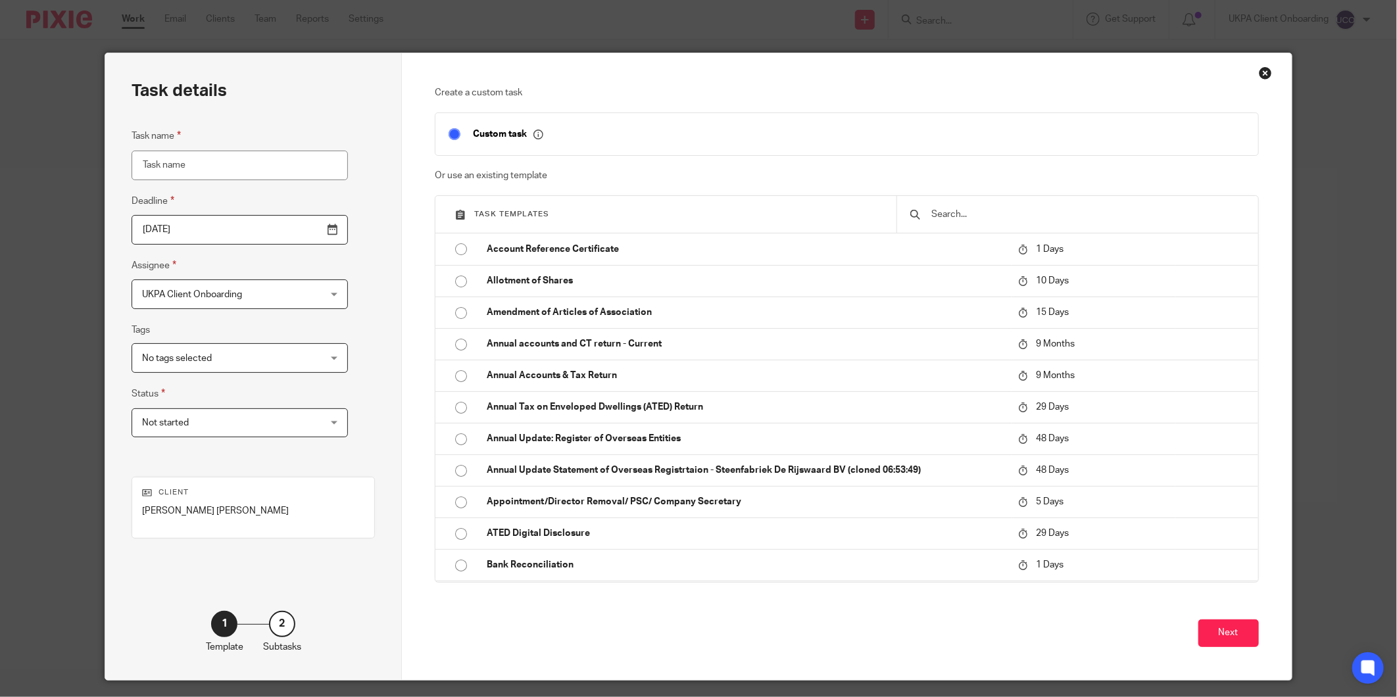
click at [975, 229] on div at bounding box center [1076, 214] width 361 height 37
click at [980, 214] on input "text" at bounding box center [1087, 214] width 314 height 14
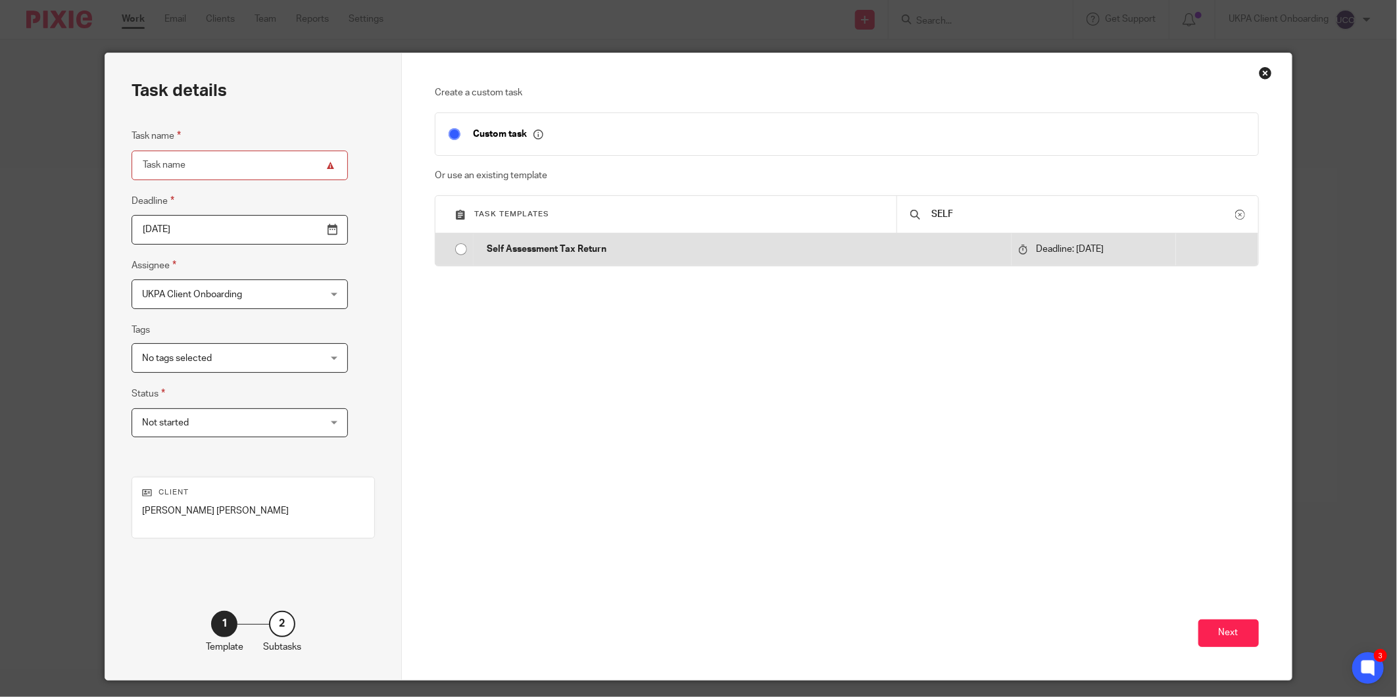
type input "SELF"
click at [718, 237] on td "Self Assessment Tax Return" at bounding box center [741, 249] width 537 height 32
type input "2026-01-31"
type input "Self Assessment Tax Return"
checkbox input "false"
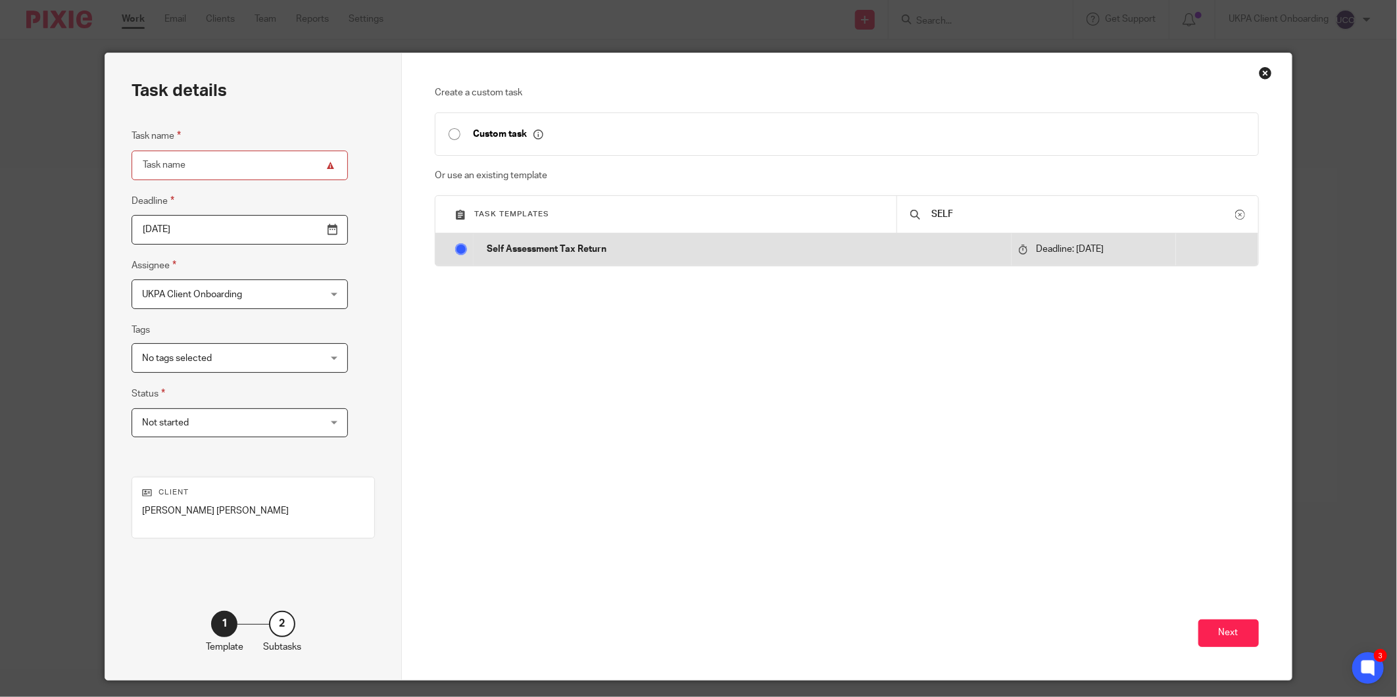
radio input "true"
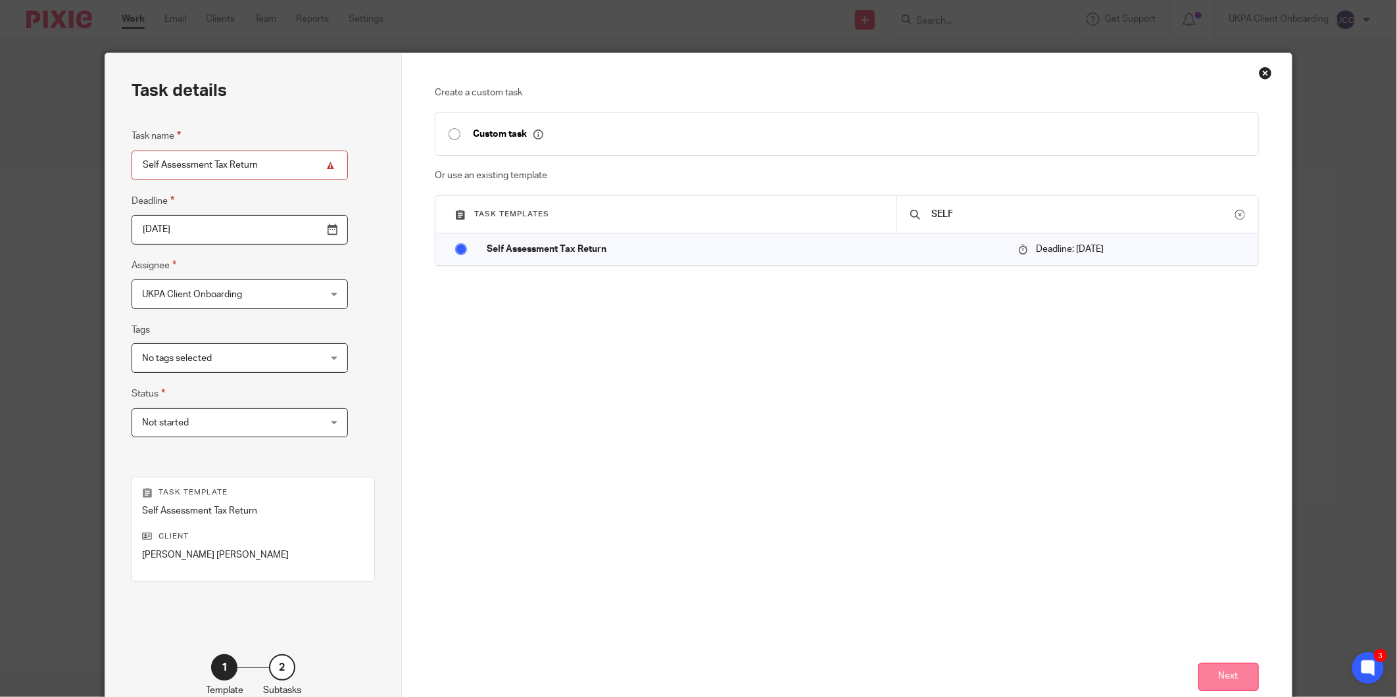
click at [1207, 677] on button "Next" at bounding box center [1228, 677] width 60 height 28
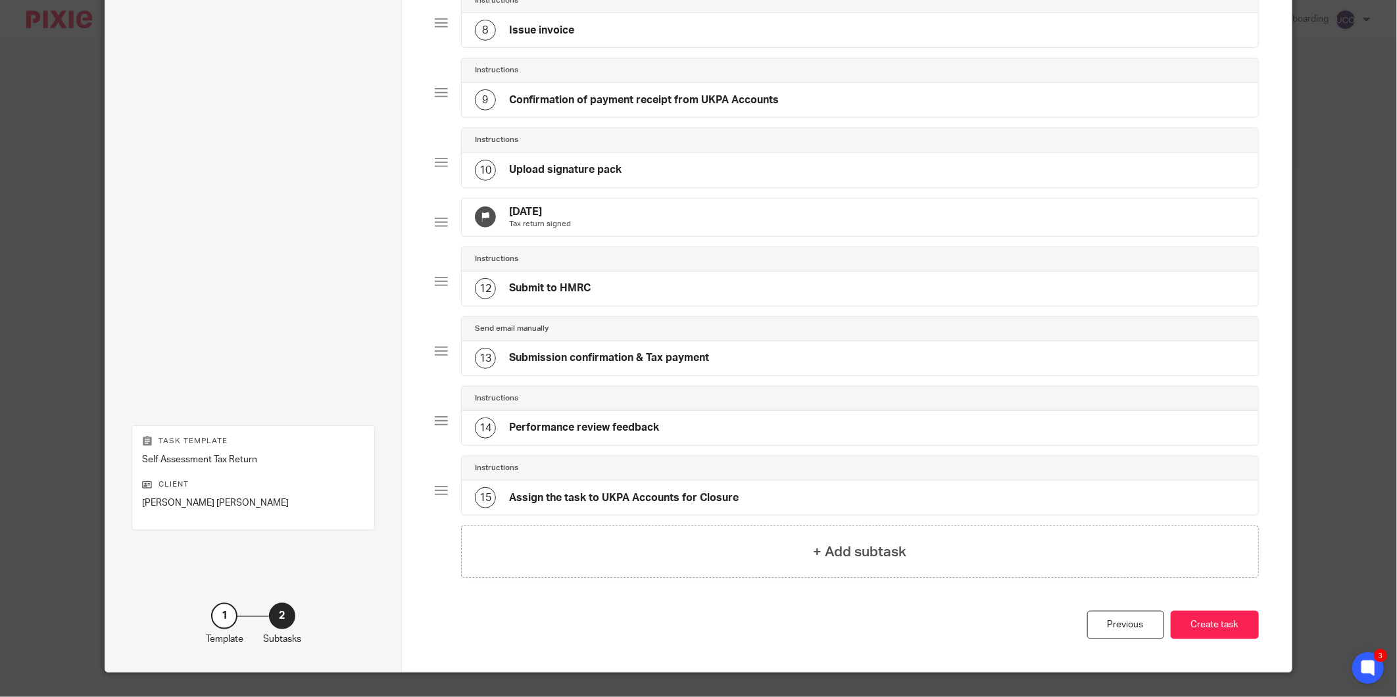
scroll to position [642, 0]
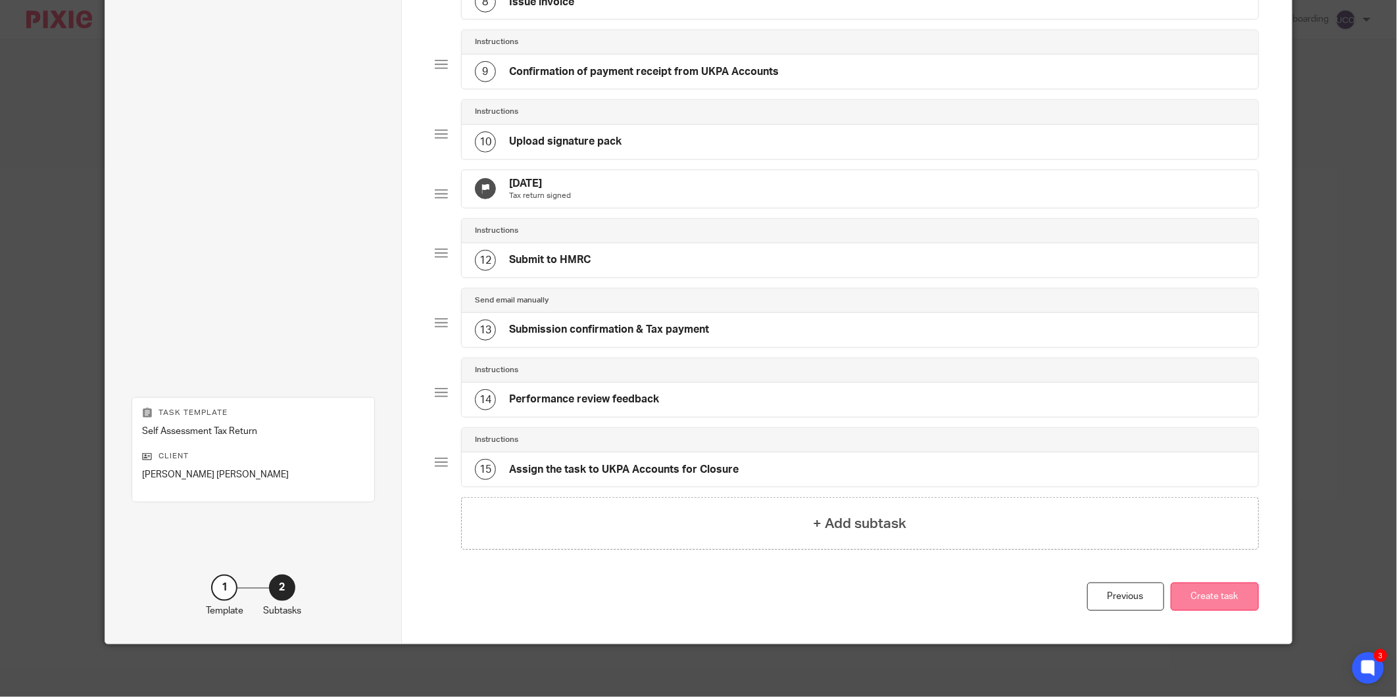
click at [1200, 605] on button "Create task" at bounding box center [1214, 597] width 88 height 28
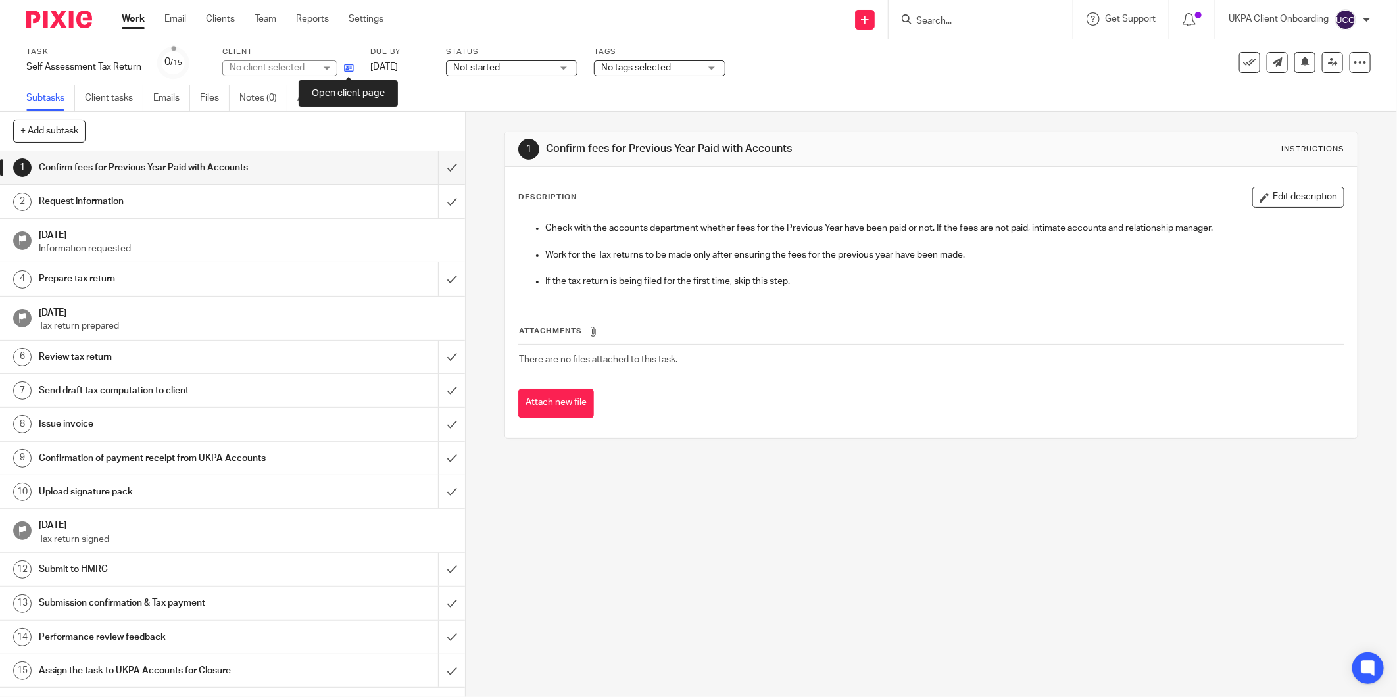
click at [350, 70] on icon at bounding box center [349, 68] width 10 height 10
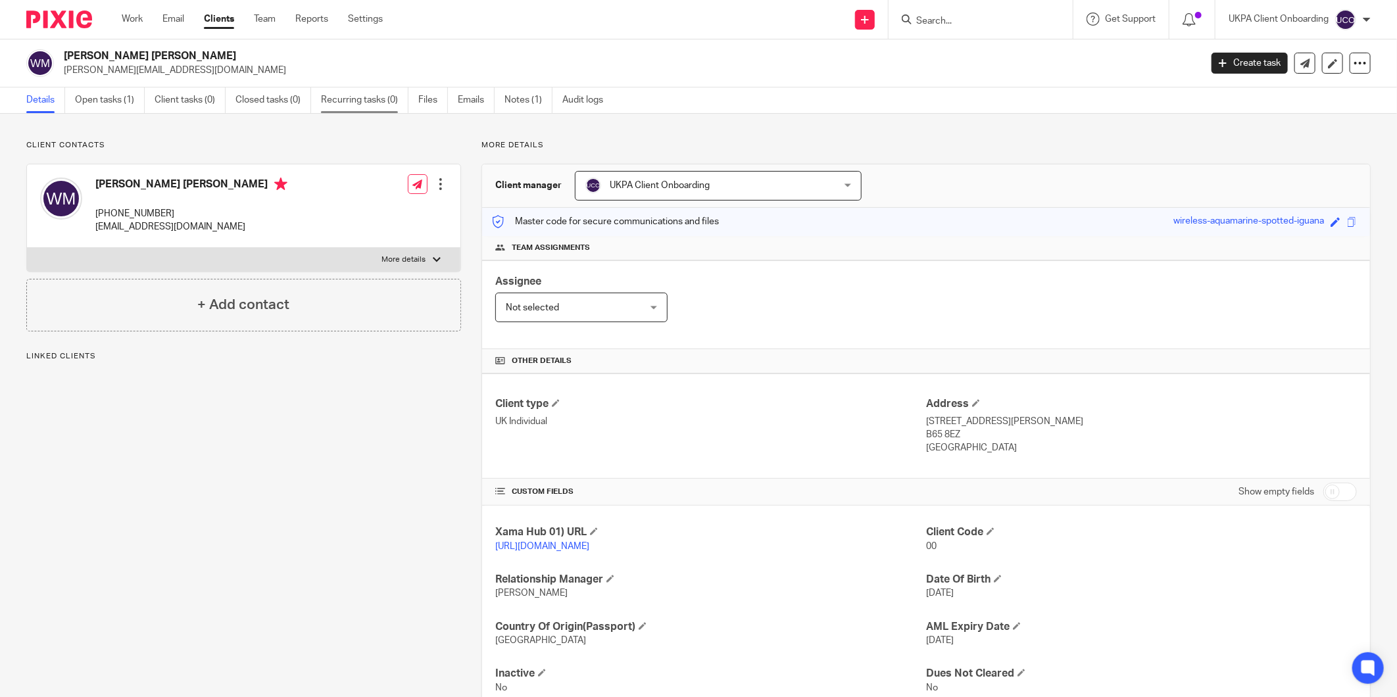
click at [356, 87] on link "Recurring tasks (0)" at bounding box center [364, 100] width 87 height 26
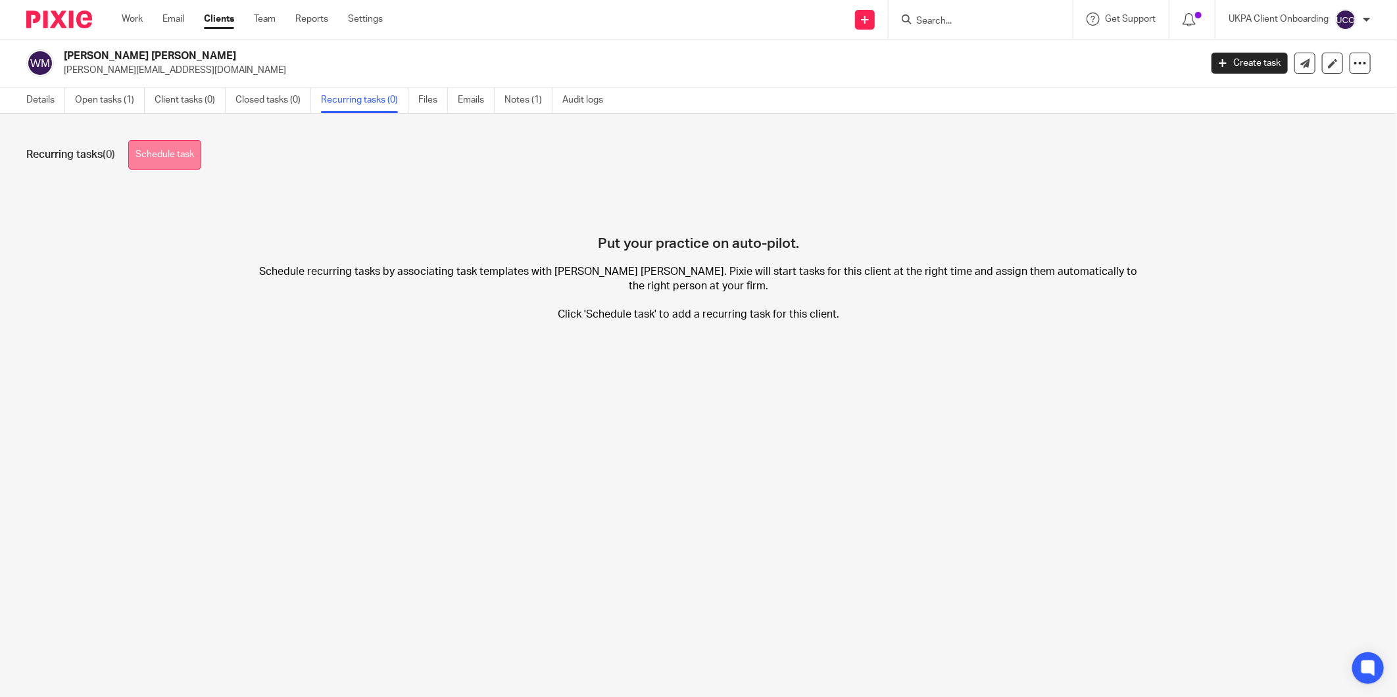
click at [147, 161] on link "Schedule task" at bounding box center [164, 155] width 73 height 30
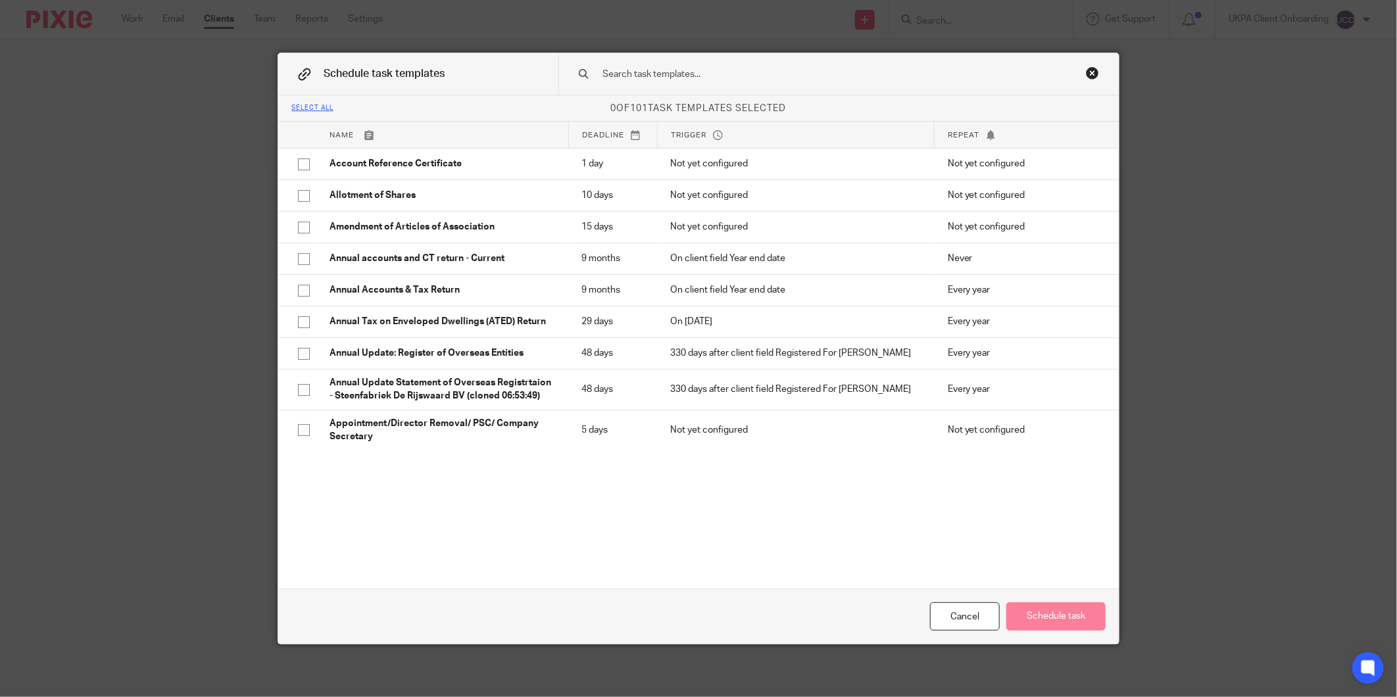
click at [780, 74] on input "text" at bounding box center [817, 74] width 433 height 14
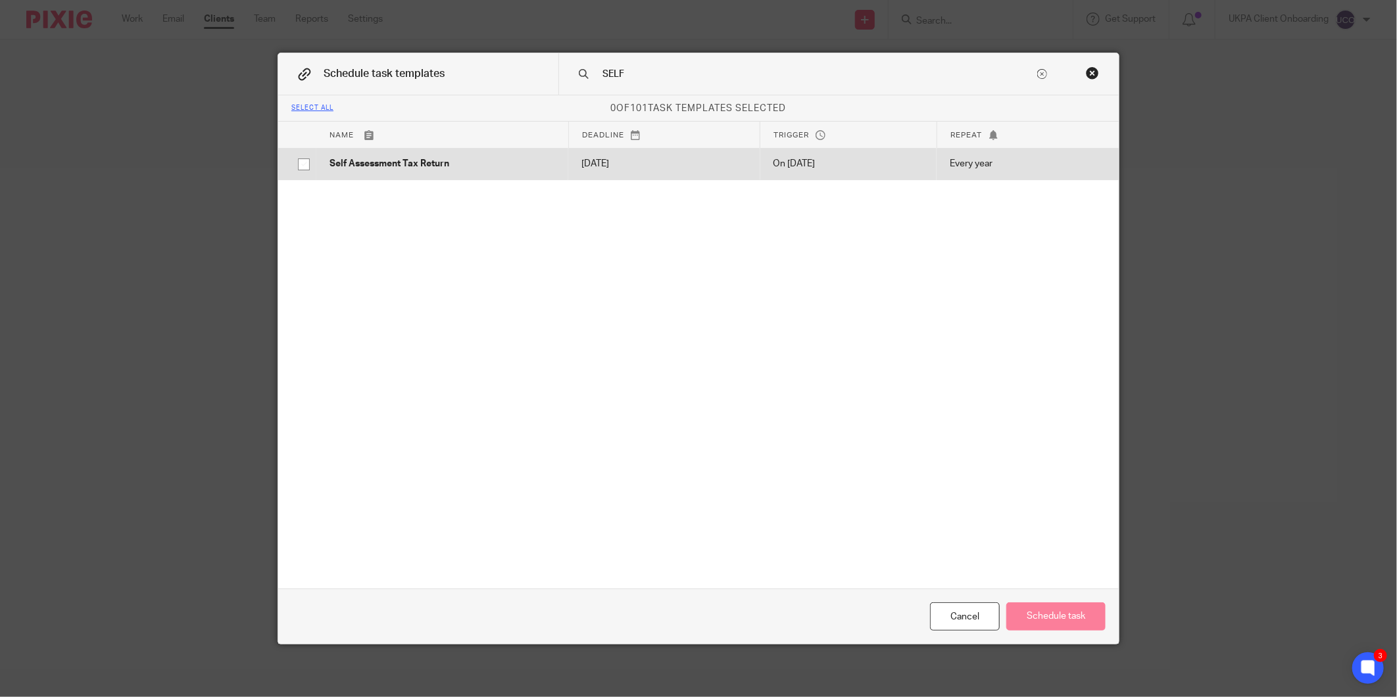
type input "SELF"
click at [760, 157] on td "On [DATE]" at bounding box center [848, 164] width 177 height 32
checkbox input "true"
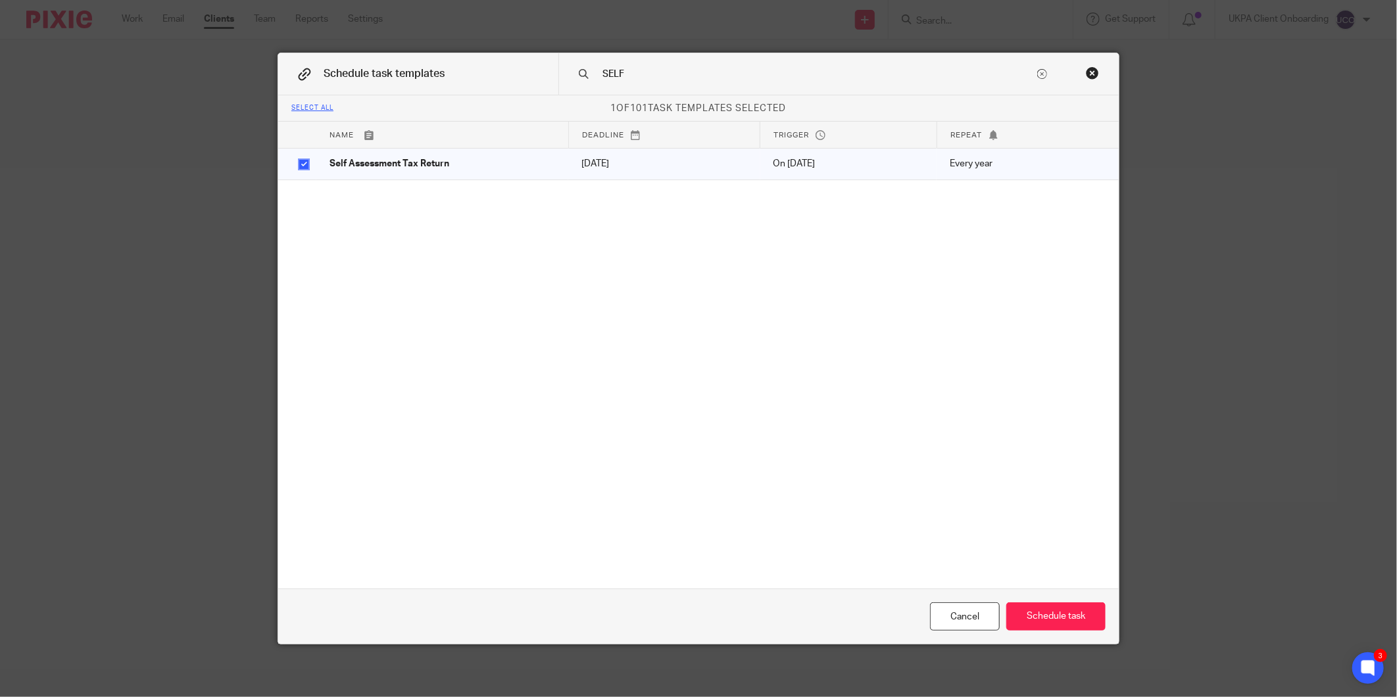
drag, startPoint x: 1031, startPoint y: 638, endPoint x: 1038, endPoint y: 628, distance: 12.4
click at [1032, 638] on div "Cancel Schedule task" at bounding box center [698, 616] width 840 height 55
click at [1038, 627] on button "Schedule task" at bounding box center [1055, 616] width 99 height 28
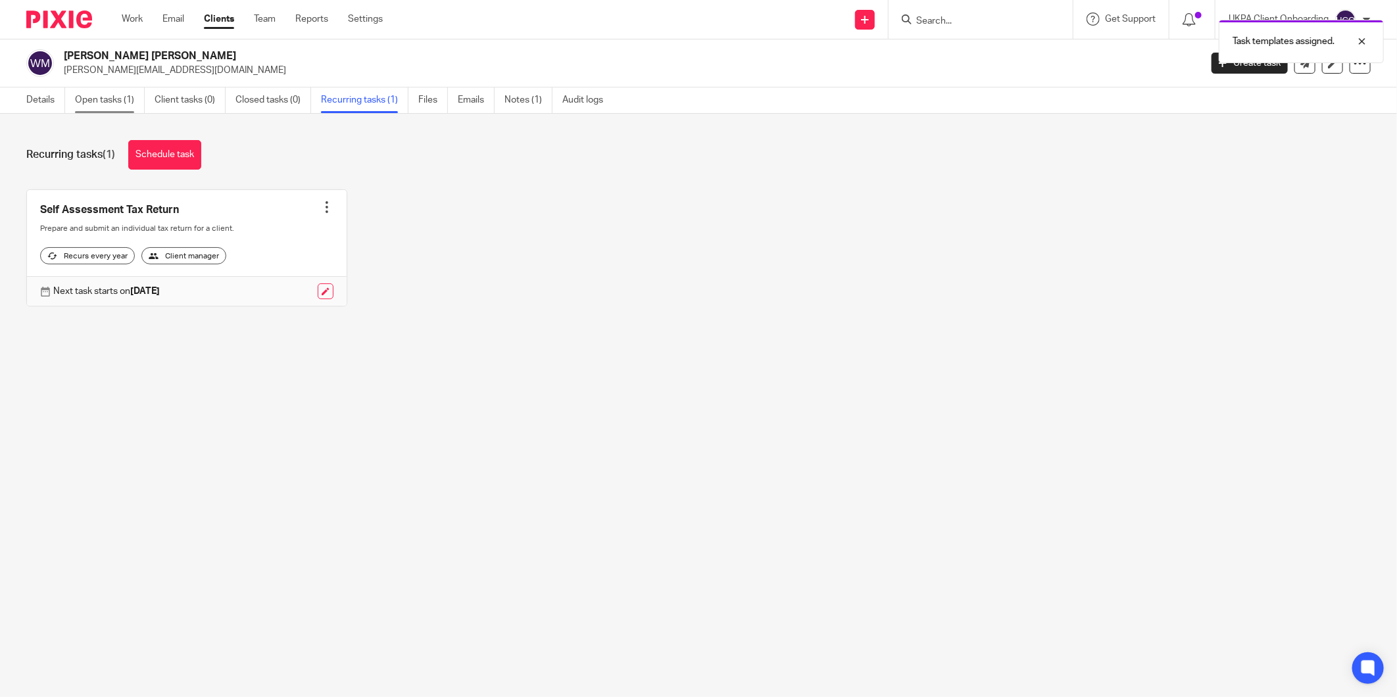
click at [113, 99] on link "Open tasks (1)" at bounding box center [110, 100] width 70 height 26
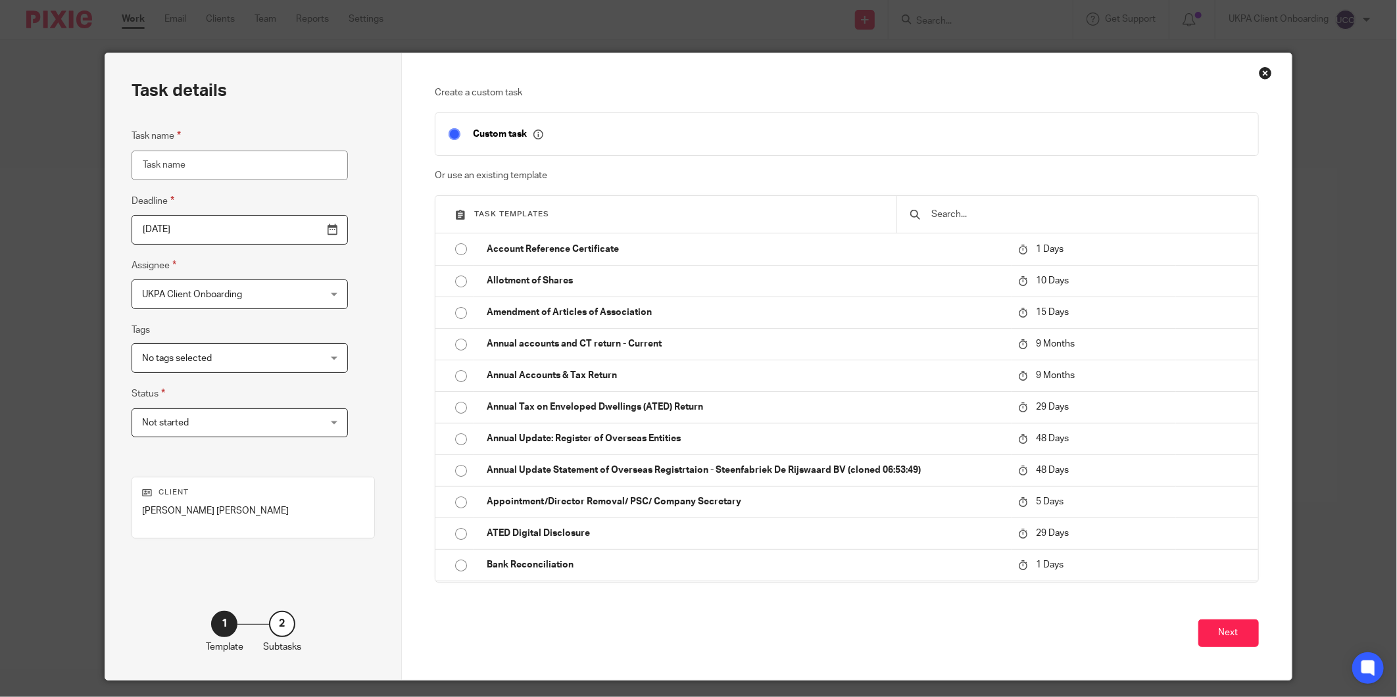
click at [941, 215] on input "text" at bounding box center [1087, 214] width 314 height 14
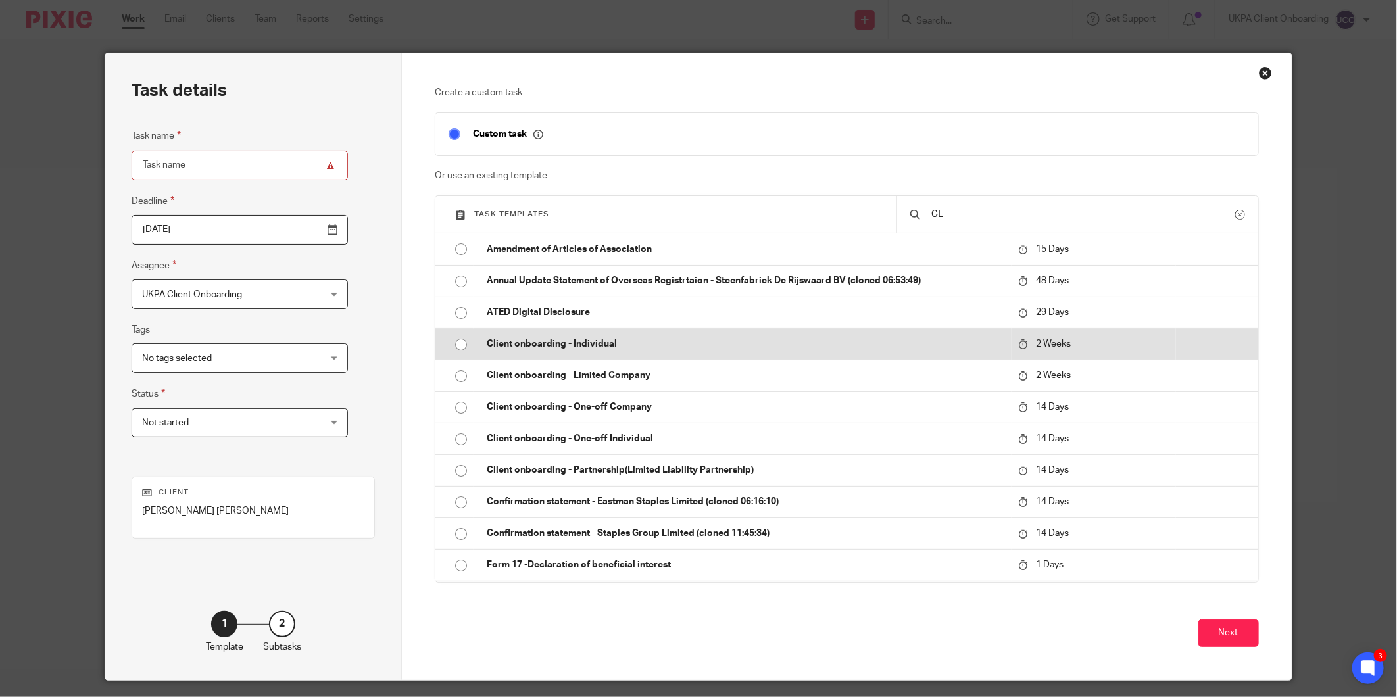
type input "CL"
click at [663, 350] on p "Client onboarding - Individual" at bounding box center [746, 343] width 518 height 13
type input "[DATE]"
type input "Client onboarding - Individual"
checkbox input "false"
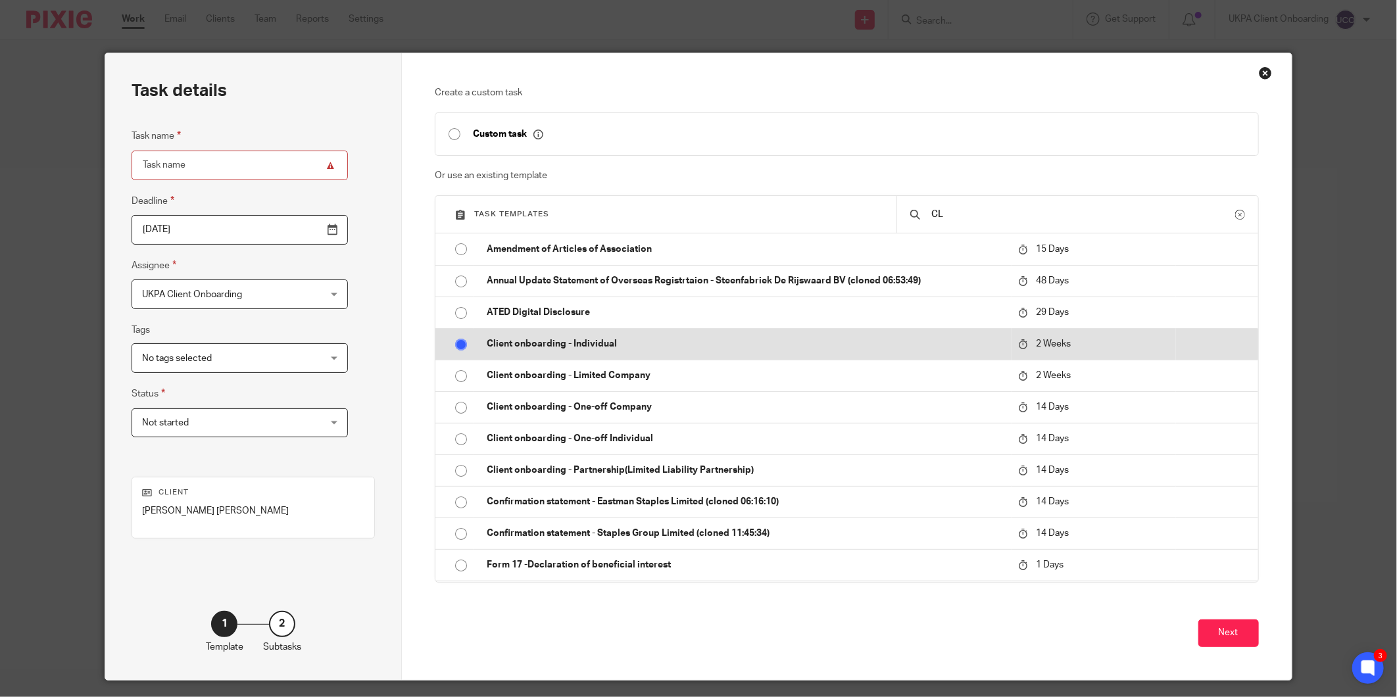
radio input "true"
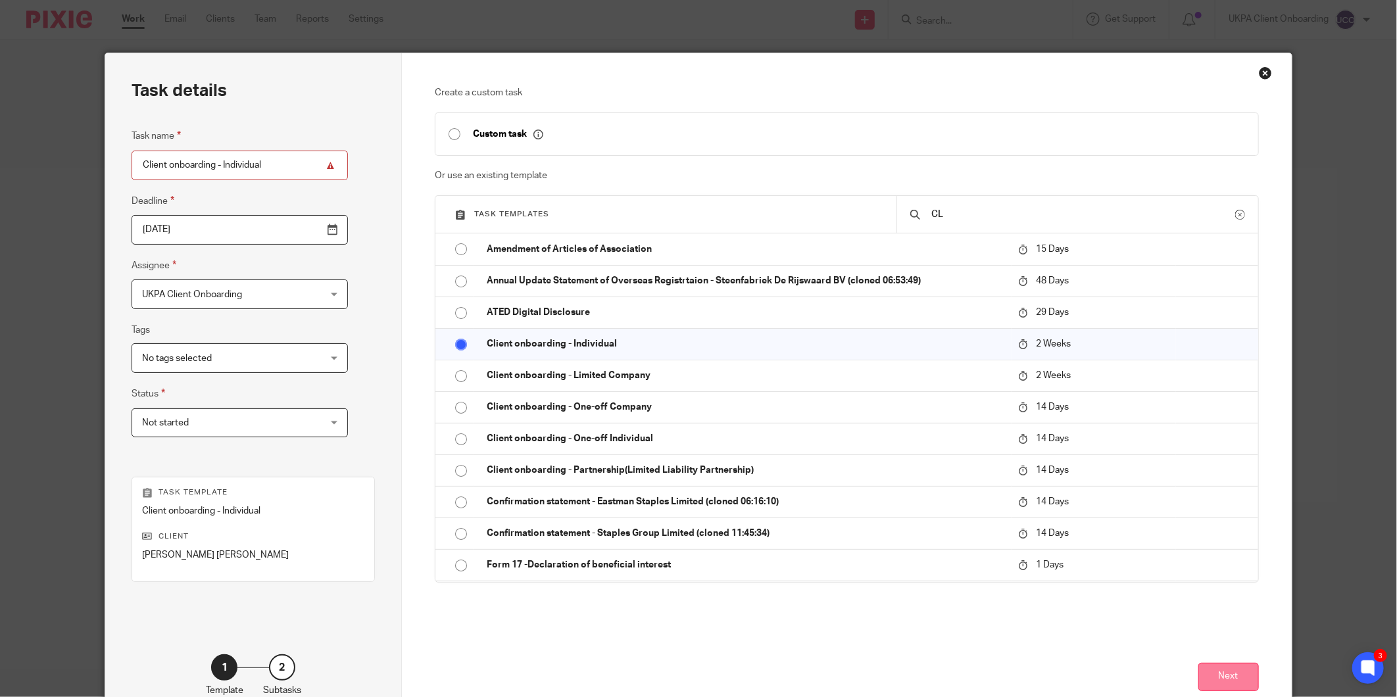
click at [1204, 666] on button "Next" at bounding box center [1228, 677] width 60 height 28
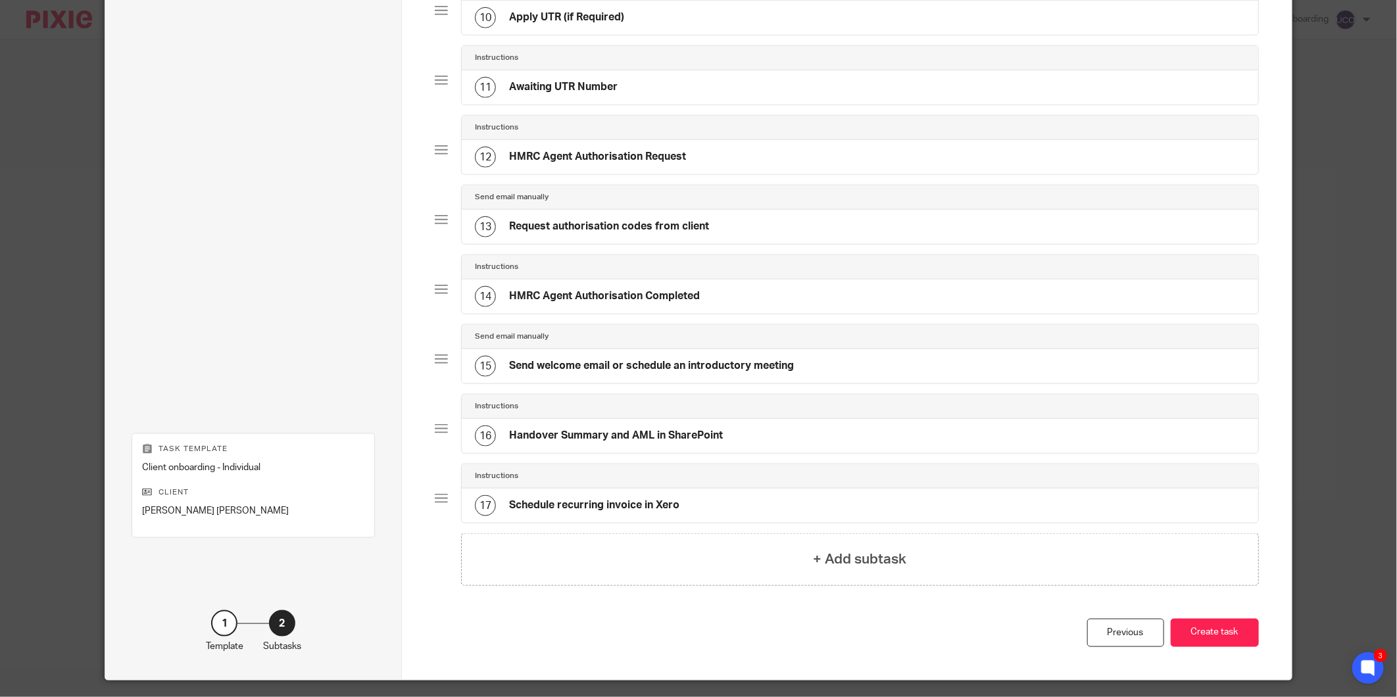
scroll to position [812, 0]
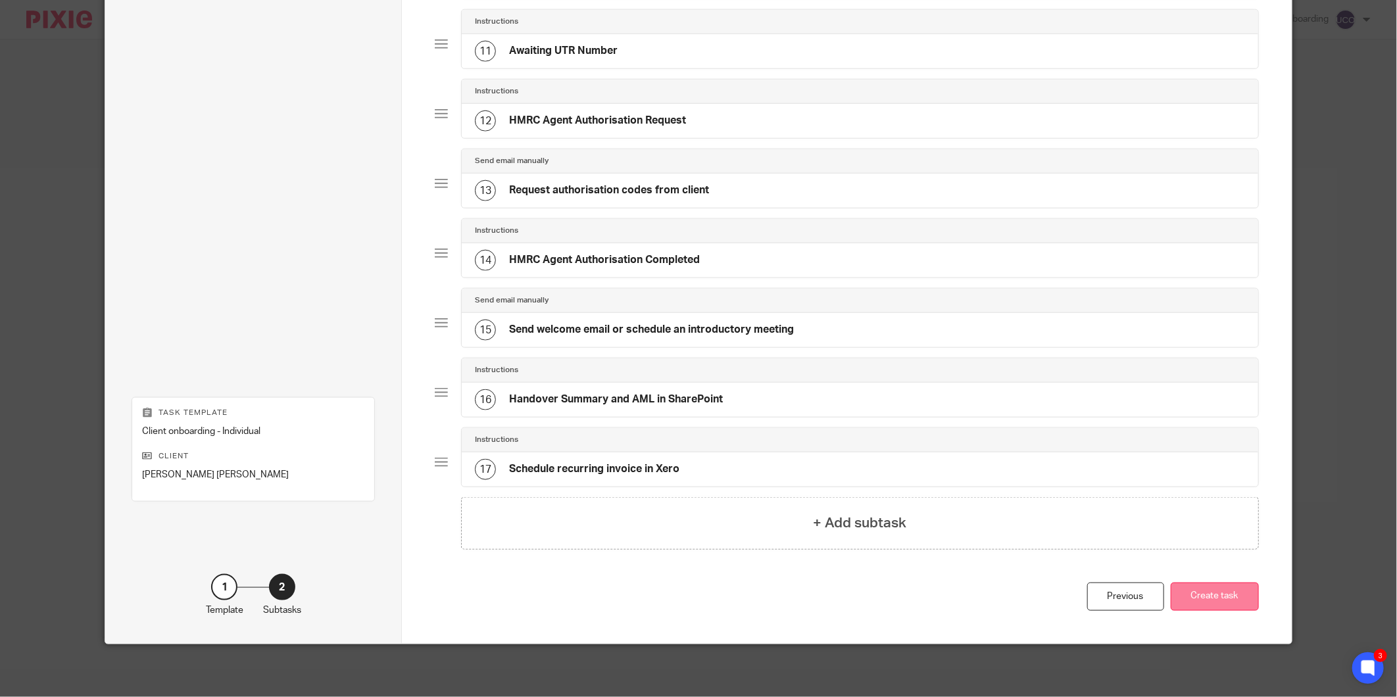
click at [1207, 594] on button "Create task" at bounding box center [1214, 597] width 88 height 28
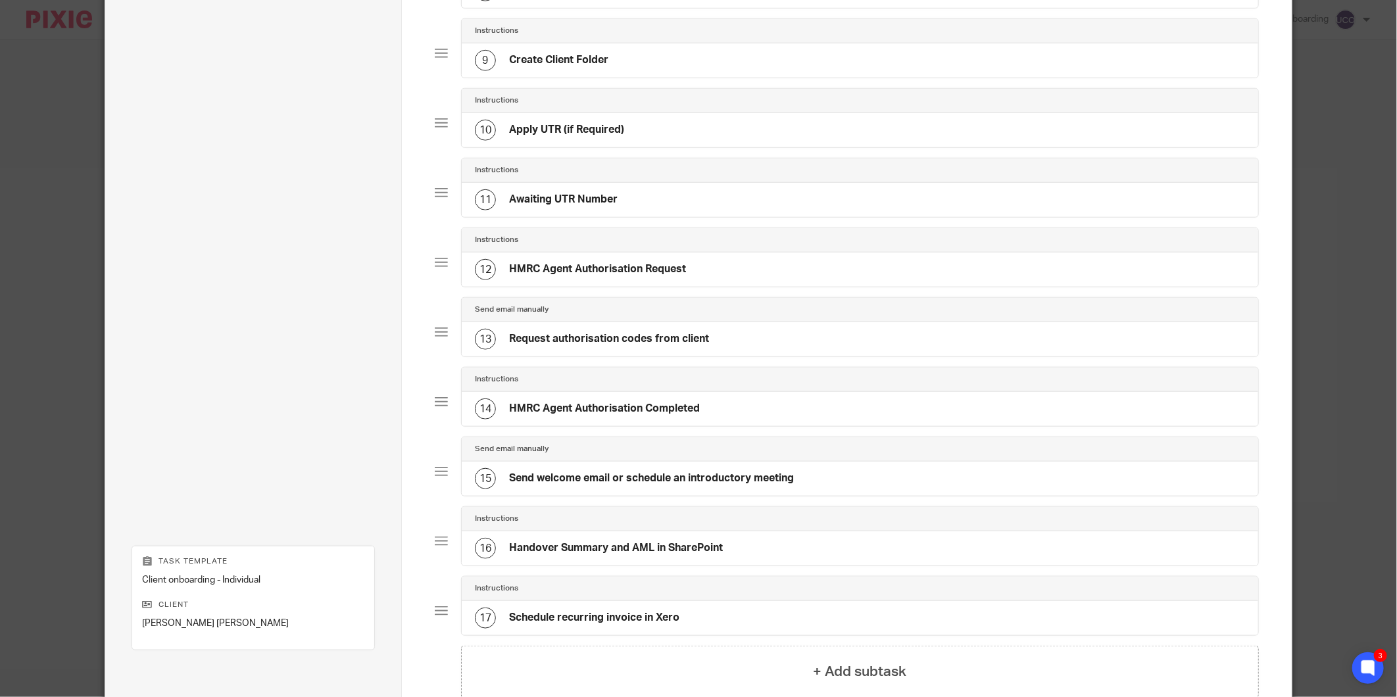
scroll to position [804, 0]
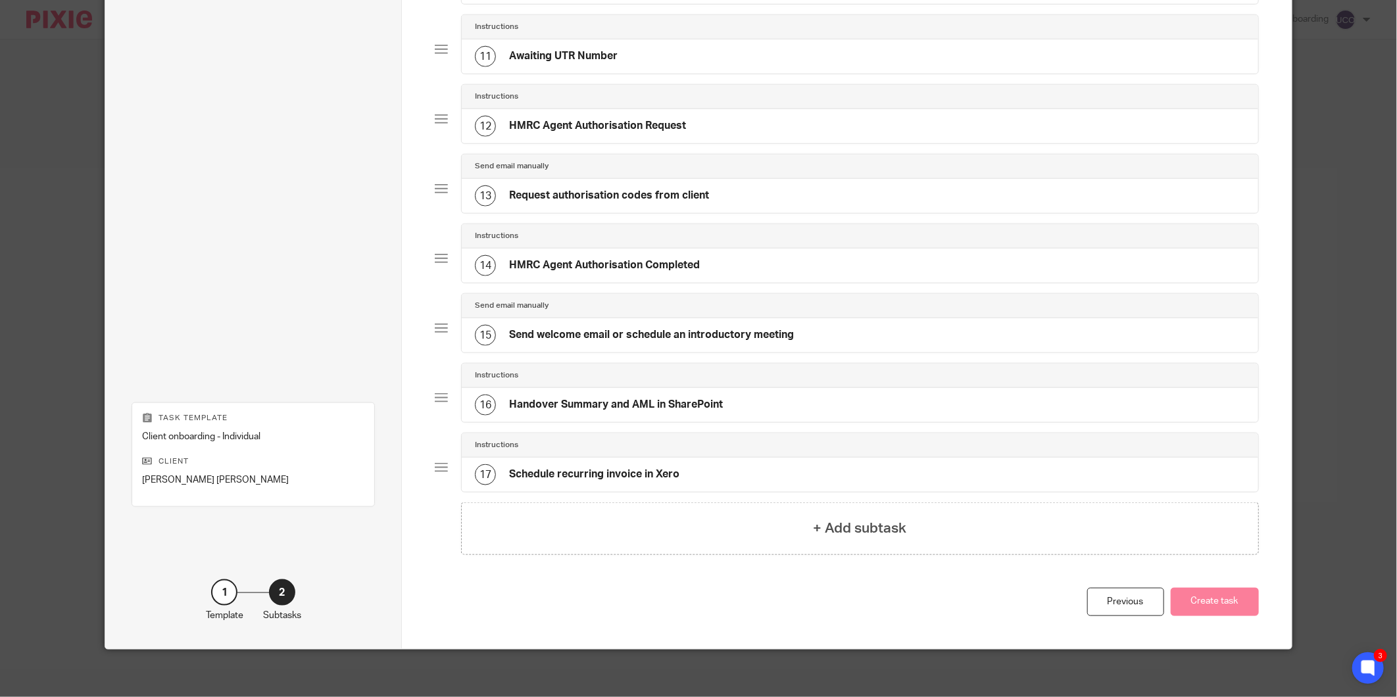
drag, startPoint x: 1102, startPoint y: 597, endPoint x: 1103, endPoint y: 604, distance: 6.7
click at [1103, 604] on div "Previous" at bounding box center [1125, 602] width 77 height 28
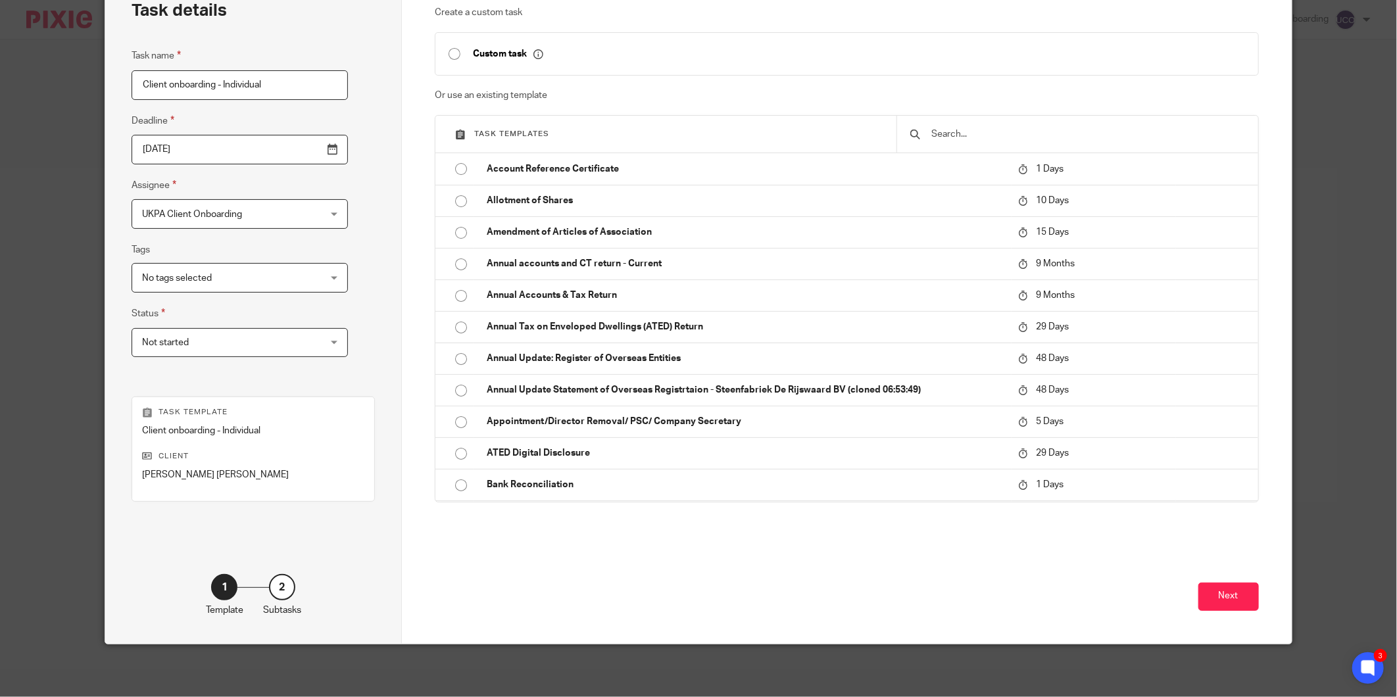
scroll to position [80, 0]
click at [942, 135] on input "text" at bounding box center [1087, 134] width 314 height 14
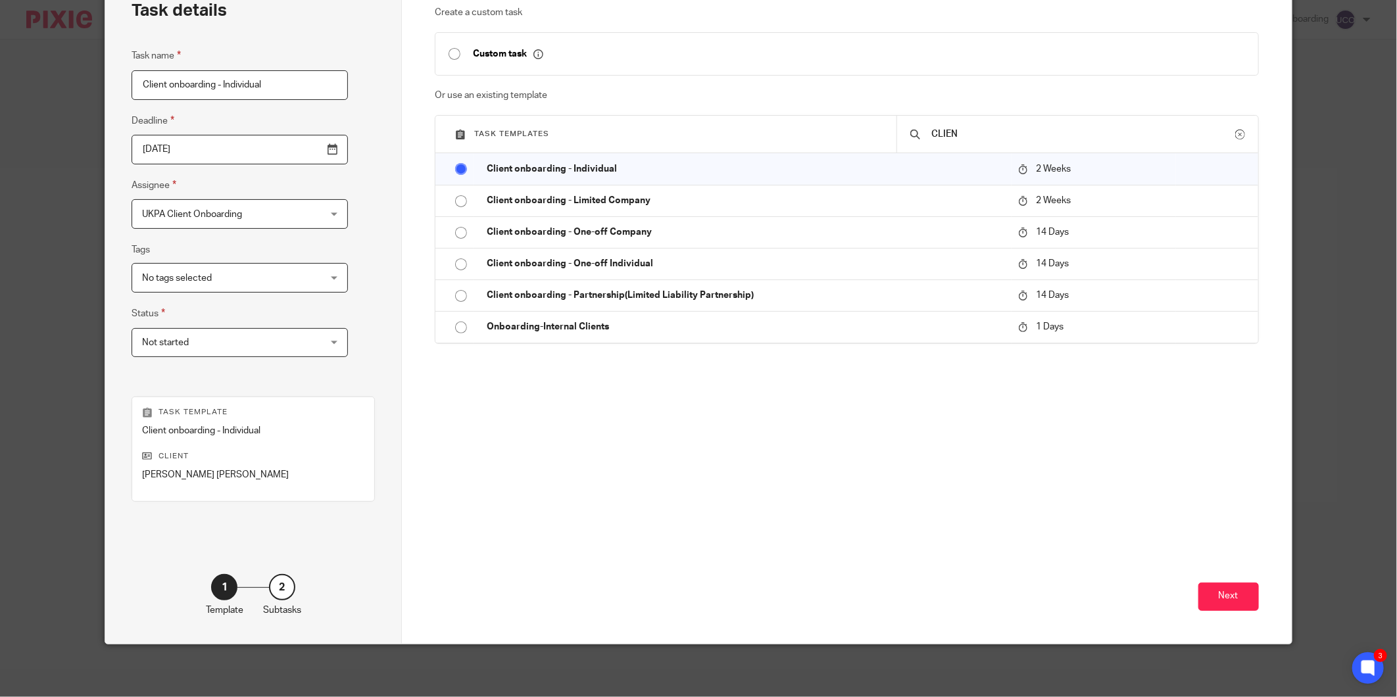
type input "CLIENT"
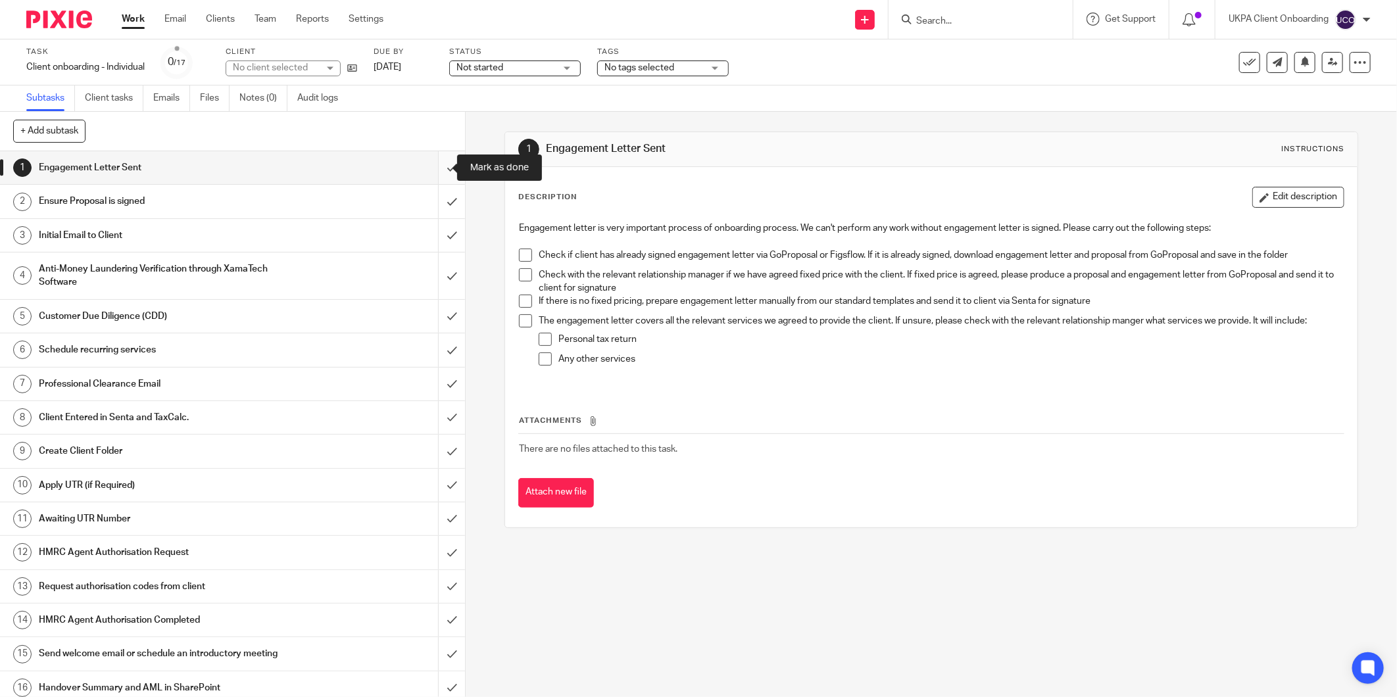
click at [439, 166] on input "submit" at bounding box center [232, 167] width 465 height 33
click at [436, 198] on input "submit" at bounding box center [232, 201] width 465 height 33
click at [432, 232] on input "submit" at bounding box center [232, 235] width 465 height 33
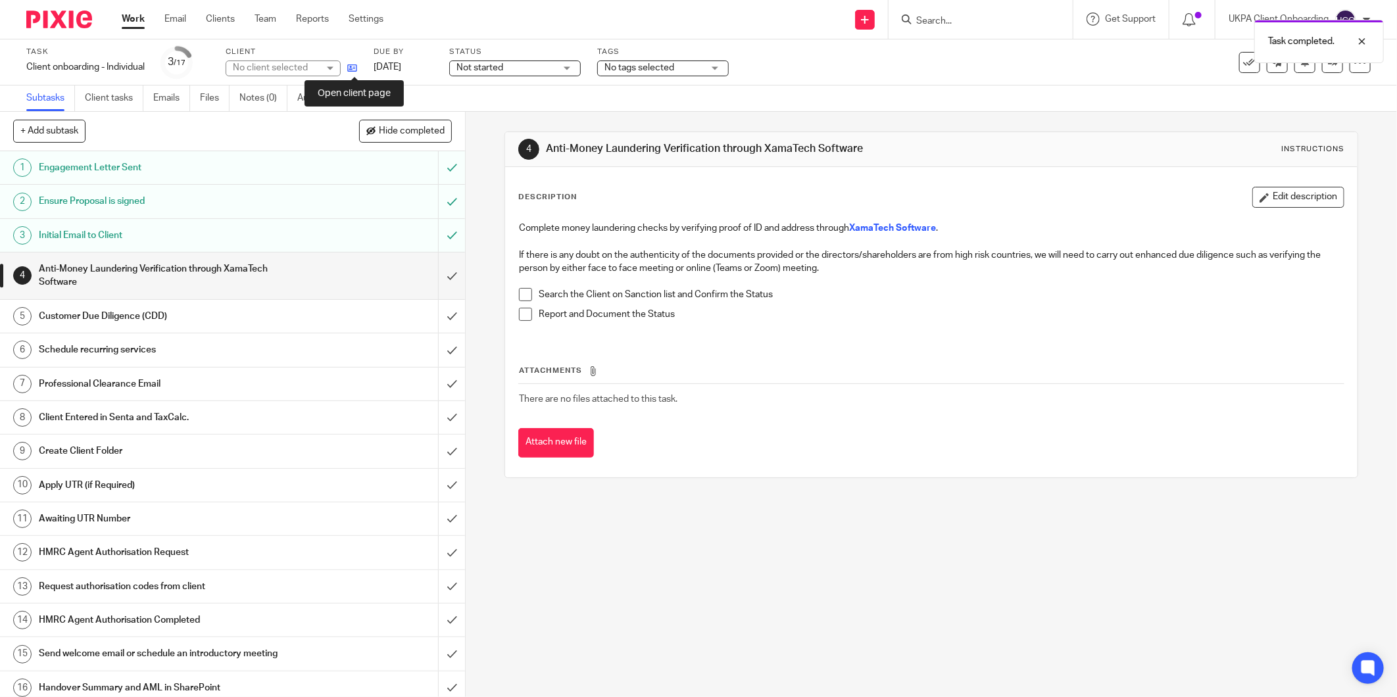
click at [352, 67] on icon at bounding box center [352, 68] width 10 height 10
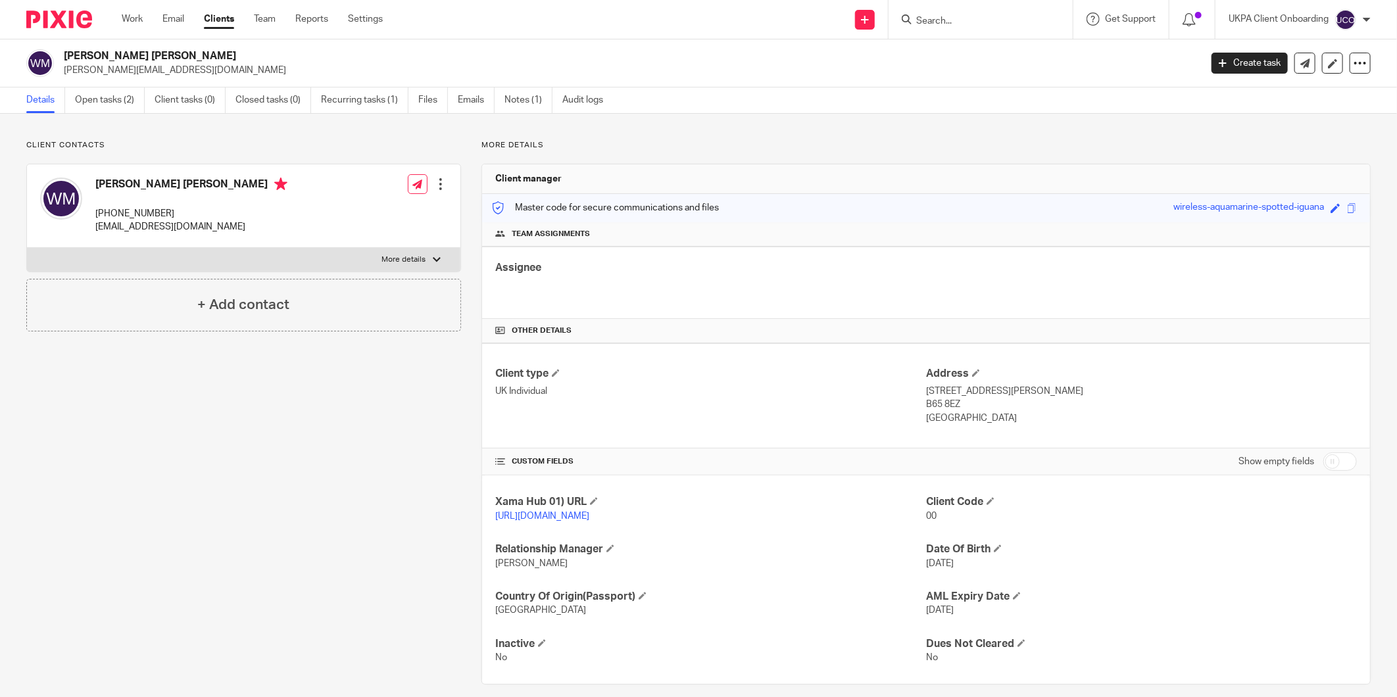
drag, startPoint x: 0, startPoint y: 0, endPoint x: 176, endPoint y: 57, distance: 185.1
click at [176, 57] on h2 "[PERSON_NAME] [PERSON_NAME]" at bounding box center [515, 56] width 902 height 14
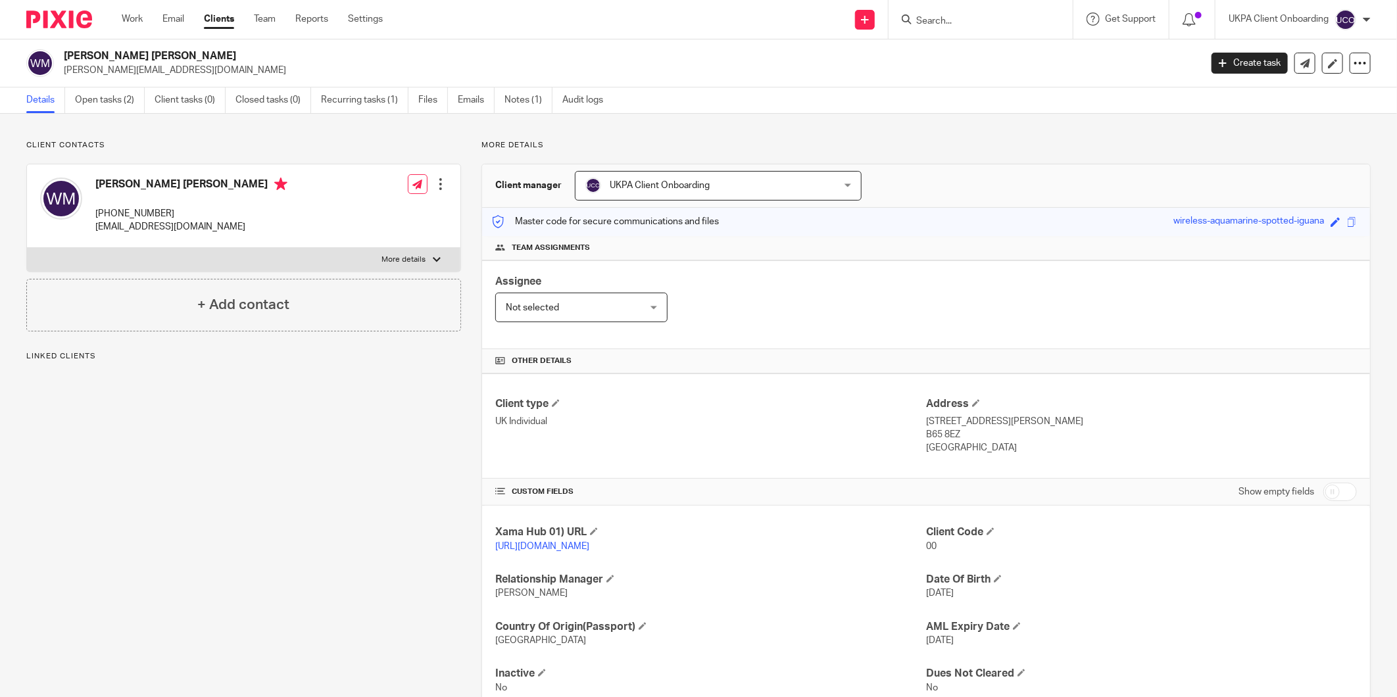
click at [176, 57] on h2 "[PERSON_NAME] [PERSON_NAME]" at bounding box center [515, 56] width 902 height 14
copy div "[PERSON_NAME] [PERSON_NAME]"
click at [948, 23] on input "Search" at bounding box center [974, 22] width 118 height 12
paste input "[PERSON_NAME] [PERSON_NAME]"
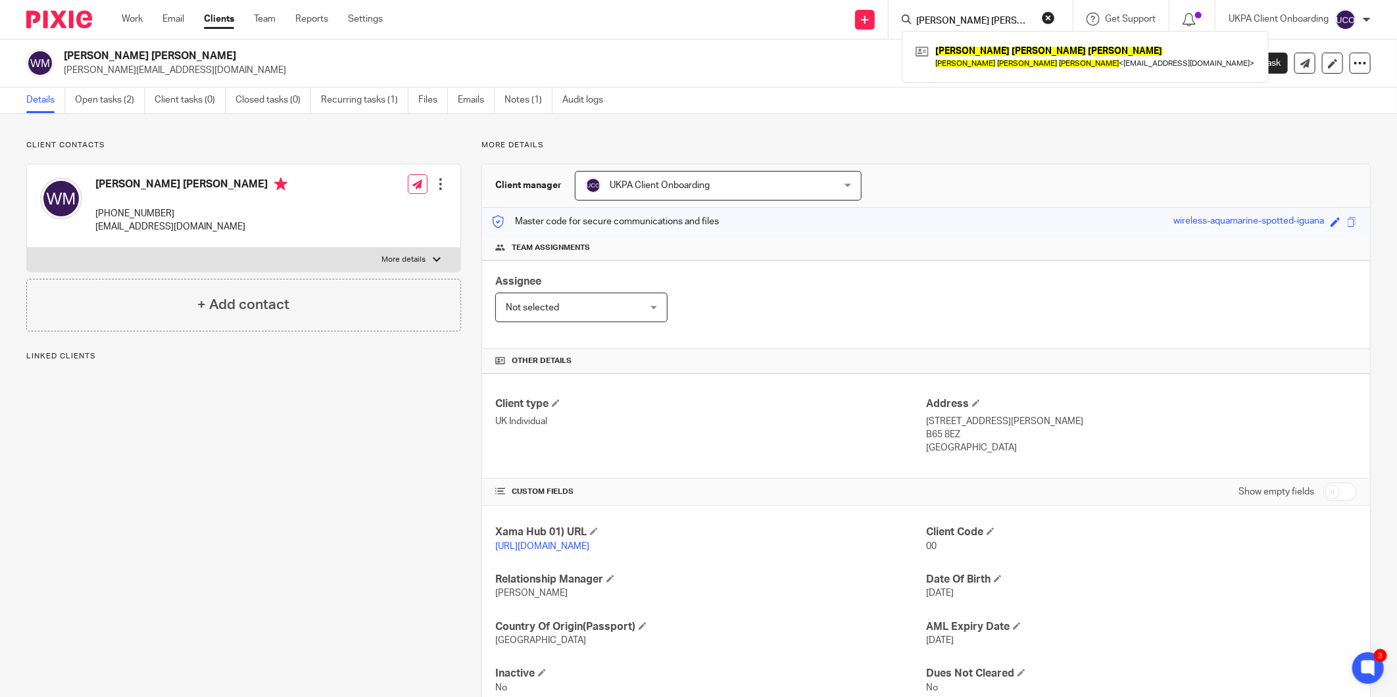
type input "[PERSON_NAME] [PERSON_NAME]"
click at [932, 423] on p "[STREET_ADDRESS][PERSON_NAME]" at bounding box center [1141, 421] width 431 height 13
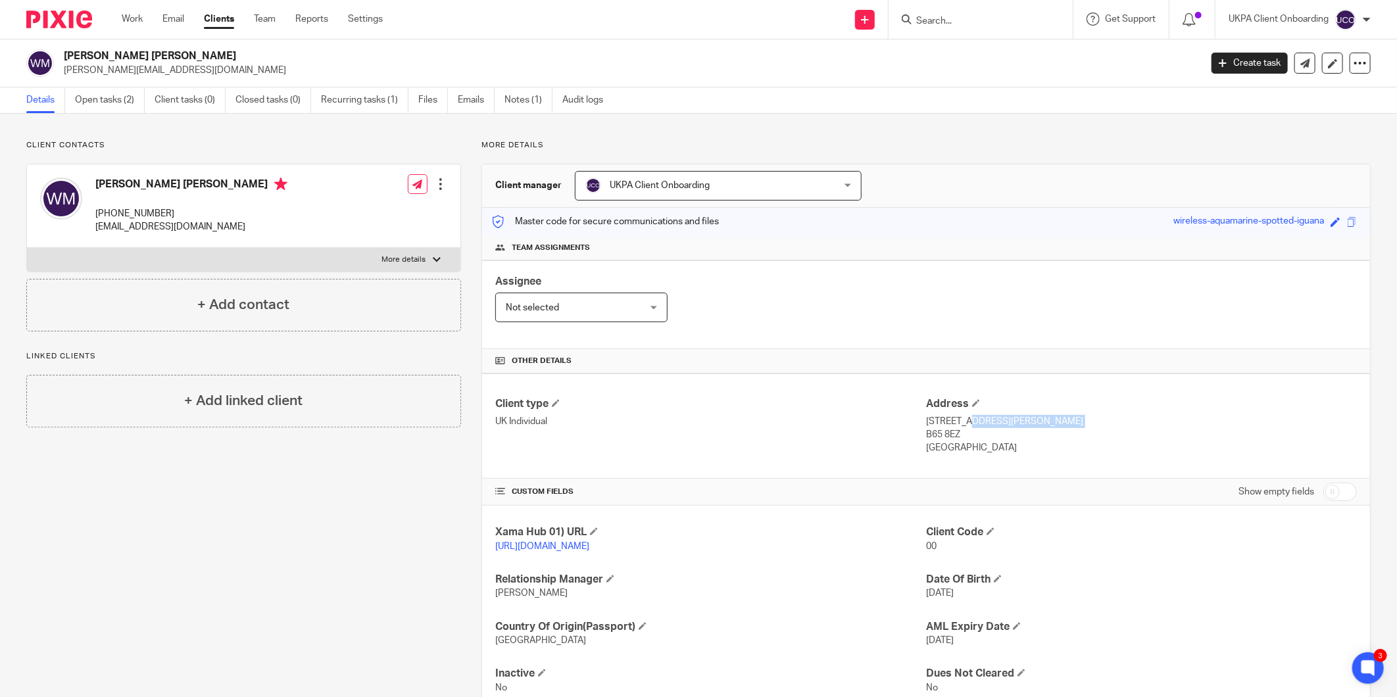
click at [932, 423] on p "[STREET_ADDRESS][PERSON_NAME]" at bounding box center [1141, 421] width 431 height 13
copy div "[STREET_ADDRESS][PERSON_NAME]"
click at [135, 34] on div "Work Email Clients Team Reports Settings Work Email Clients Team Reports Settin…" at bounding box center [255, 19] width 294 height 39
drag, startPoint x: 135, startPoint y: 34, endPoint x: 134, endPoint y: 43, distance: 9.3
click at [135, 35] on div "Work Email Clients Team Reports Settings Work Email Clients Team Reports Settin…" at bounding box center [255, 19] width 294 height 39
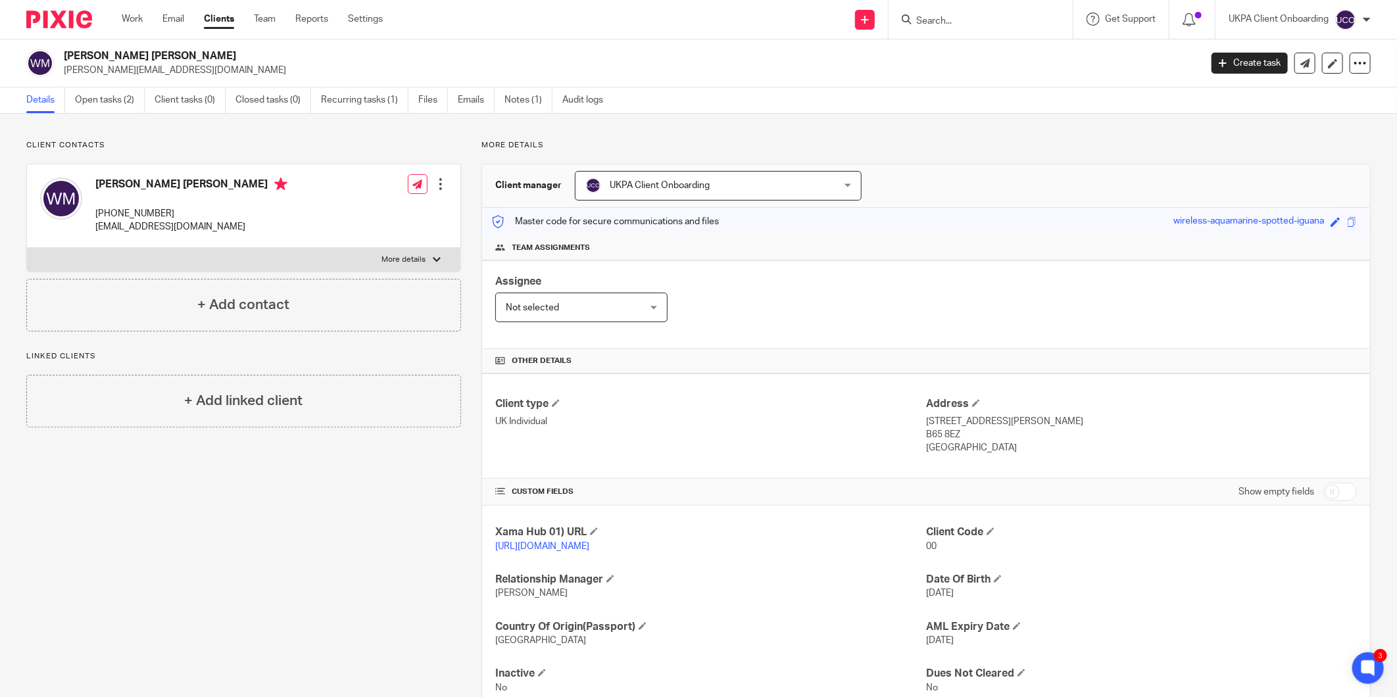
click at [134, 43] on div "[PERSON_NAME] [PERSON_NAME] [PERSON_NAME][EMAIL_ADDRESS][DOMAIN_NAME] Create ta…" at bounding box center [698, 63] width 1397 height 48
click at [134, 44] on div "[PERSON_NAME] [PERSON_NAME] [PERSON_NAME][EMAIL_ADDRESS][DOMAIN_NAME] Create ta…" at bounding box center [698, 63] width 1397 height 48
click at [132, 48] on div "[PERSON_NAME] [PERSON_NAME] [PERSON_NAME][EMAIL_ADDRESS][DOMAIN_NAME] Create ta…" at bounding box center [698, 63] width 1397 height 48
drag, startPoint x: 132, startPoint y: 48, endPoint x: 122, endPoint y: 51, distance: 11.0
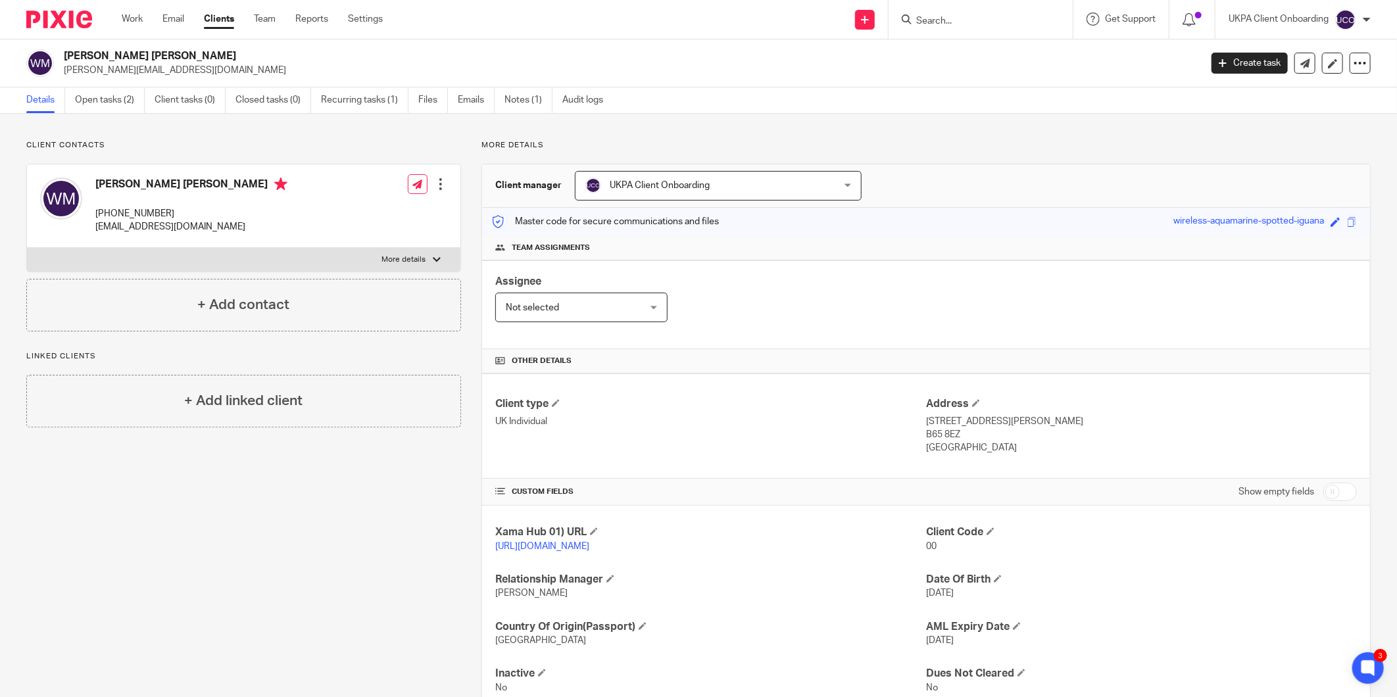
click at [122, 51] on h2 "[PERSON_NAME] [PERSON_NAME]" at bounding box center [515, 56] width 902 height 14
click at [122, 53] on h2 "[PERSON_NAME] [PERSON_NAME]" at bounding box center [515, 56] width 902 height 14
